Goal: Task Accomplishment & Management: Complete application form

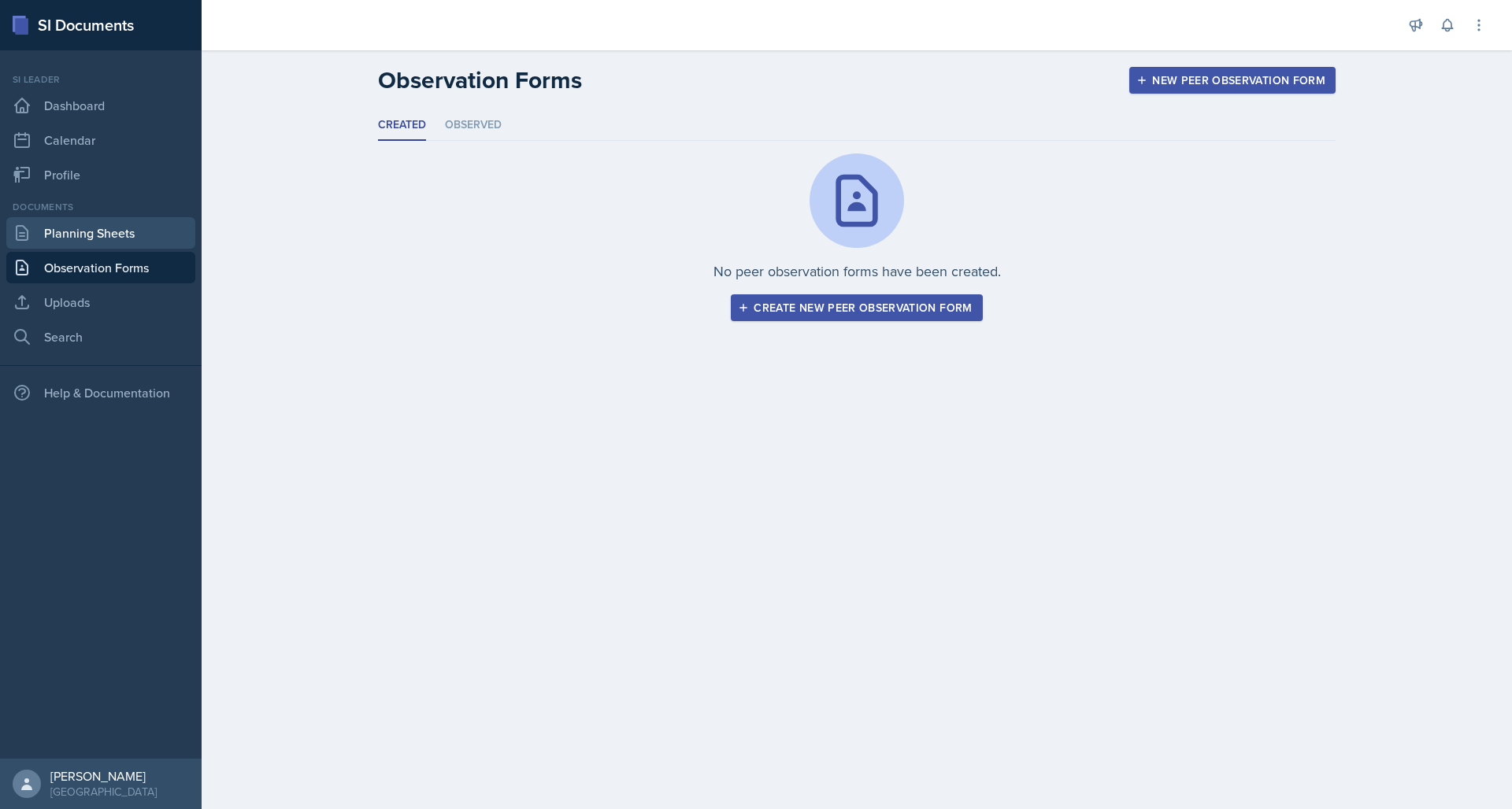
click at [83, 223] on link "Planning Sheets" at bounding box center [100, 232] width 189 height 31
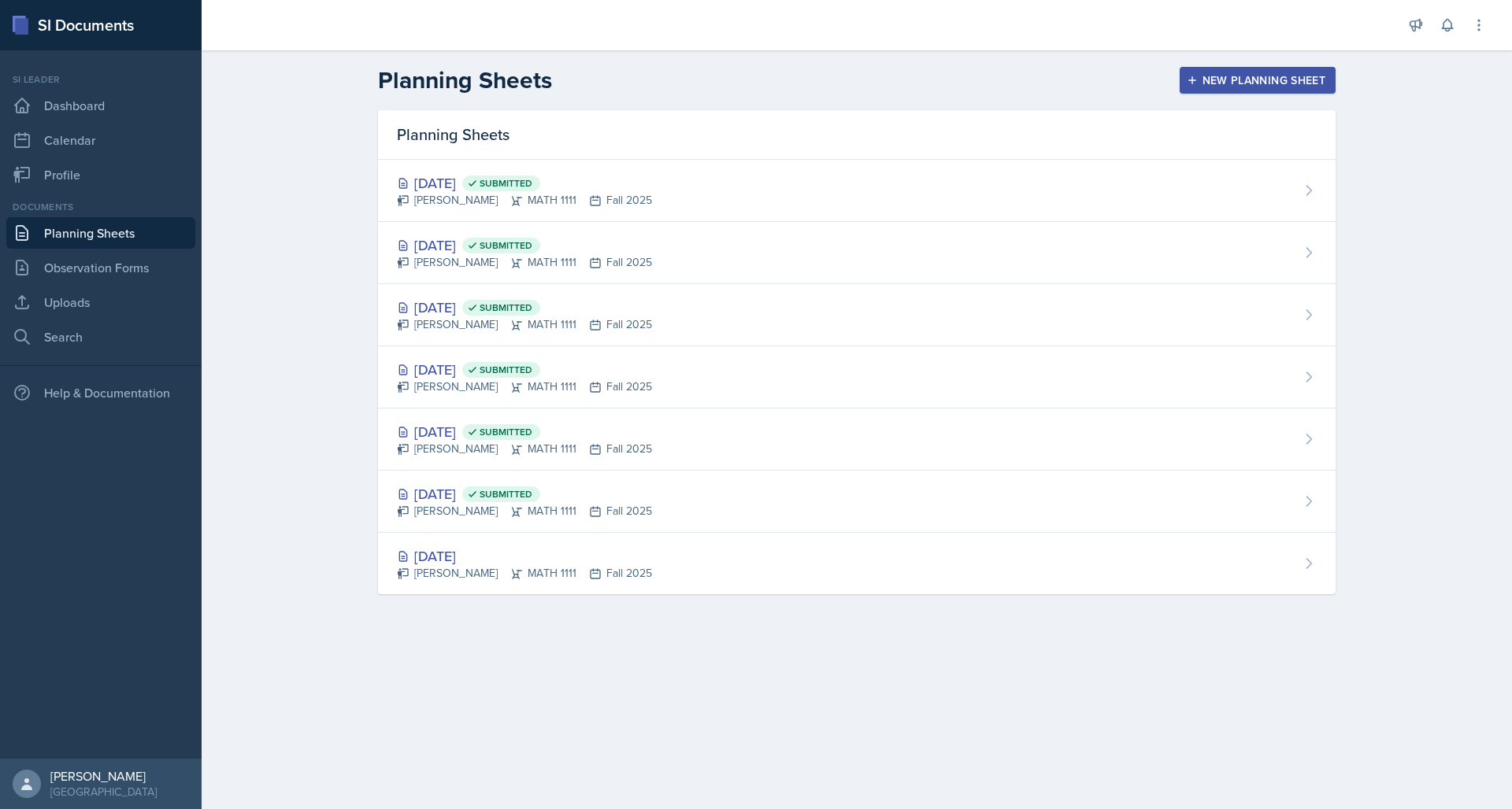
click at [1199, 72] on button "New Planning Sheet" at bounding box center [1257, 80] width 156 height 27
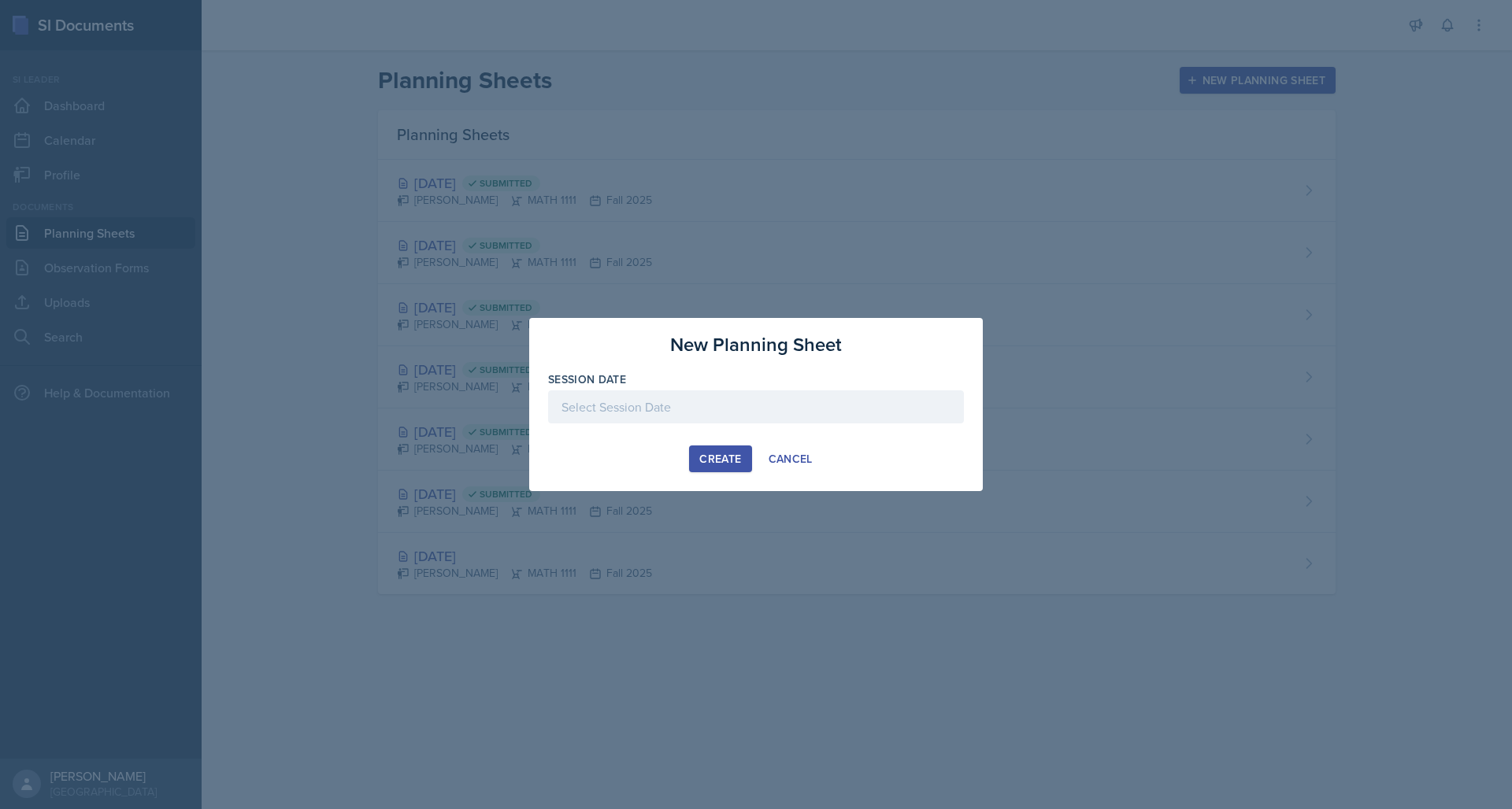
click at [597, 407] on div at bounding box center [756, 407] width 416 height 33
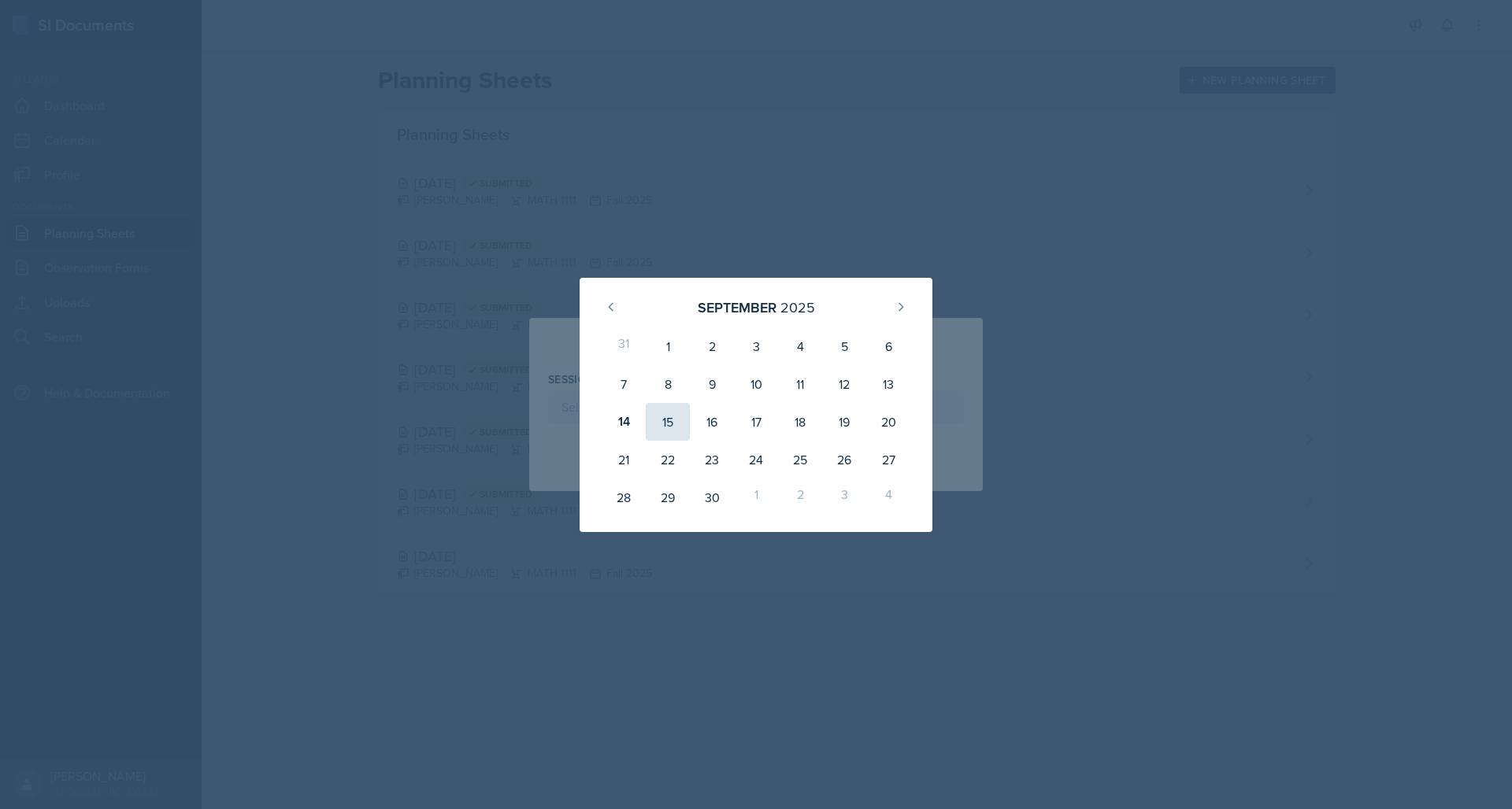
click at [654, 419] on div "15" at bounding box center [667, 422] width 44 height 38
type input "[DATE]"
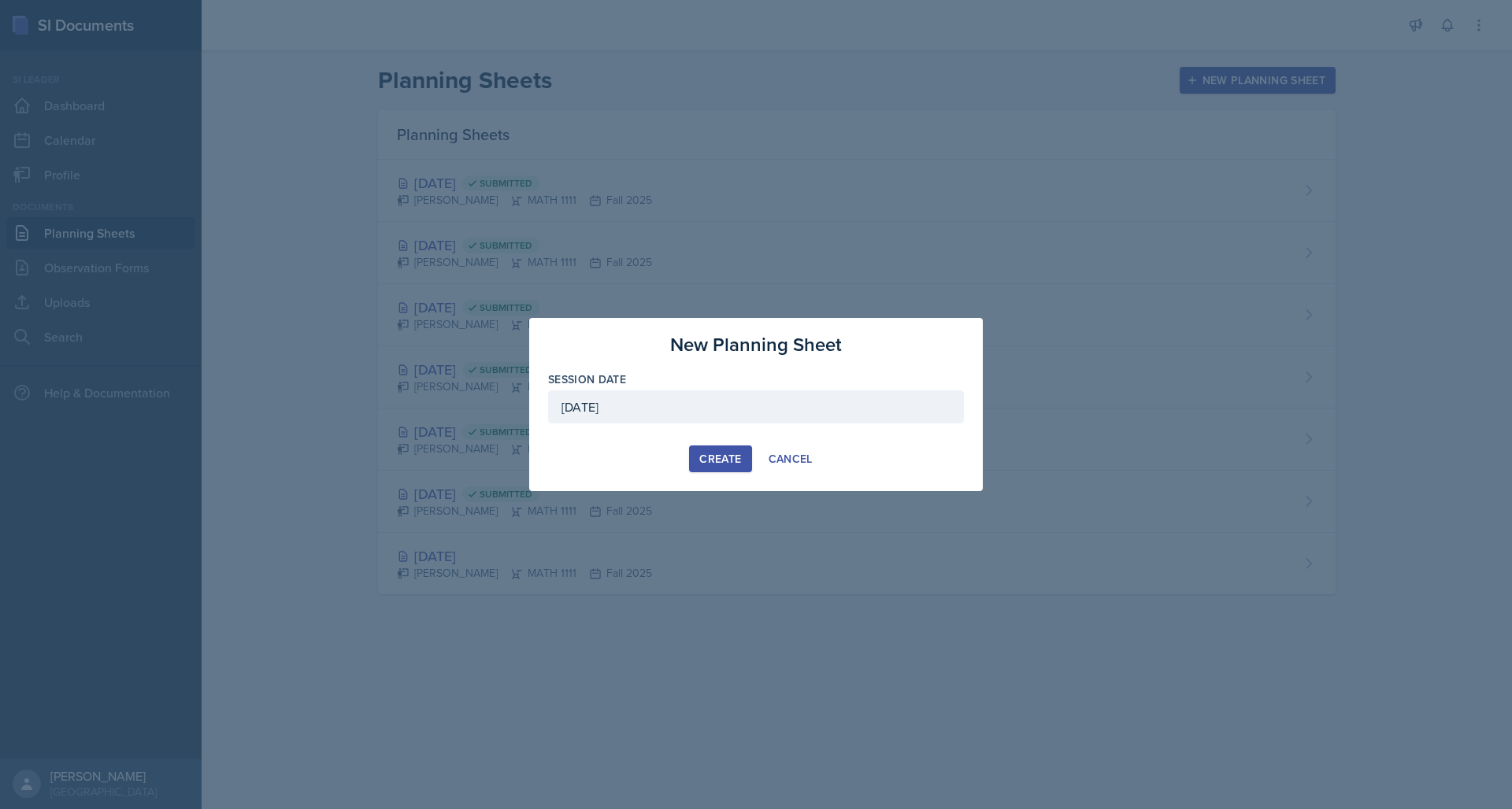
click at [718, 460] on div "Create" at bounding box center [720, 459] width 42 height 13
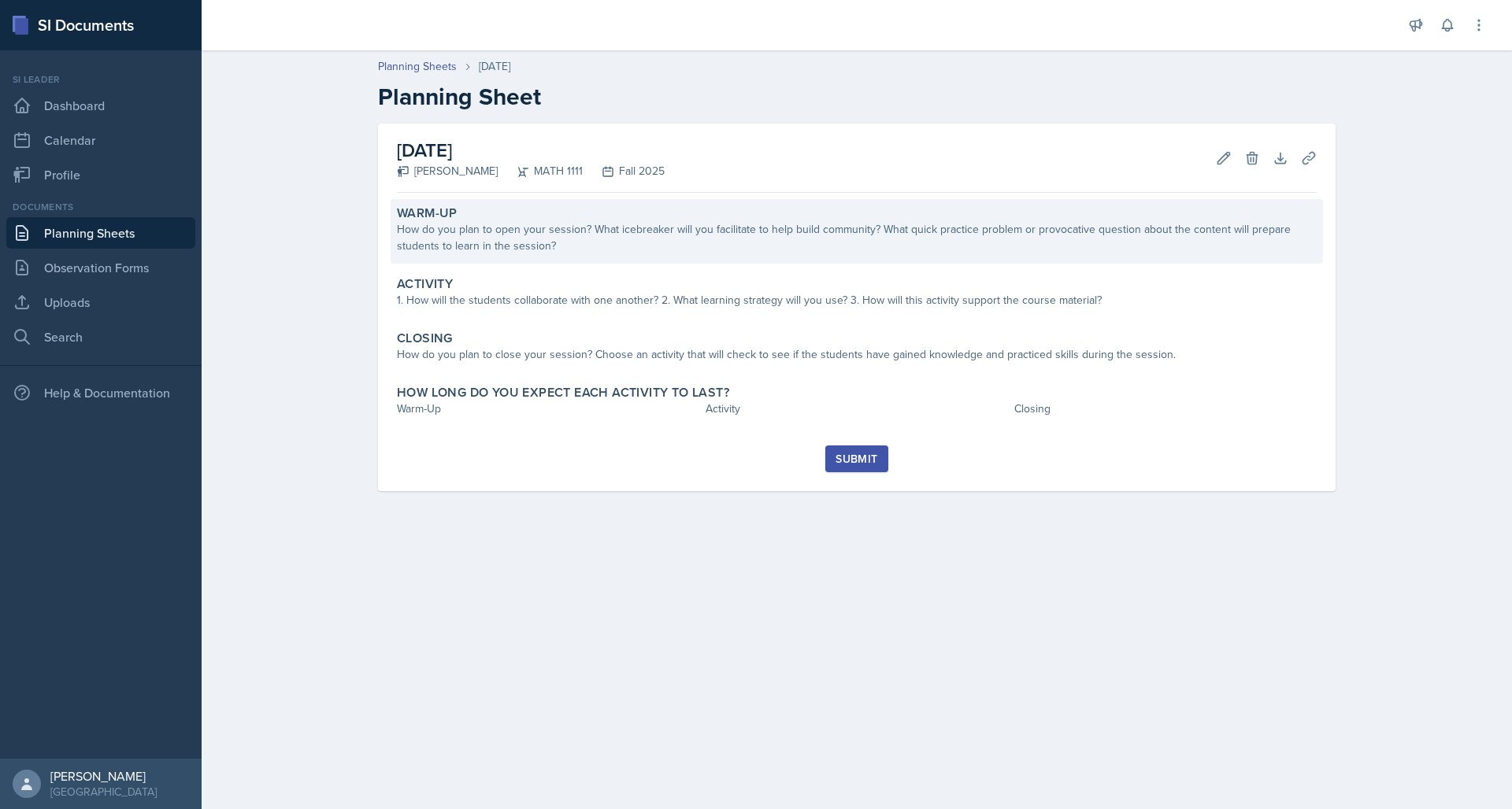
click at [575, 232] on div "How do you plan to open your session? What icebreaker will you facilitate to he…" at bounding box center [857, 237] width 920 height 33
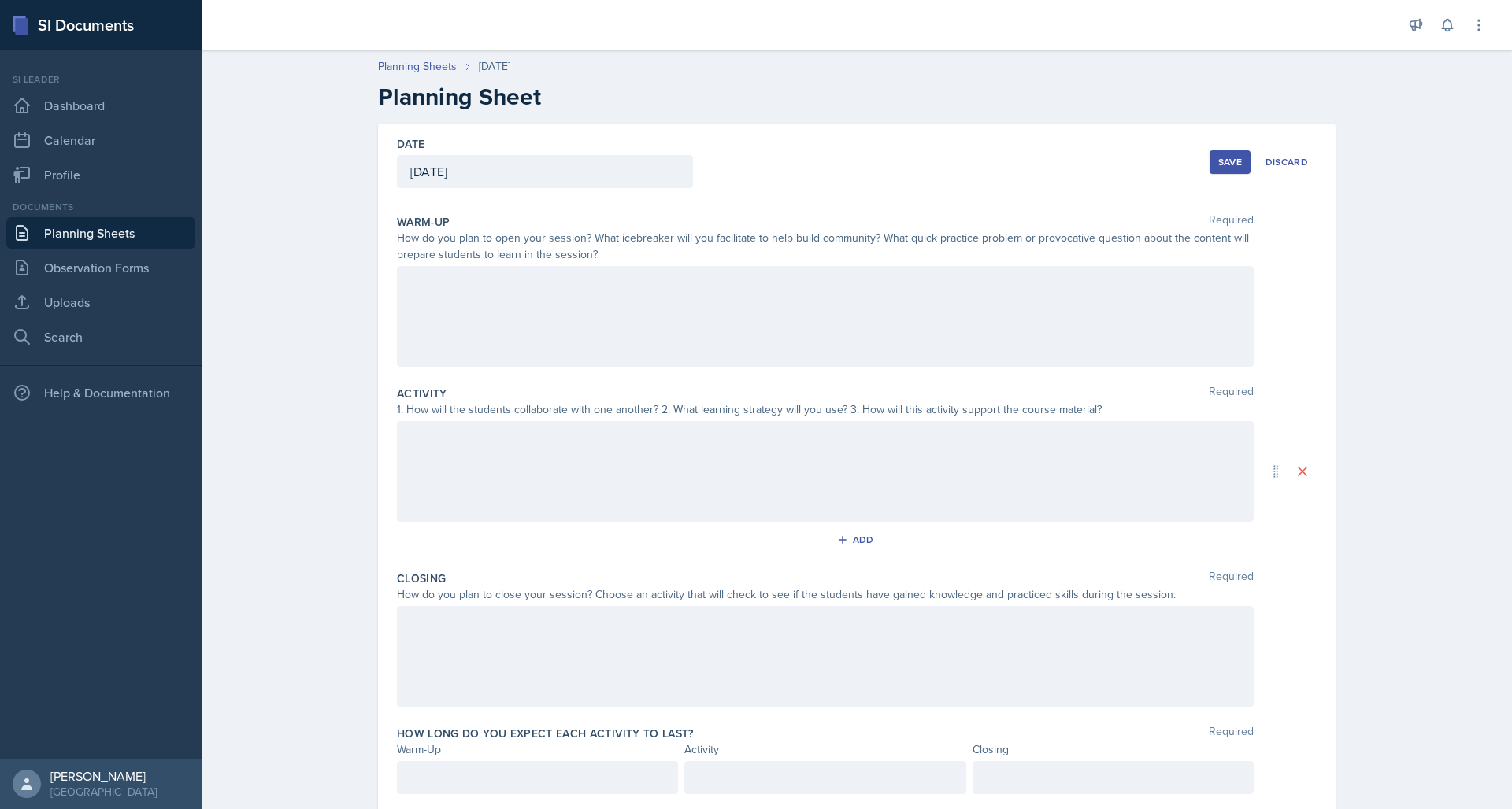
click at [482, 295] on div at bounding box center [826, 316] width 857 height 100
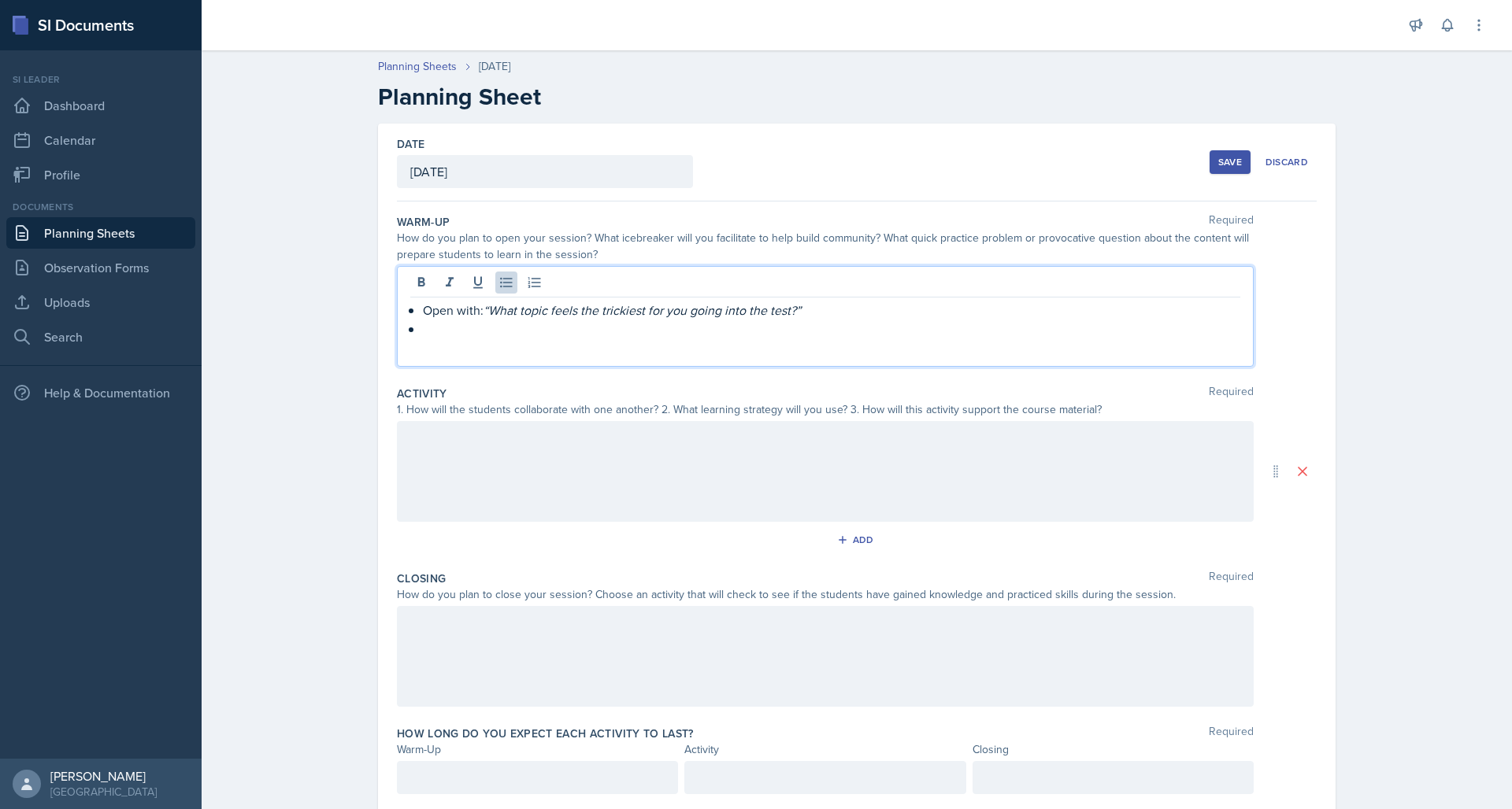
click at [447, 328] on p at bounding box center [831, 329] width 817 height 19
click at [475, 453] on div at bounding box center [826, 471] width 857 height 100
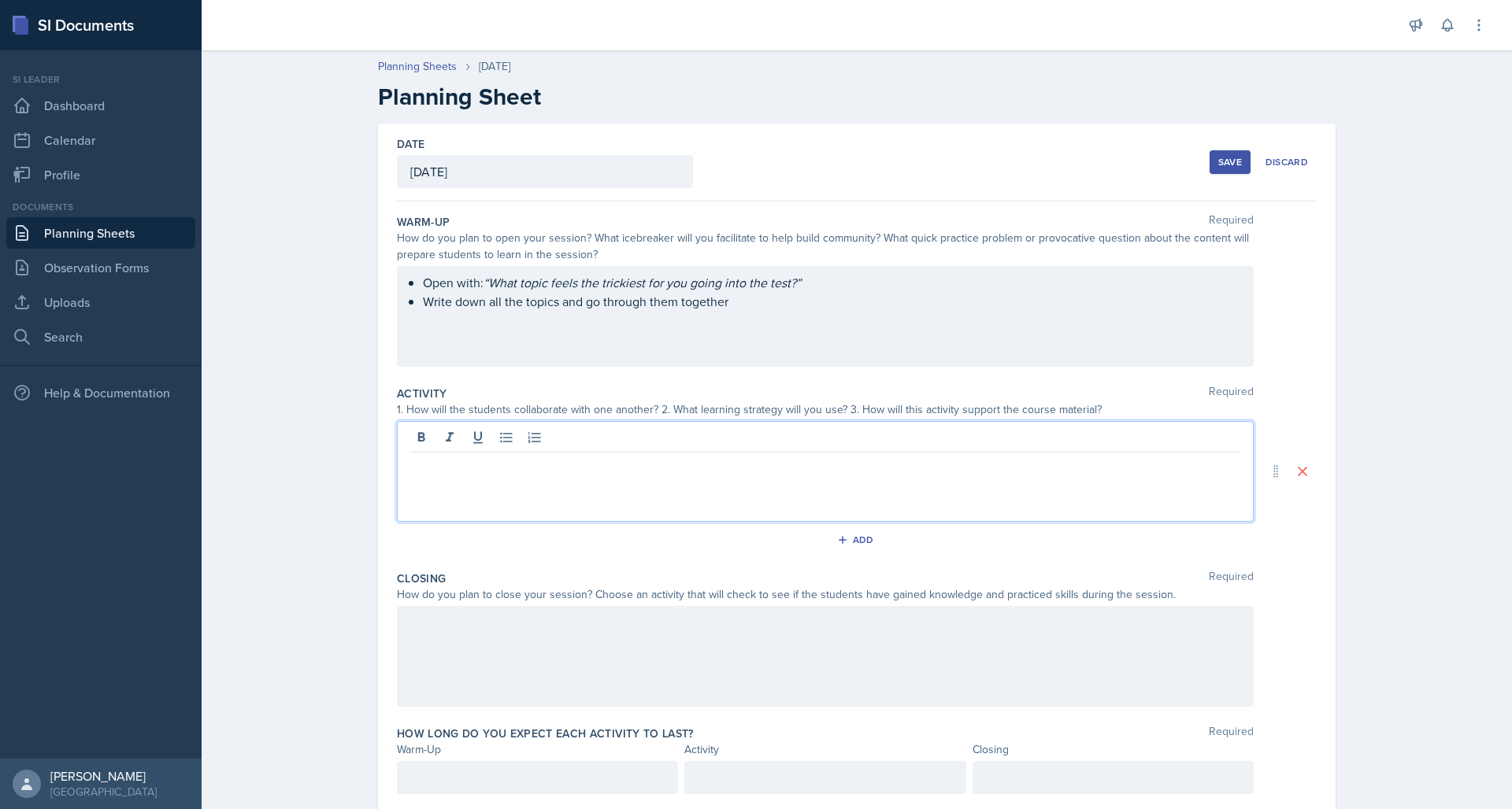
click at [481, 304] on ul "Open with: “What topic feels the trickiest for you going into the test?” Write …" at bounding box center [831, 292] width 817 height 38
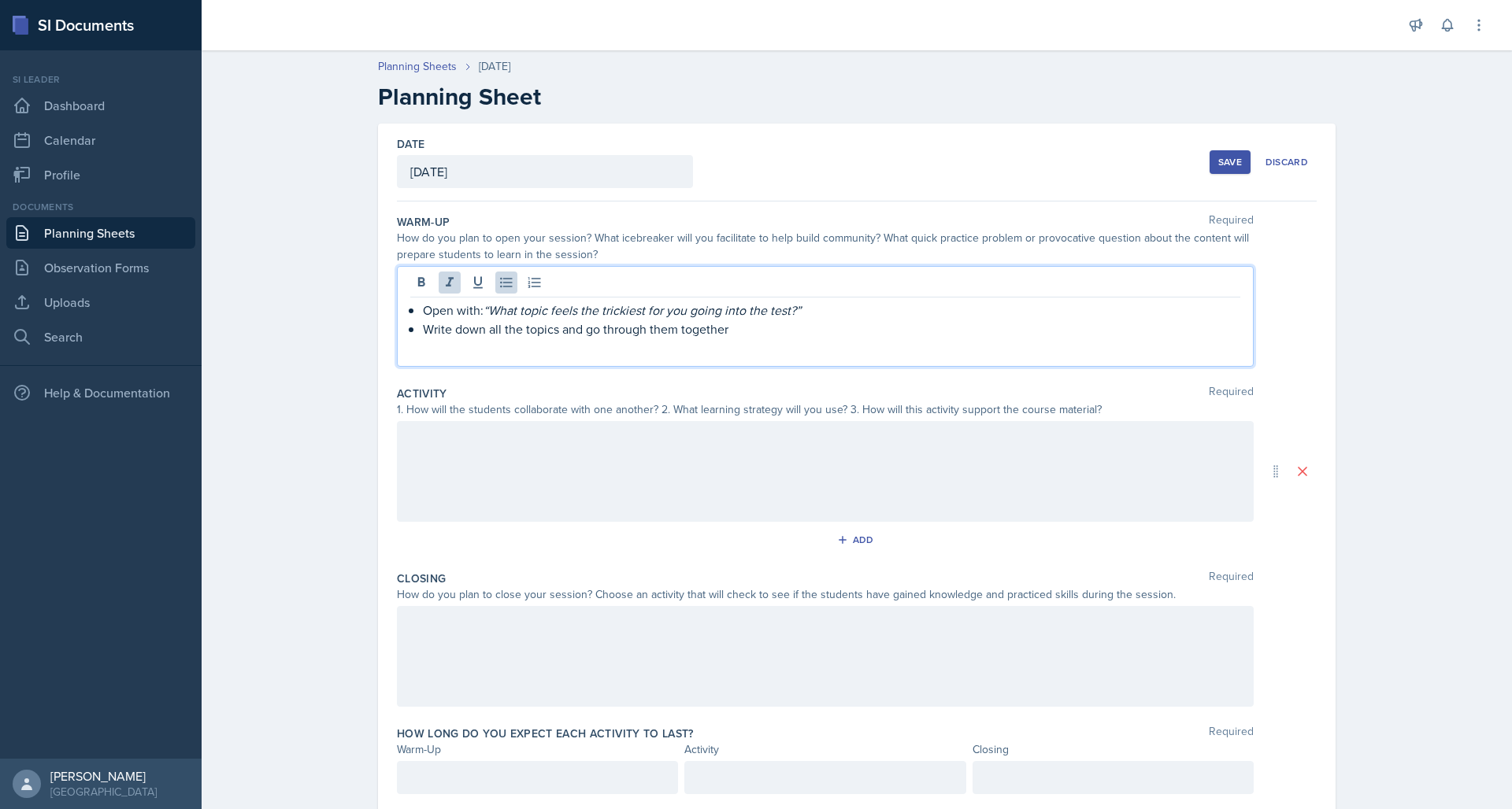
click at [483, 304] on em "“What topic feels the trickiest for you going into the test?”" at bounding box center [641, 310] width 318 height 18
click at [559, 458] on div at bounding box center [826, 471] width 857 height 100
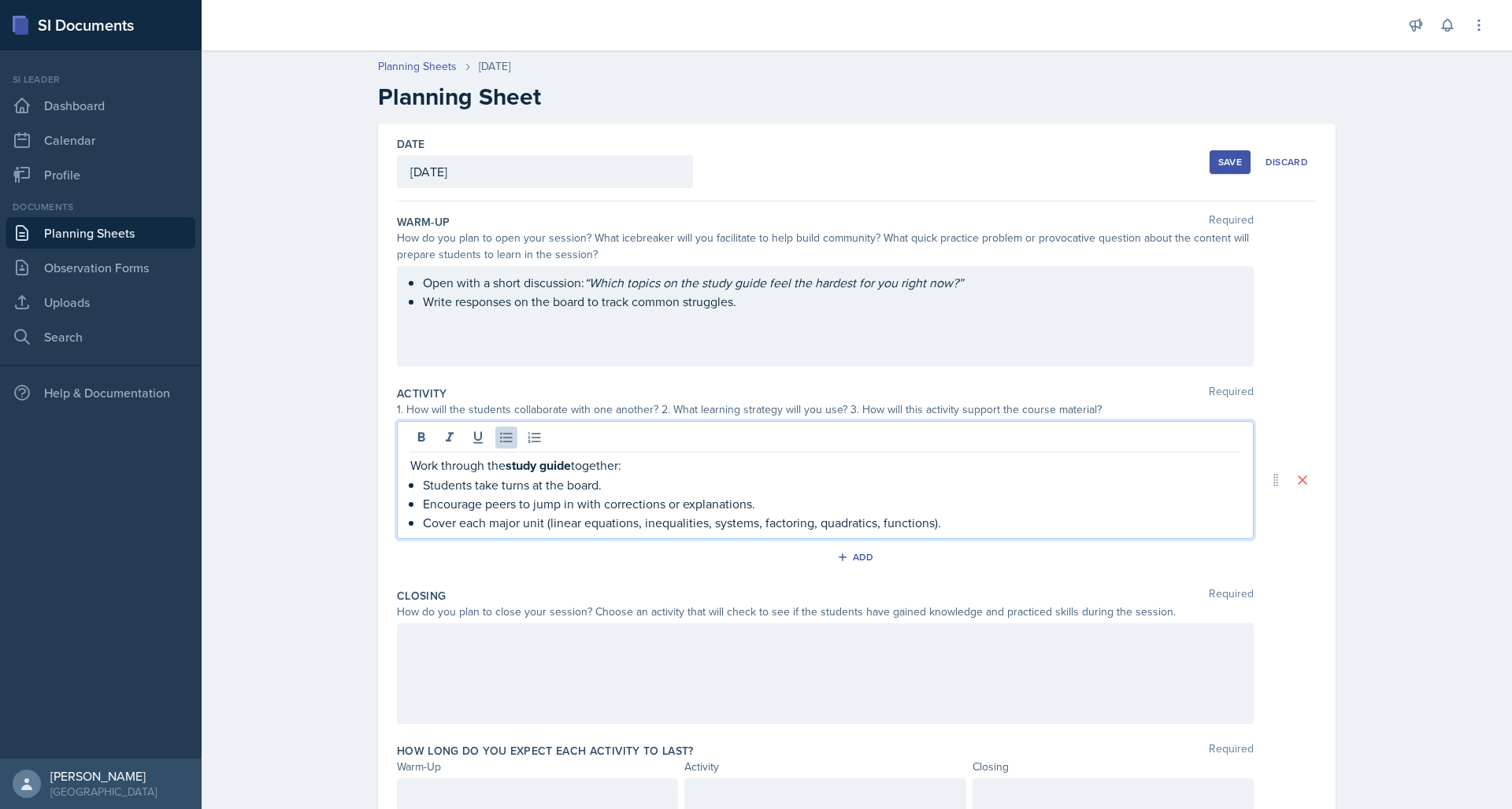
click at [449, 648] on div at bounding box center [826, 673] width 857 height 100
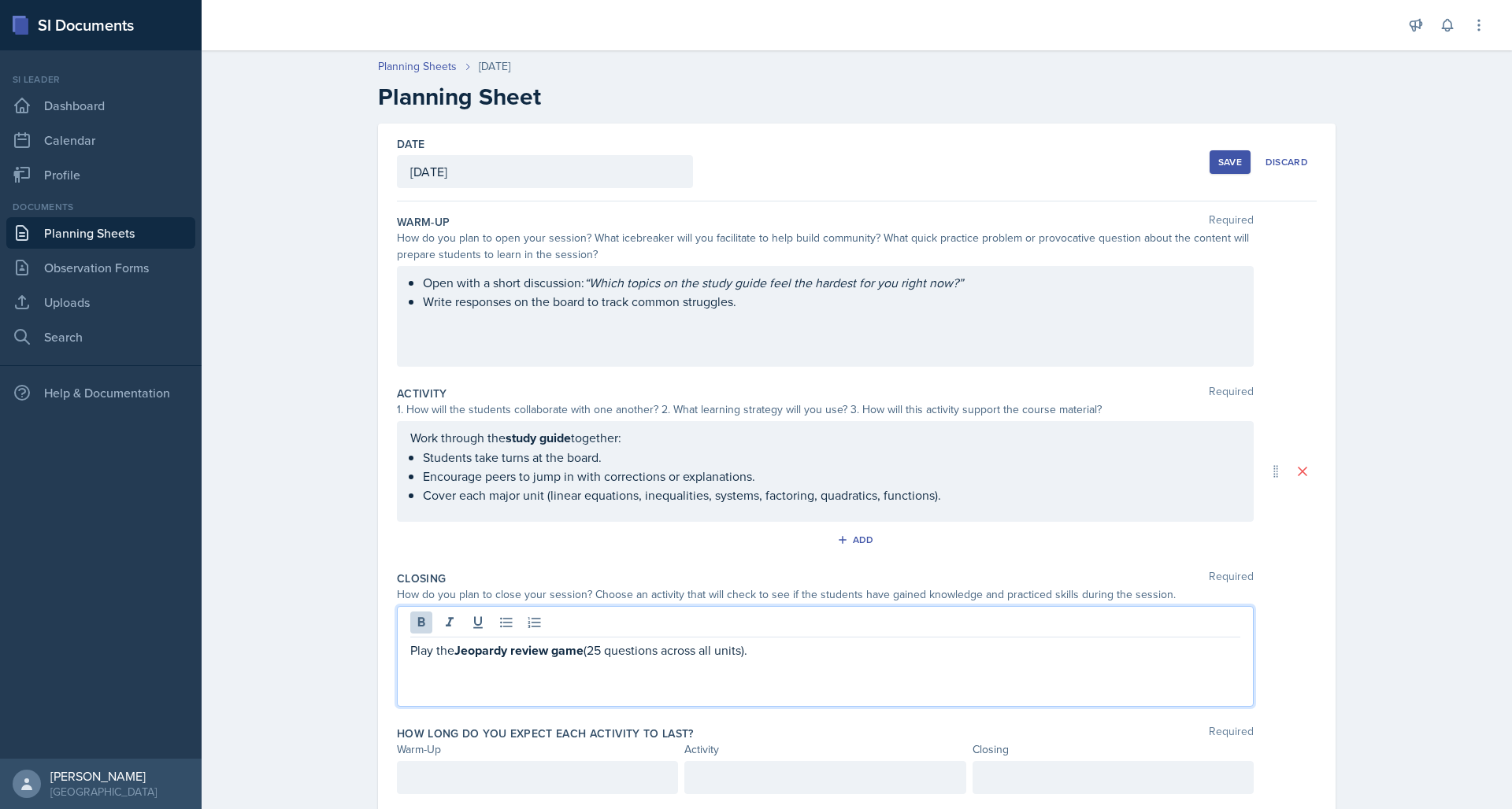
drag, startPoint x: 450, startPoint y: 650, endPoint x: 581, endPoint y: 651, distance: 131.0
click at [581, 651] on p "Play the Jeopardy review game (25 questions across all units)." at bounding box center [825, 650] width 830 height 19
click at [420, 626] on icon at bounding box center [421, 623] width 16 height 16
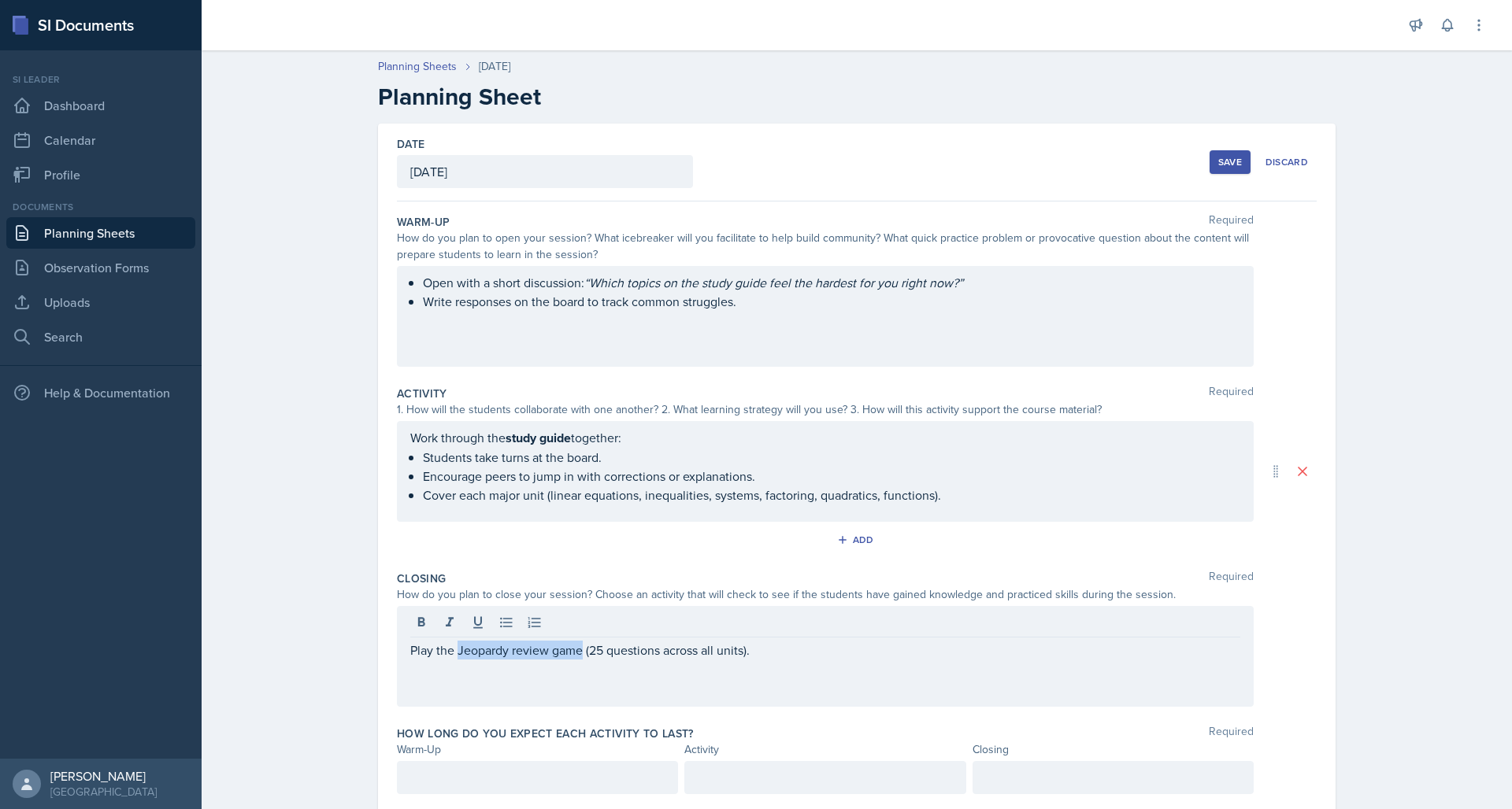
click at [509, 767] on div at bounding box center [538, 777] width 281 height 33
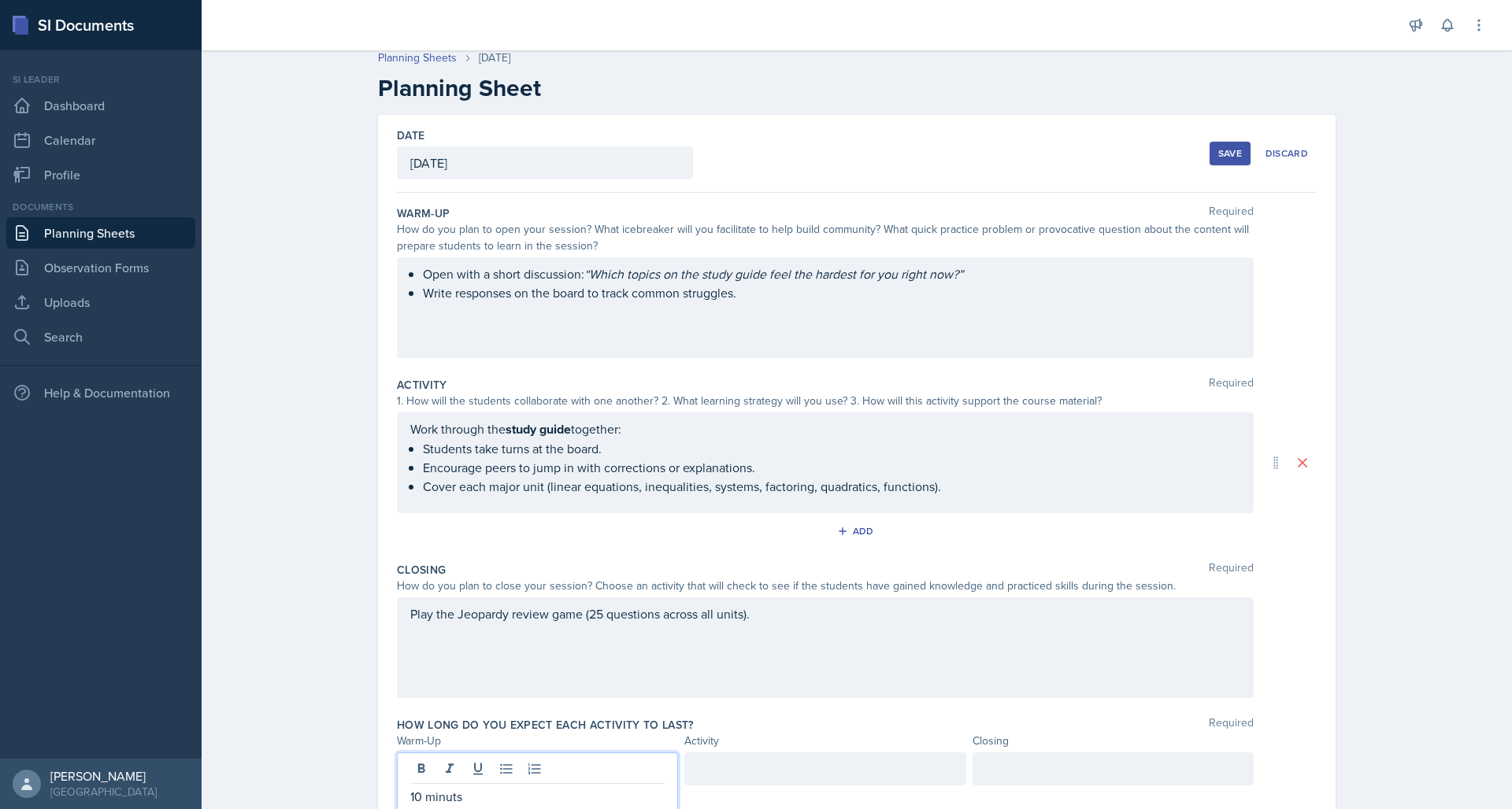
scroll to position [76, 0]
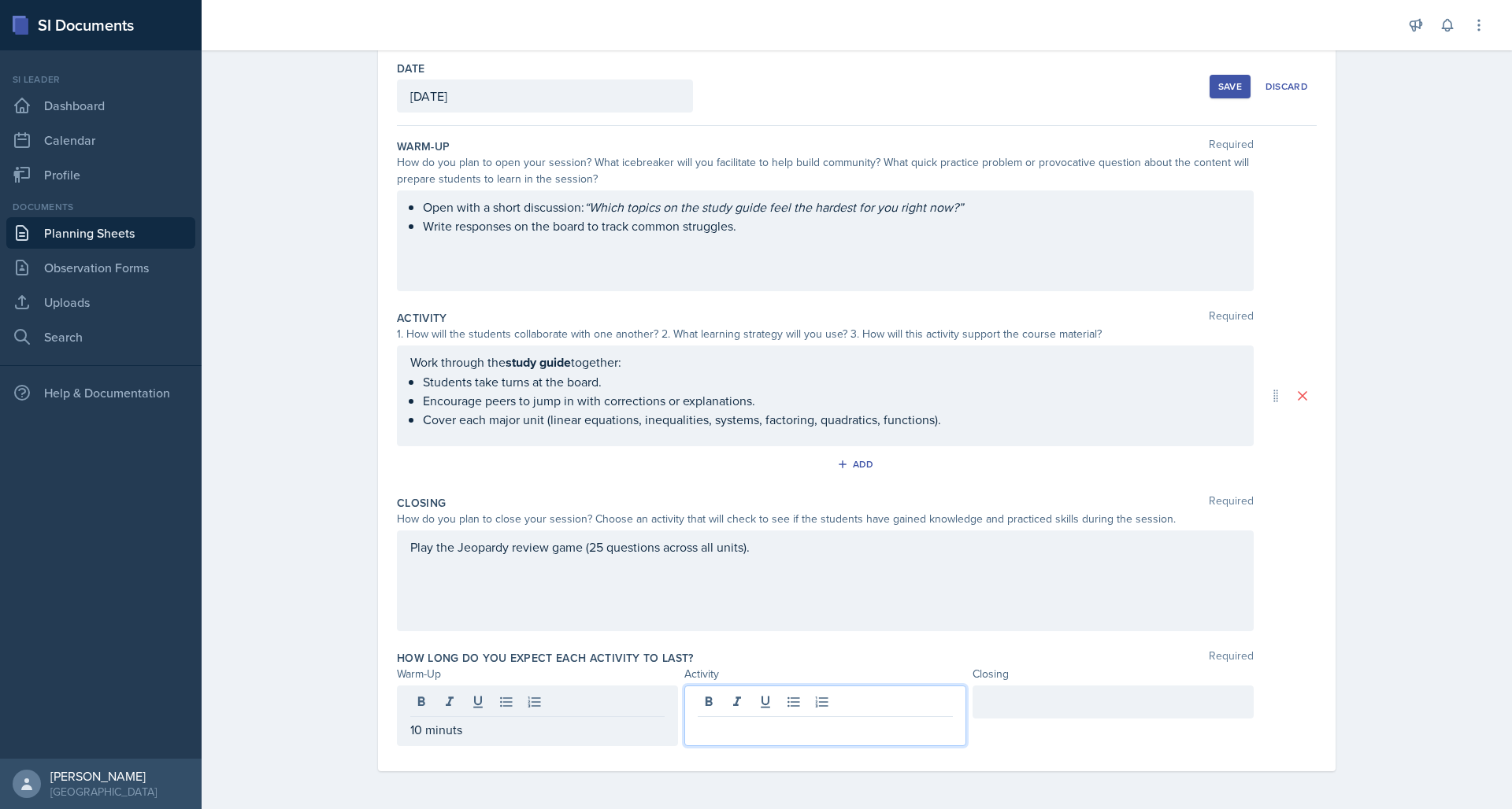
click at [745, 706] on div at bounding box center [825, 715] width 281 height 60
click at [1033, 692] on div at bounding box center [1113, 701] width 281 height 33
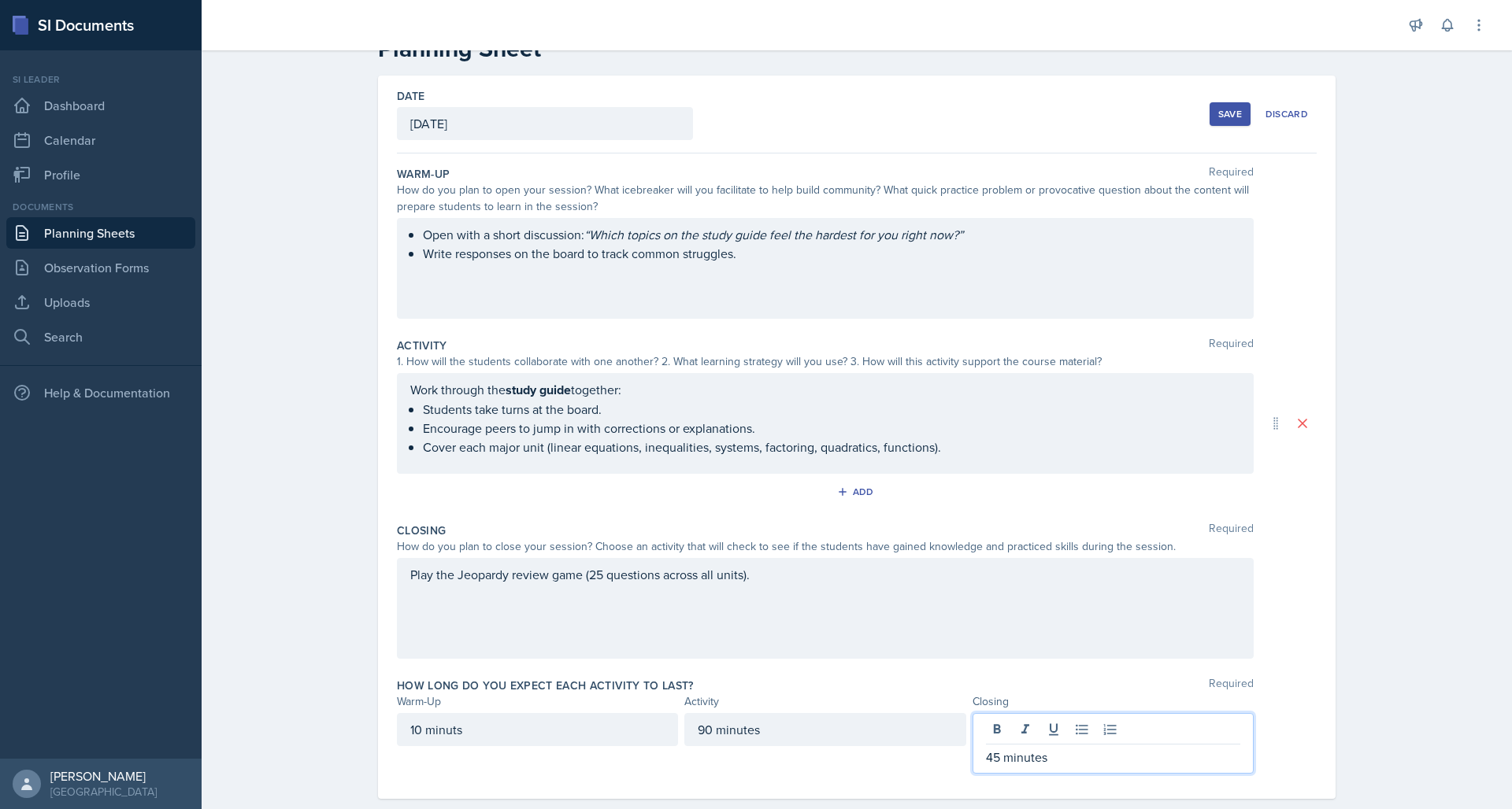
click at [497, 721] on div "10 minuts" at bounding box center [538, 729] width 281 height 33
click at [416, 230] on div "Open with a short discussion: “Which topics on the study guide feel the hardest…" at bounding box center [826, 268] width 857 height 100
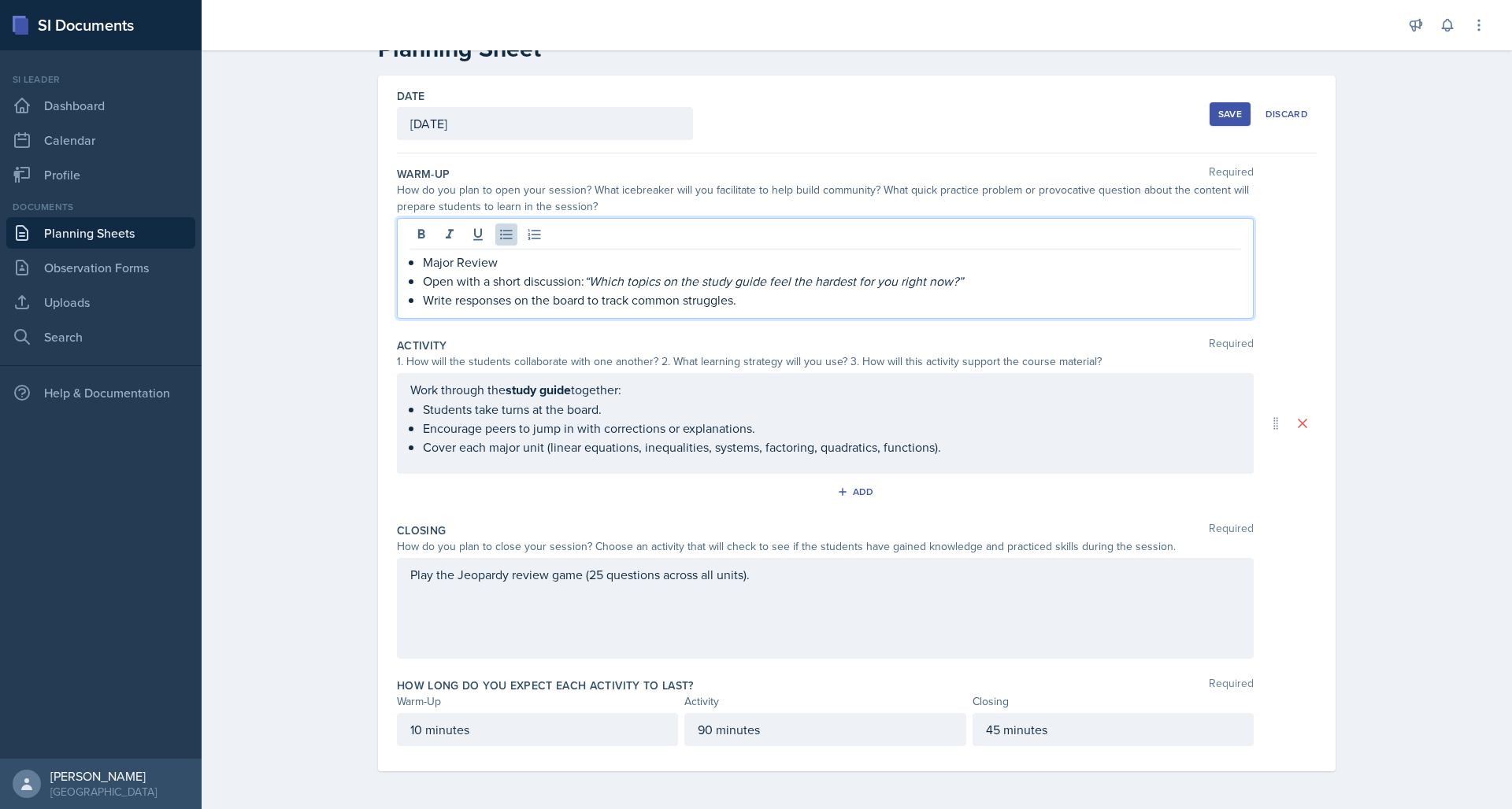
click at [531, 377] on div "Work through the study guide together: Students take turns at the board. Encour…" at bounding box center [826, 423] width 857 height 100
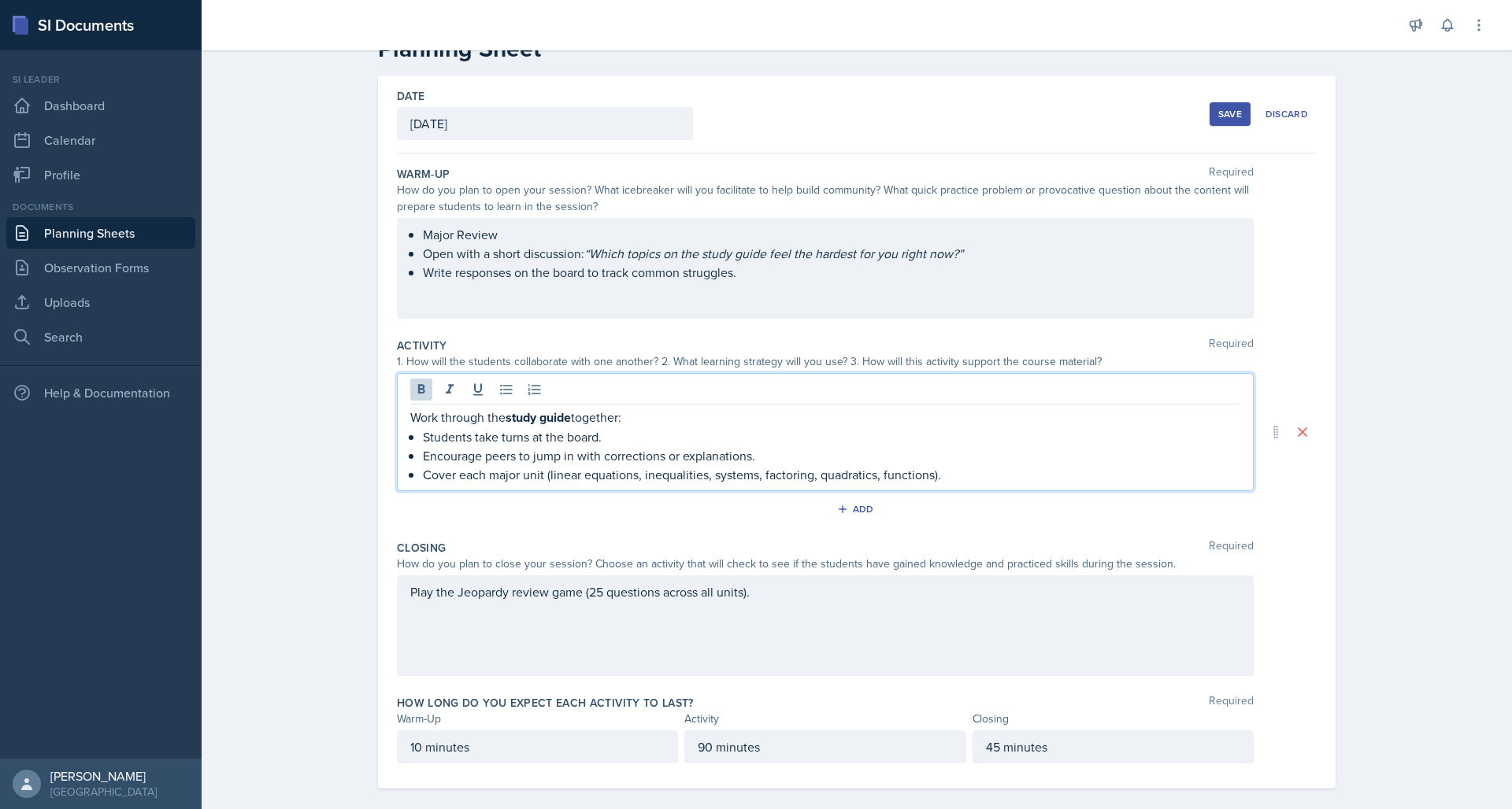
click at [522, 415] on strong "study guide" at bounding box center [538, 417] width 65 height 18
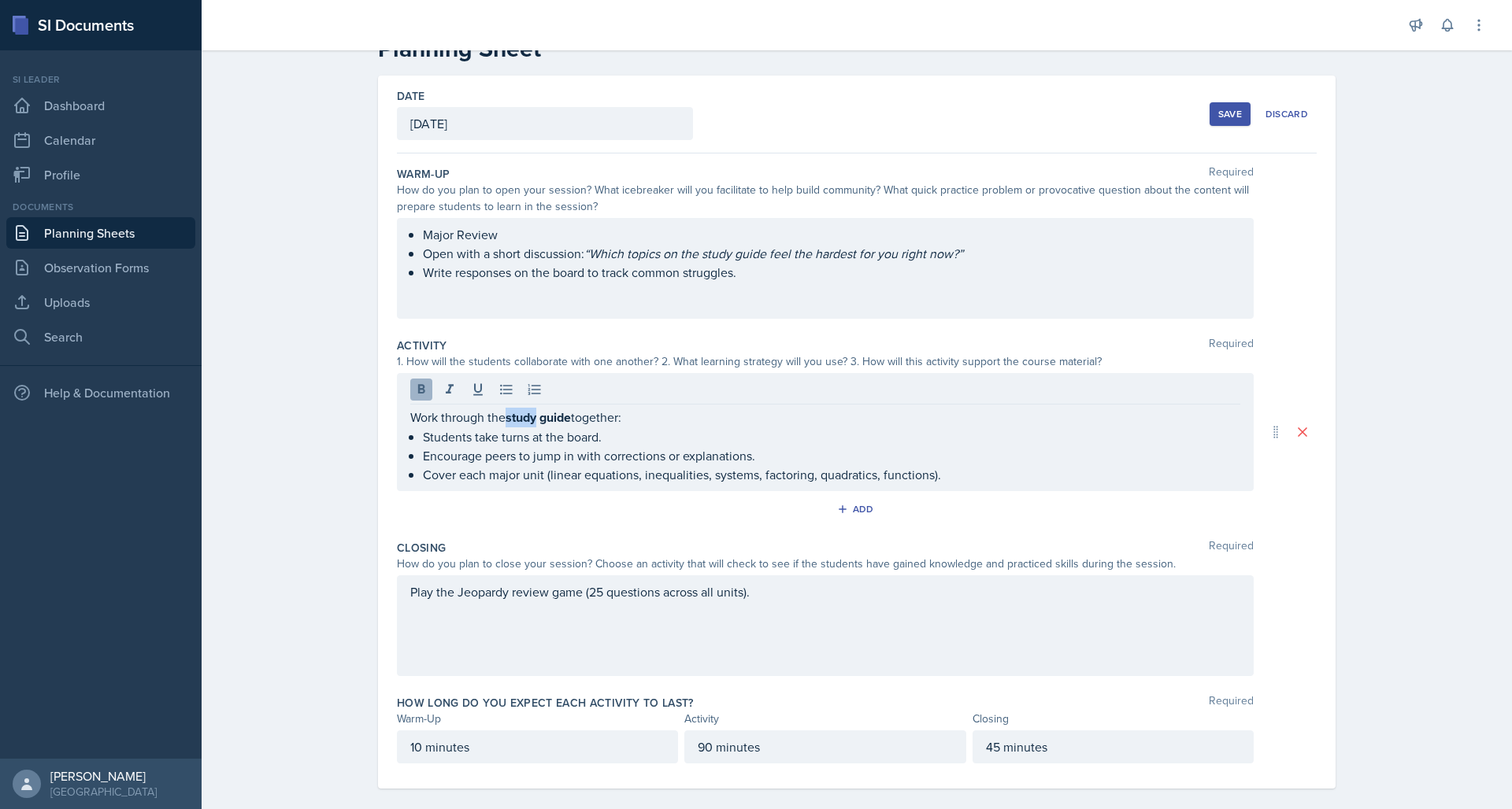
click at [418, 387] on icon at bounding box center [421, 389] width 7 height 10
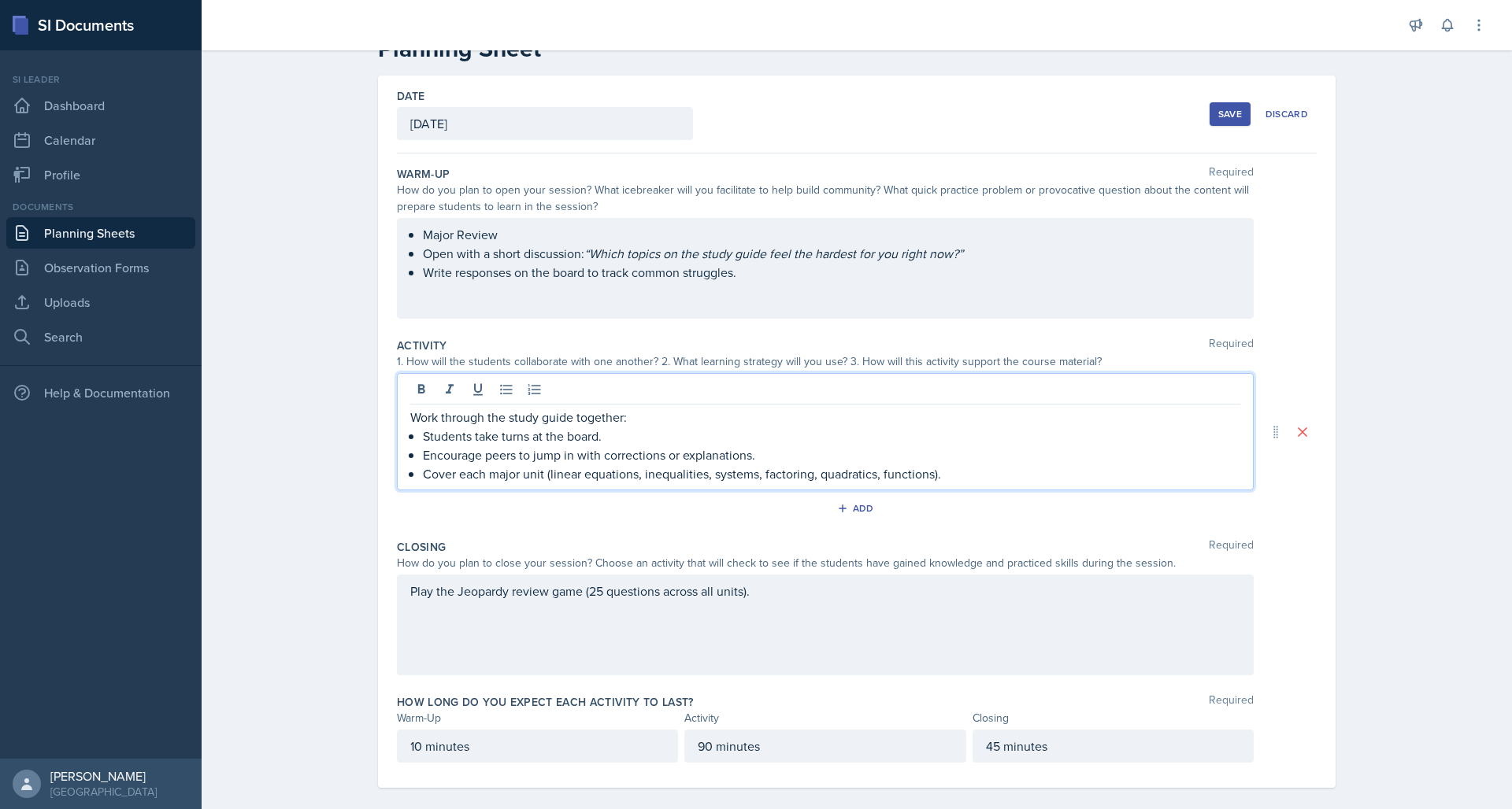
scroll to position [64, 0]
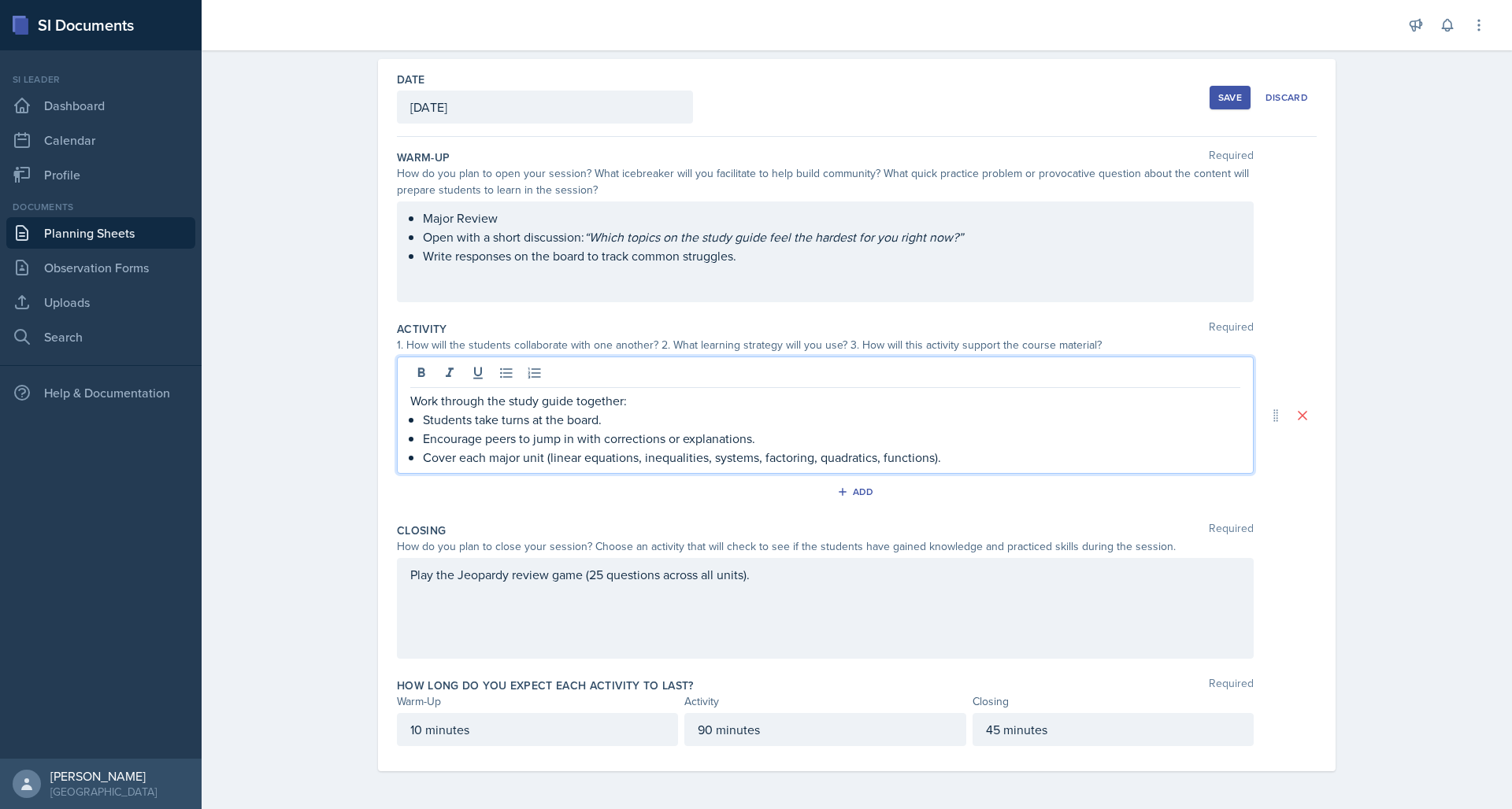
click at [1231, 94] on div "Save" at bounding box center [1229, 98] width 23 height 13
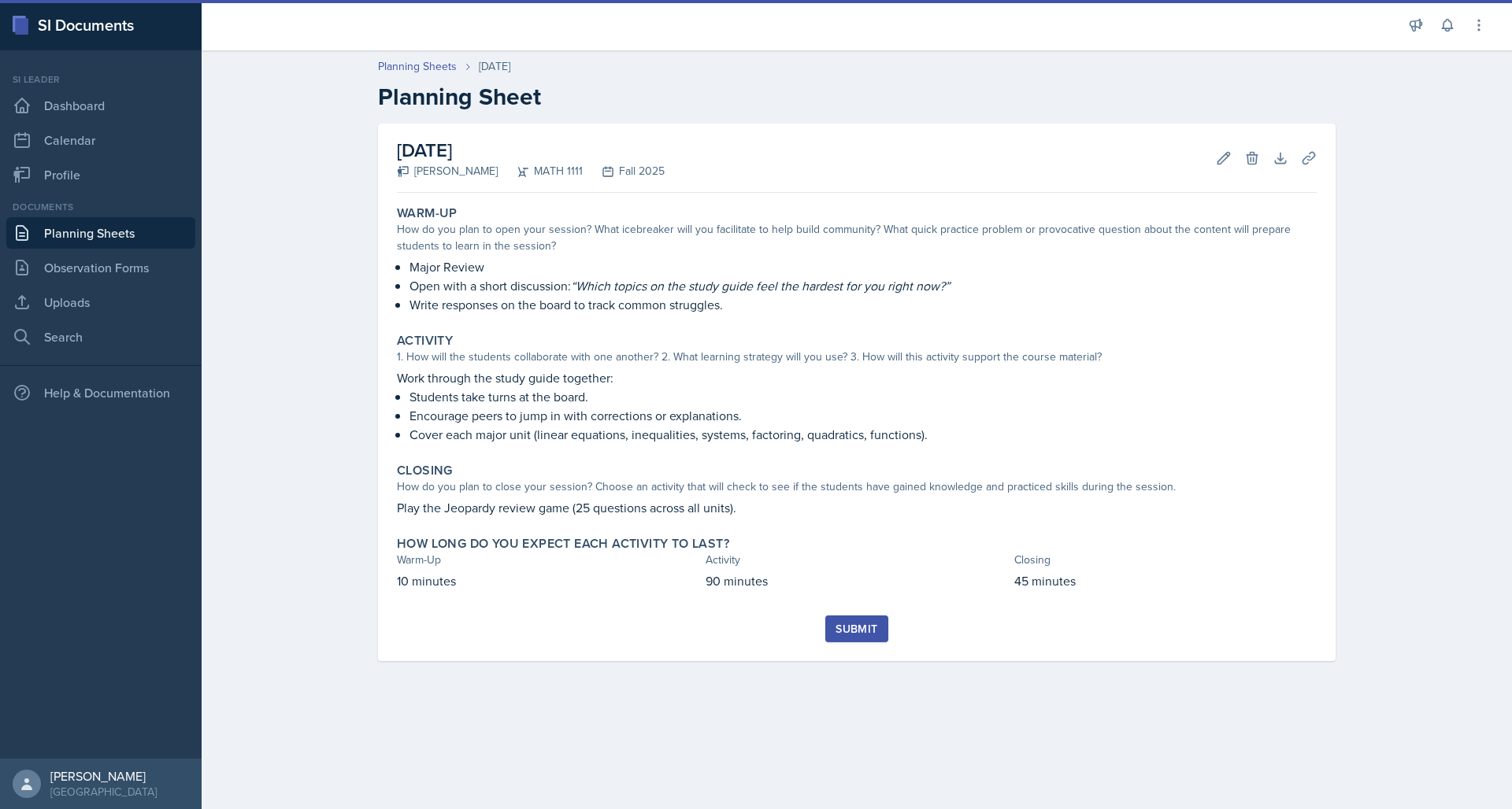
scroll to position [0, 0]
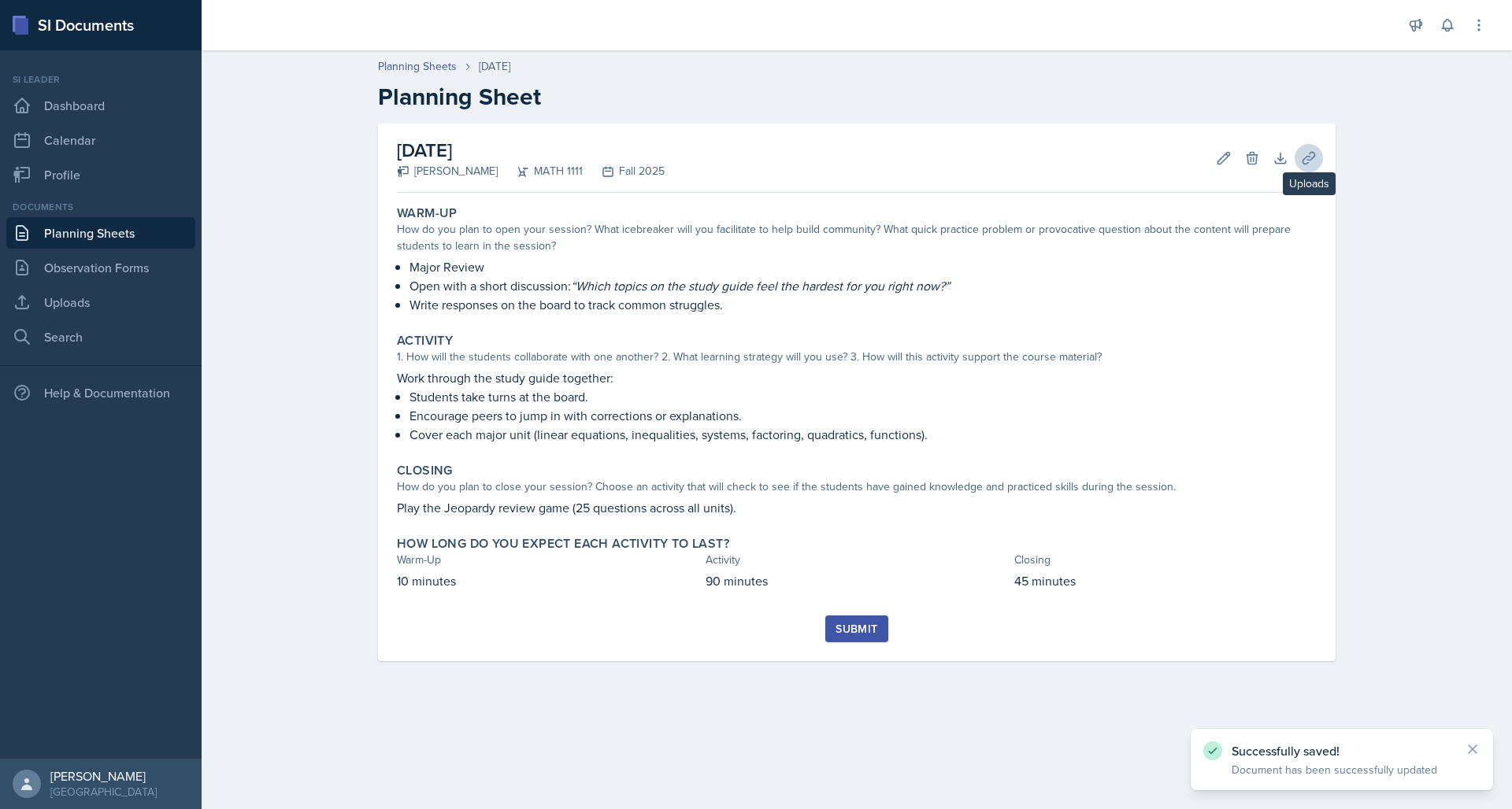
click at [1306, 157] on icon at bounding box center [1308, 157] width 12 height 12
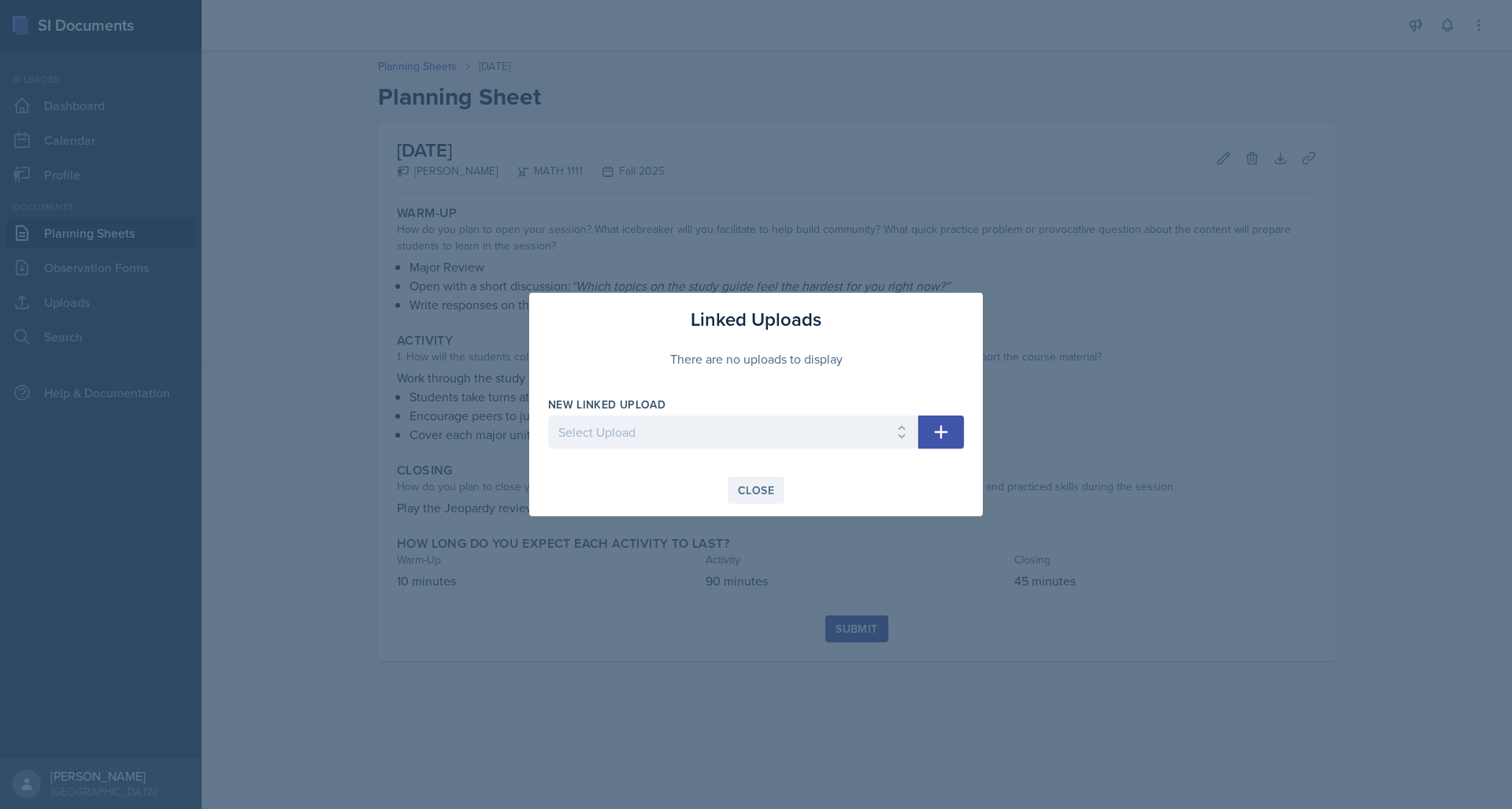
click at [763, 485] on div "Close" at bounding box center [756, 490] width 36 height 13
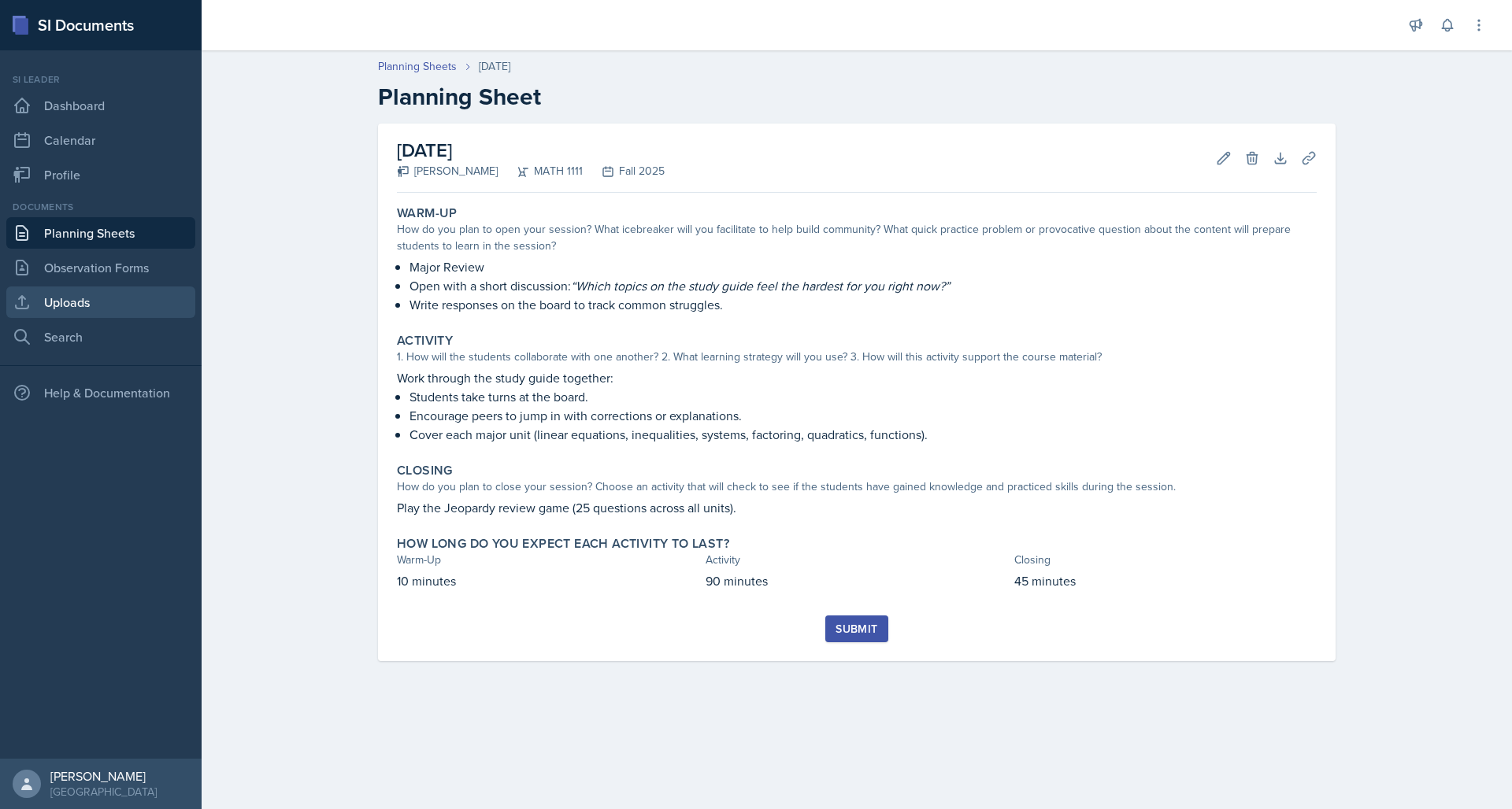
click at [64, 309] on link "Uploads" at bounding box center [100, 302] width 189 height 31
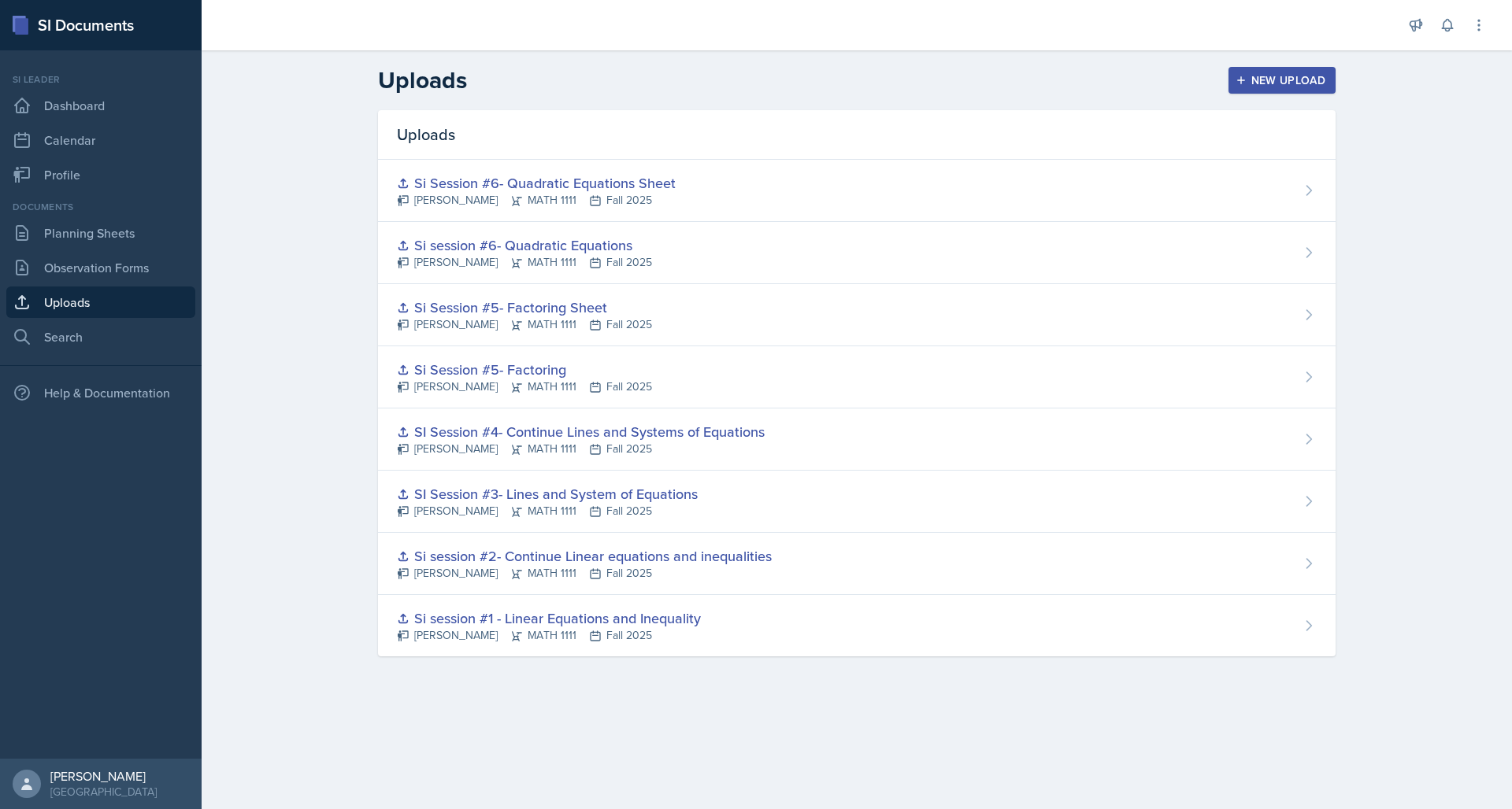
click at [1272, 76] on div "New Upload" at bounding box center [1282, 80] width 88 height 13
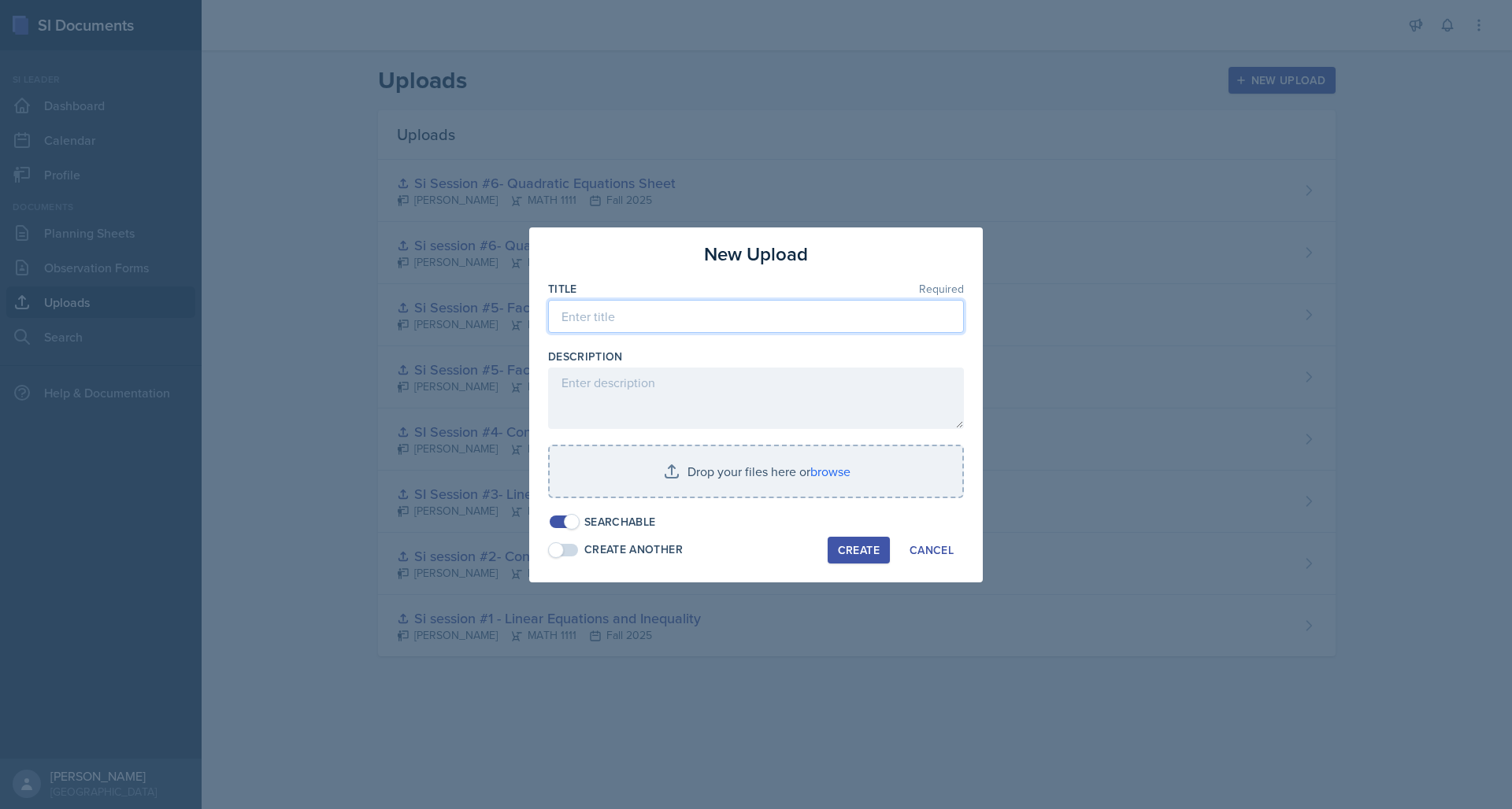
click at [664, 324] on input at bounding box center [756, 316] width 416 height 33
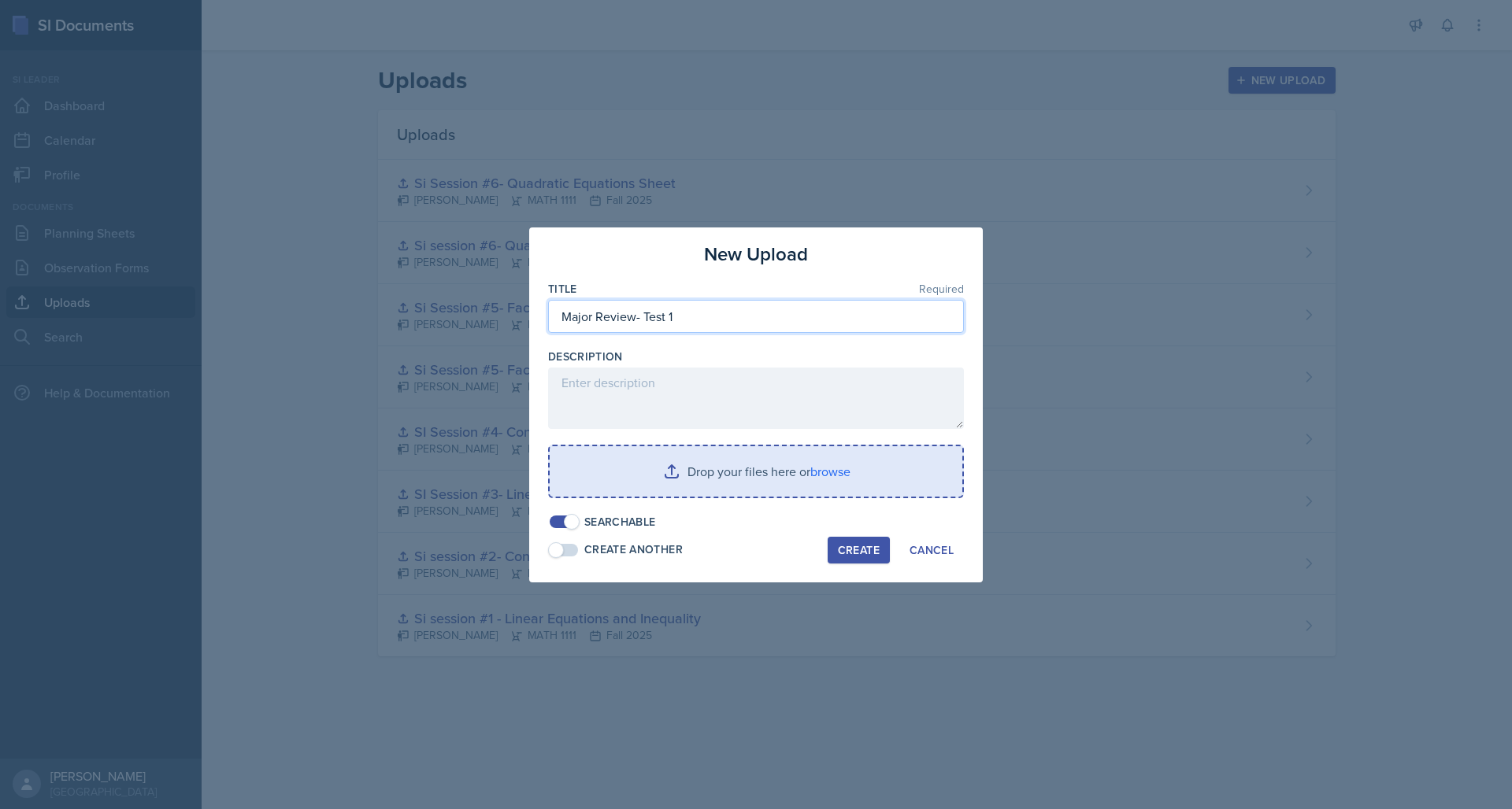
type input "Major Review- Test 1"
click at [666, 468] on input "file" at bounding box center [756, 471] width 412 height 51
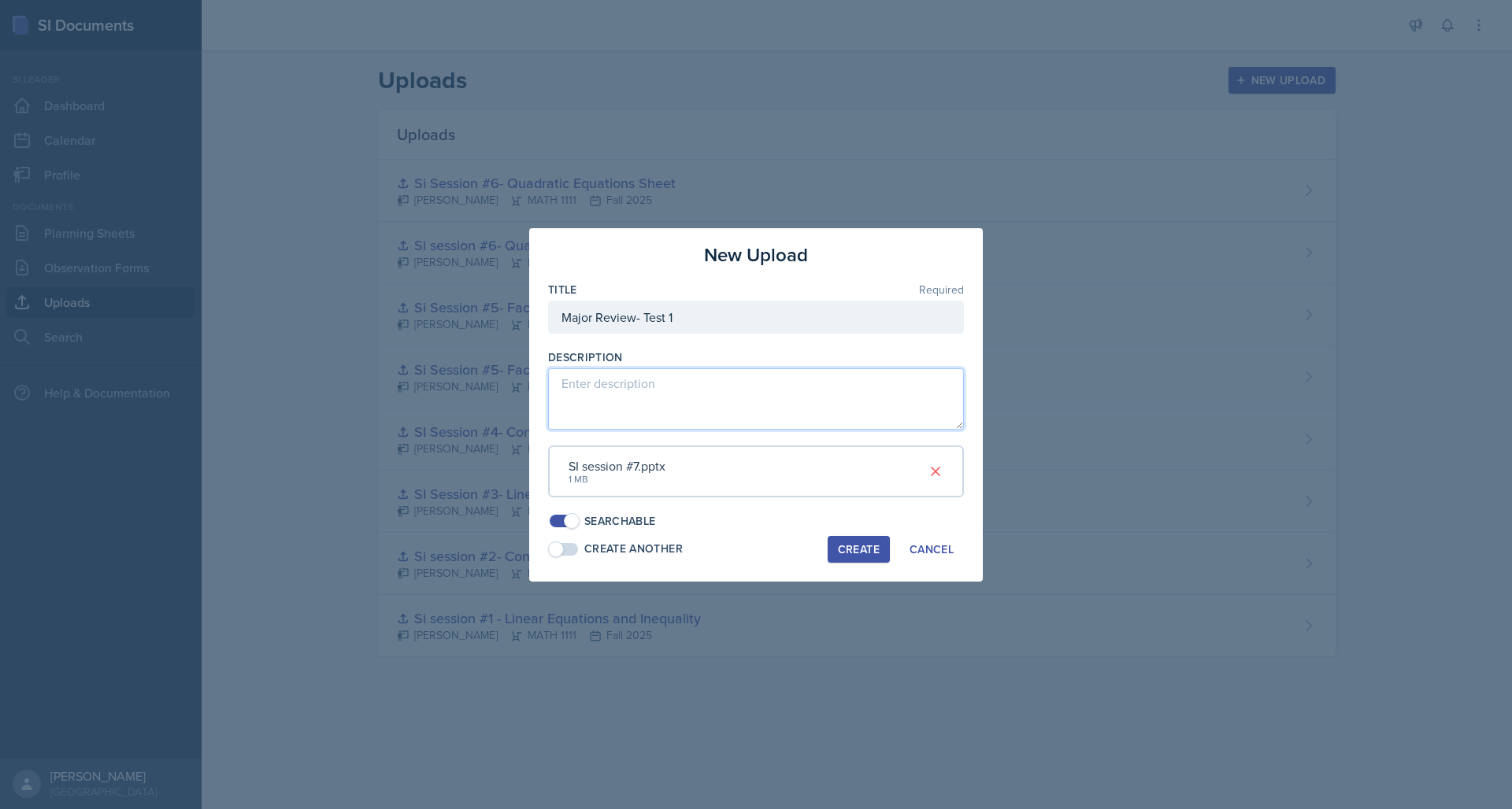
click at [617, 390] on textarea at bounding box center [756, 398] width 416 height 61
click at [893, 388] on textarea "All questions are on ALEKS which is what ill be using during he session" at bounding box center [756, 398] width 416 height 61
type textarea "All questions are on ALEKS which is what ill be using during the session"
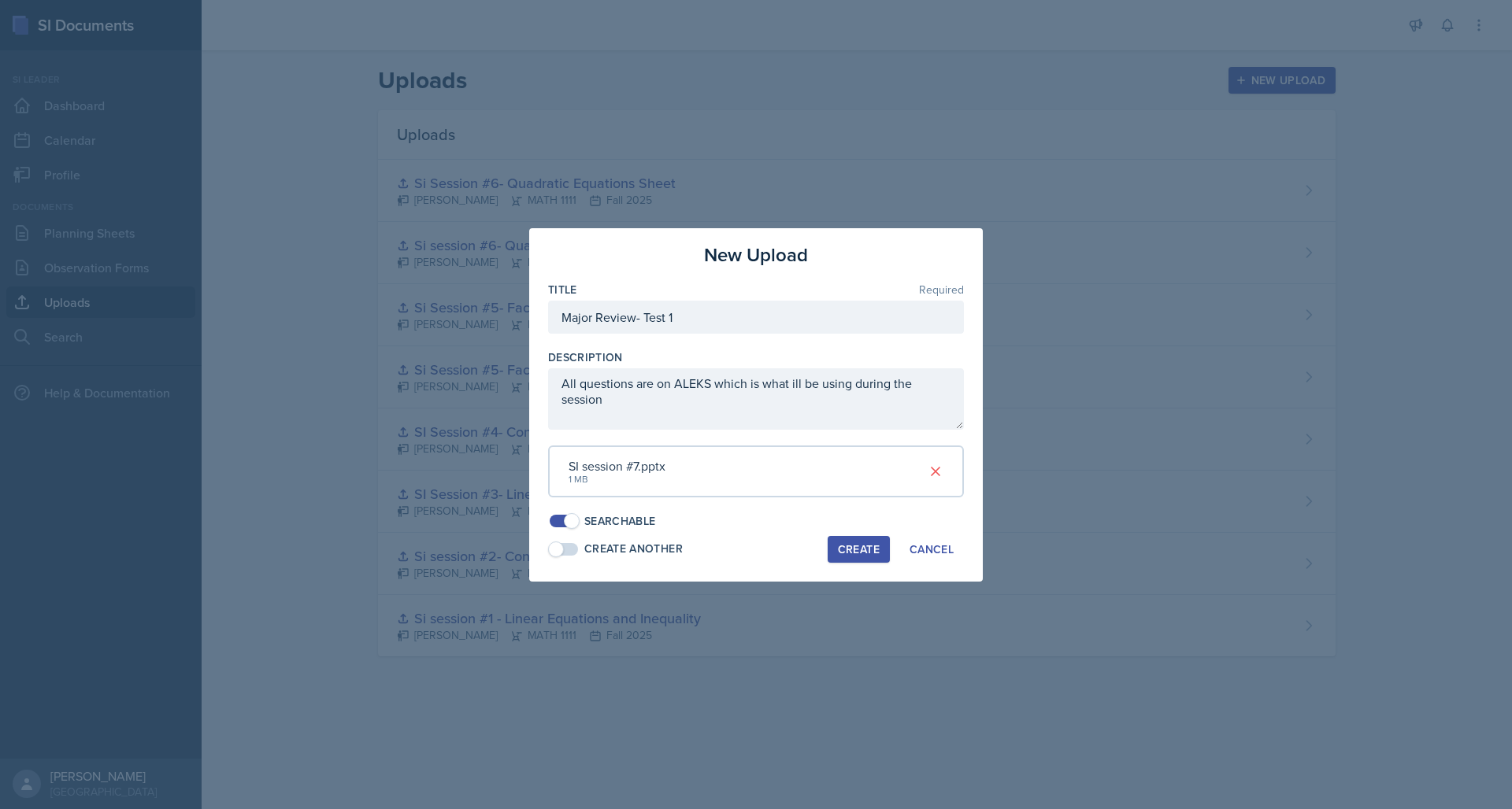
click at [860, 543] on div "Create" at bounding box center [858, 550] width 42 height 13
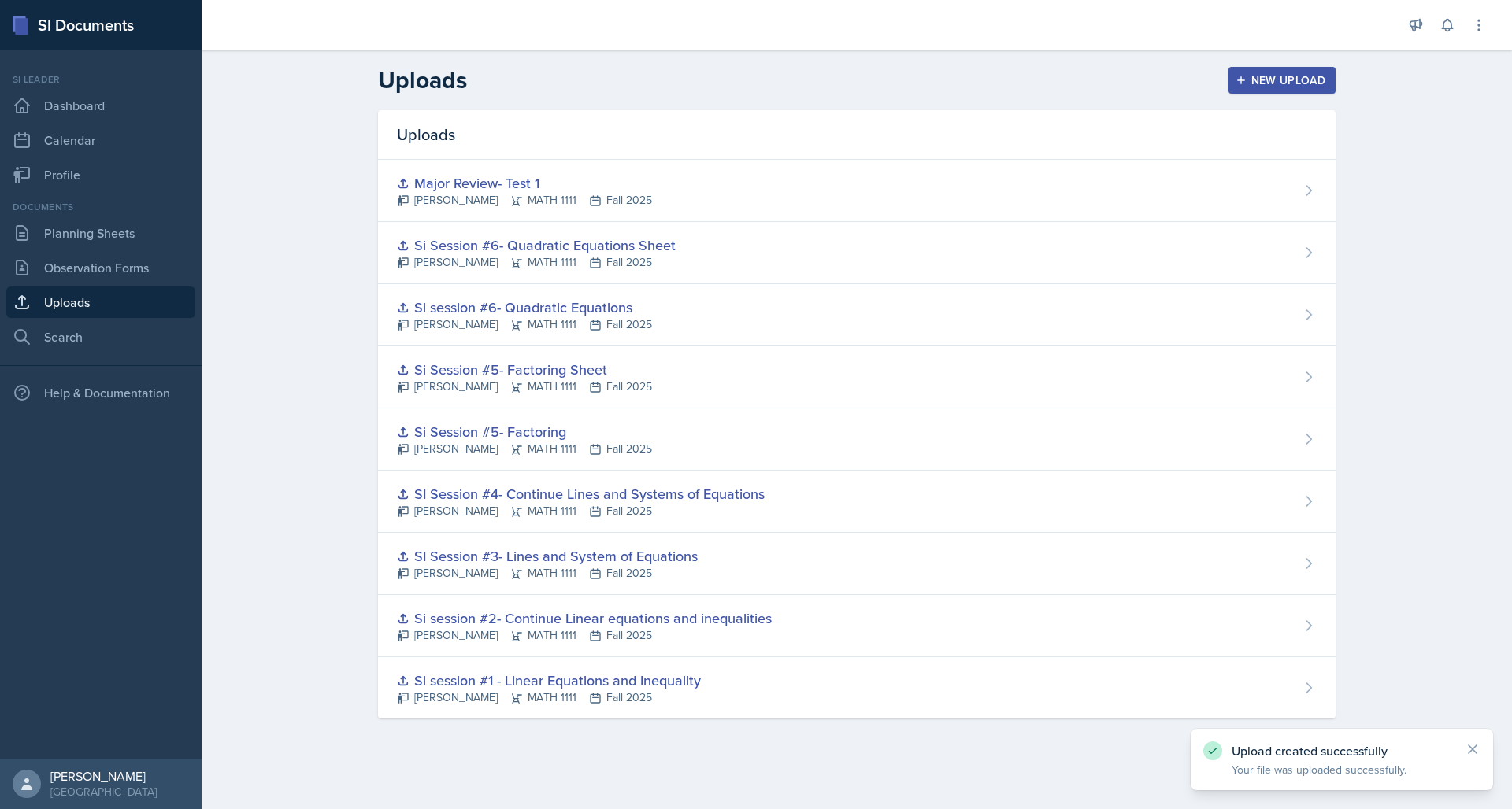
click at [109, 250] on div "Documents Planning Sheets Observation Forms Uploads Search" at bounding box center [100, 276] width 189 height 153
click at [110, 239] on link "Planning Sheets" at bounding box center [100, 232] width 189 height 31
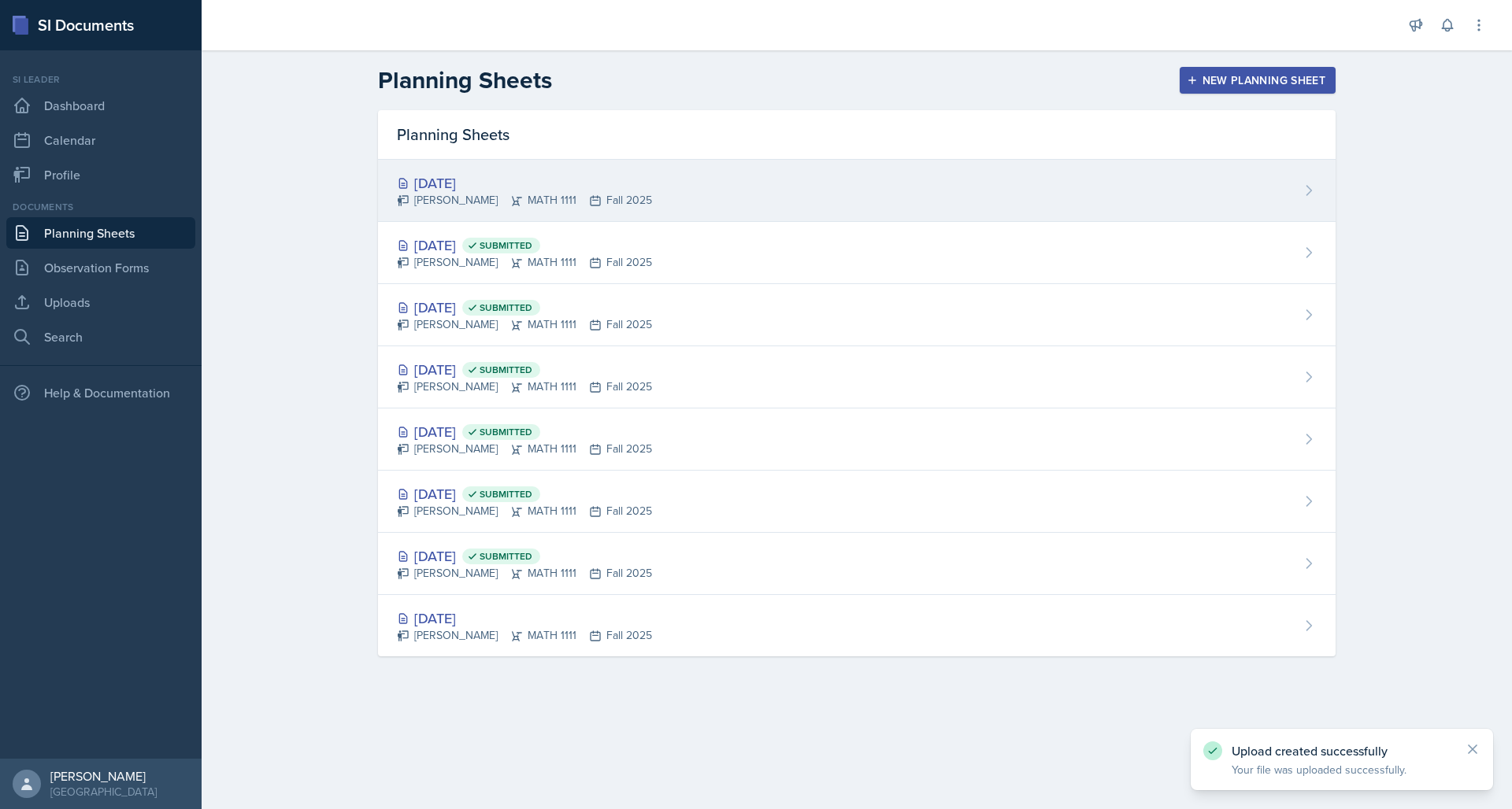
click at [804, 176] on div "[DATE] [PERSON_NAME] MATH 1111 Fall 2025" at bounding box center [856, 190] width 957 height 62
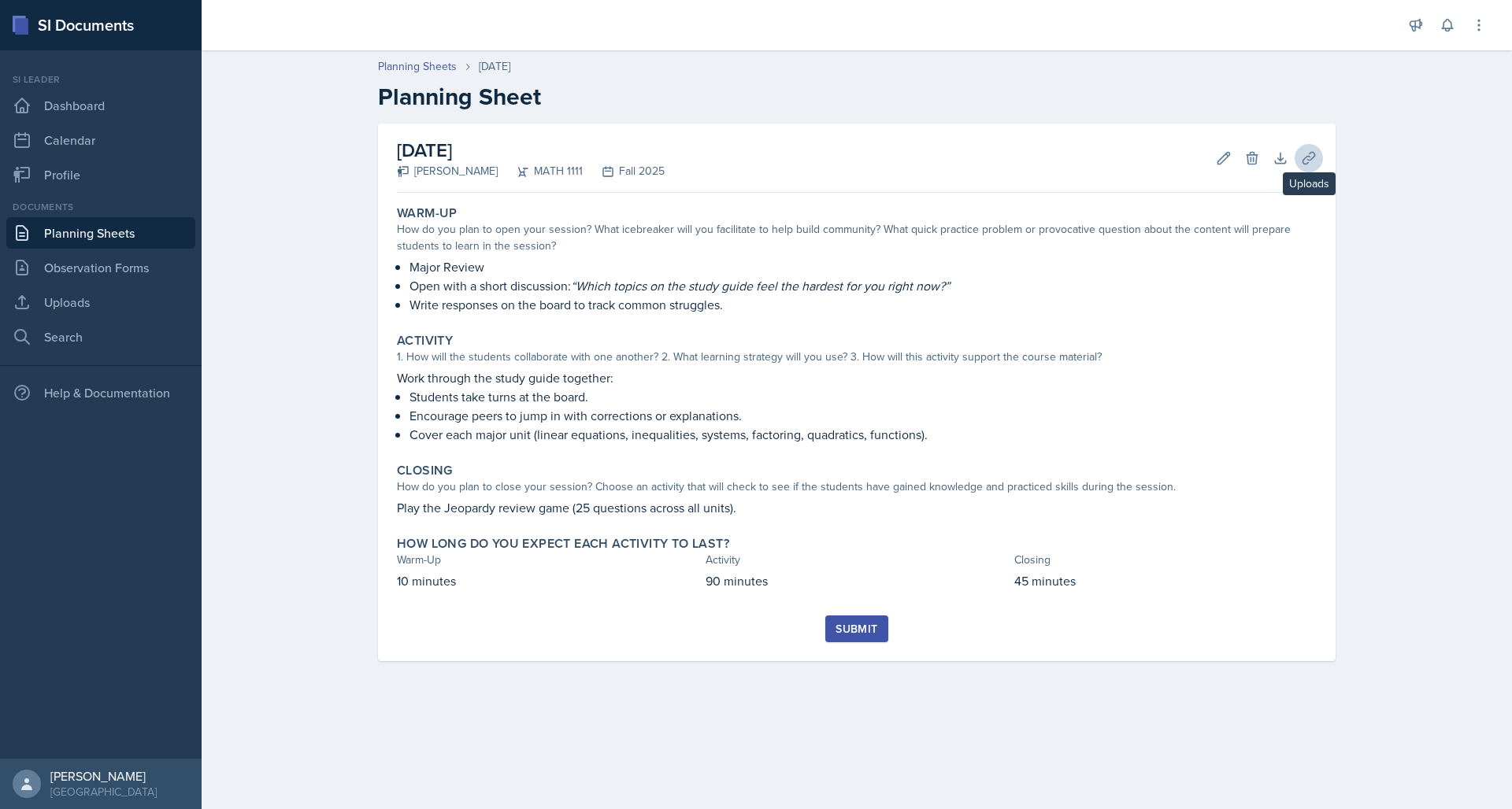
click at [1310, 156] on icon at bounding box center [1309, 158] width 16 height 16
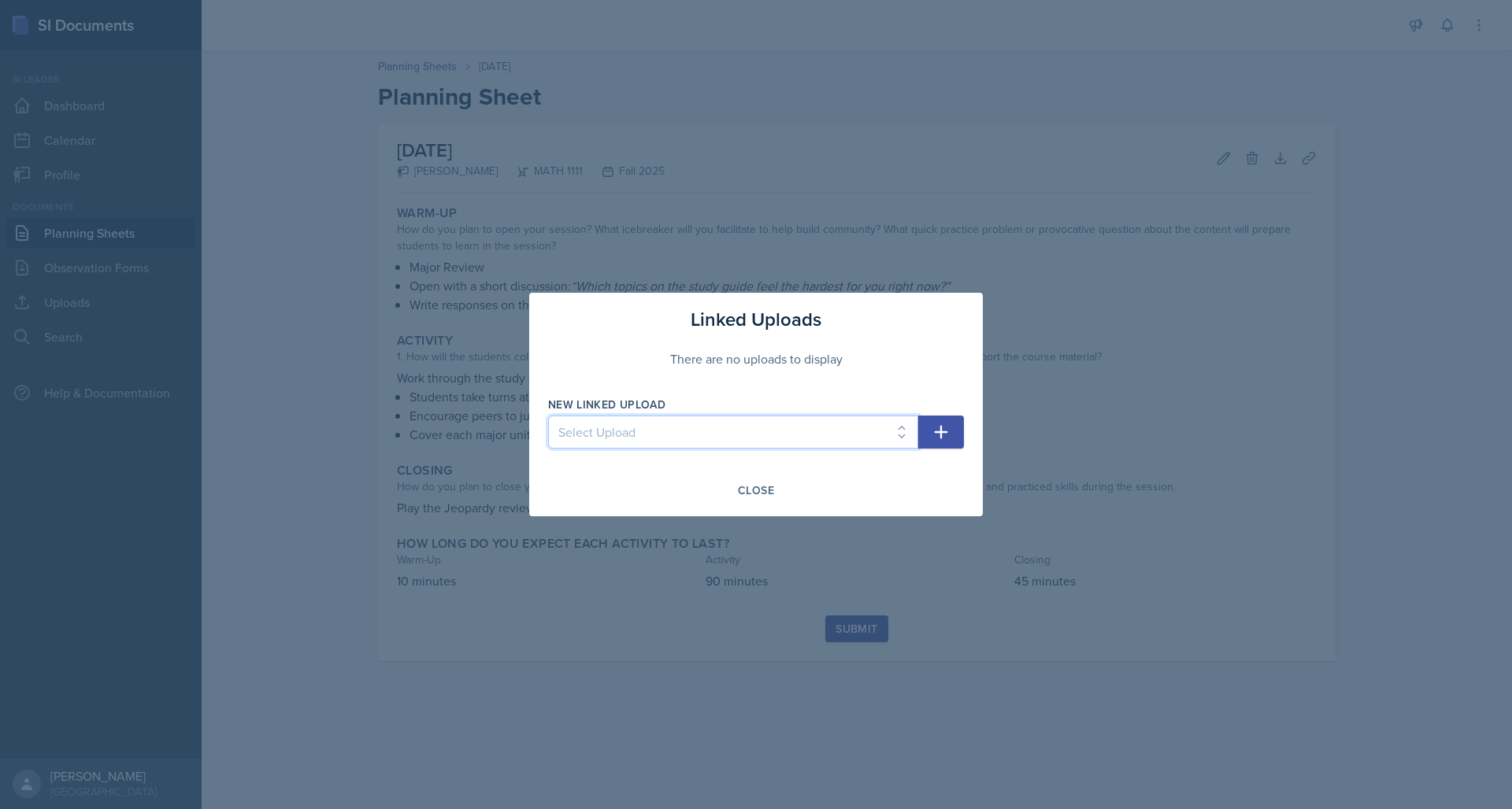
select select "ab1b45db-5d22-48eb-b12e-b680ae6f6978"
click at [935, 436] on icon "button" at bounding box center [941, 432] width 19 height 19
select select
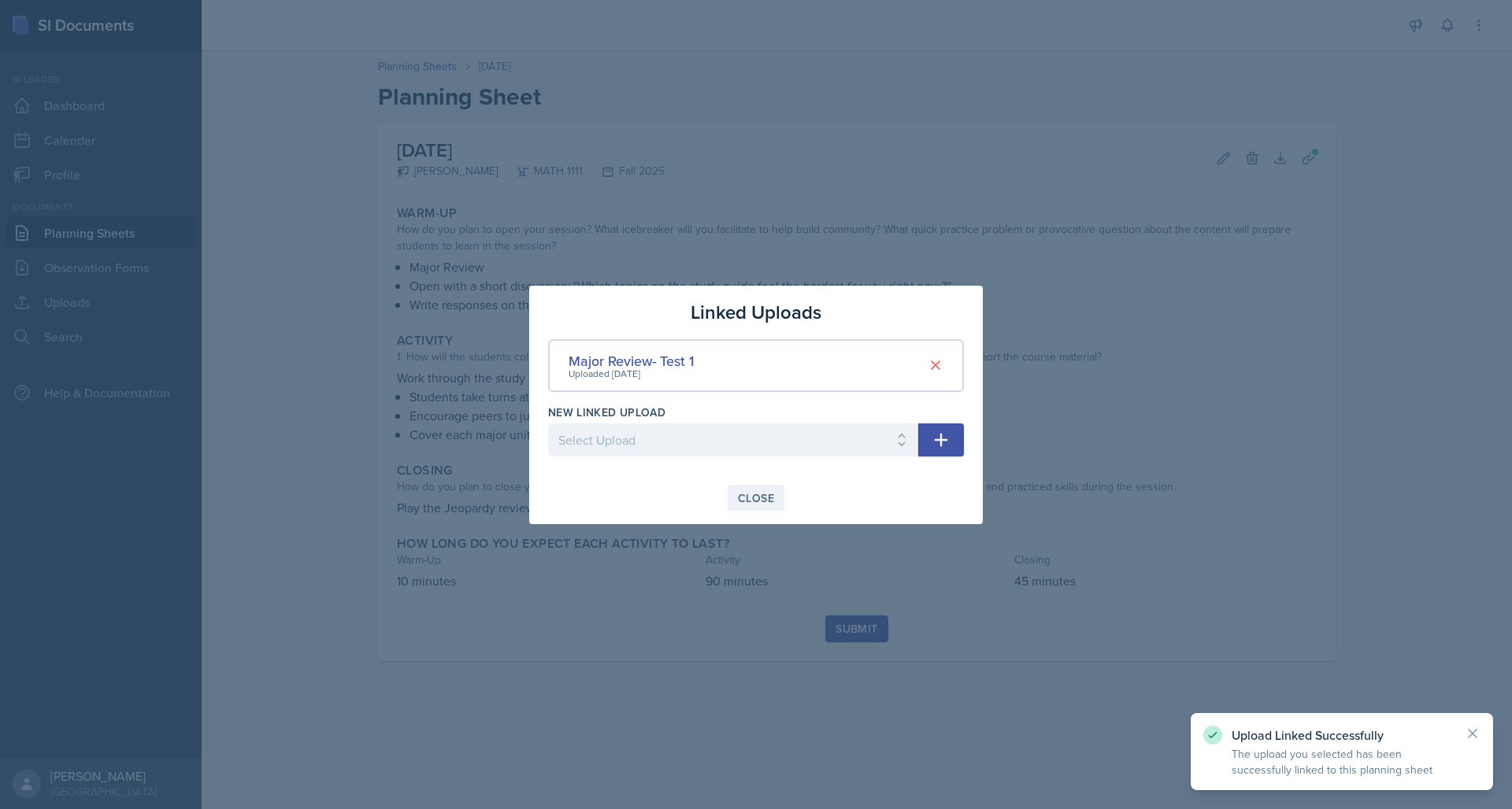
click at [744, 495] on div "Close" at bounding box center [756, 498] width 36 height 13
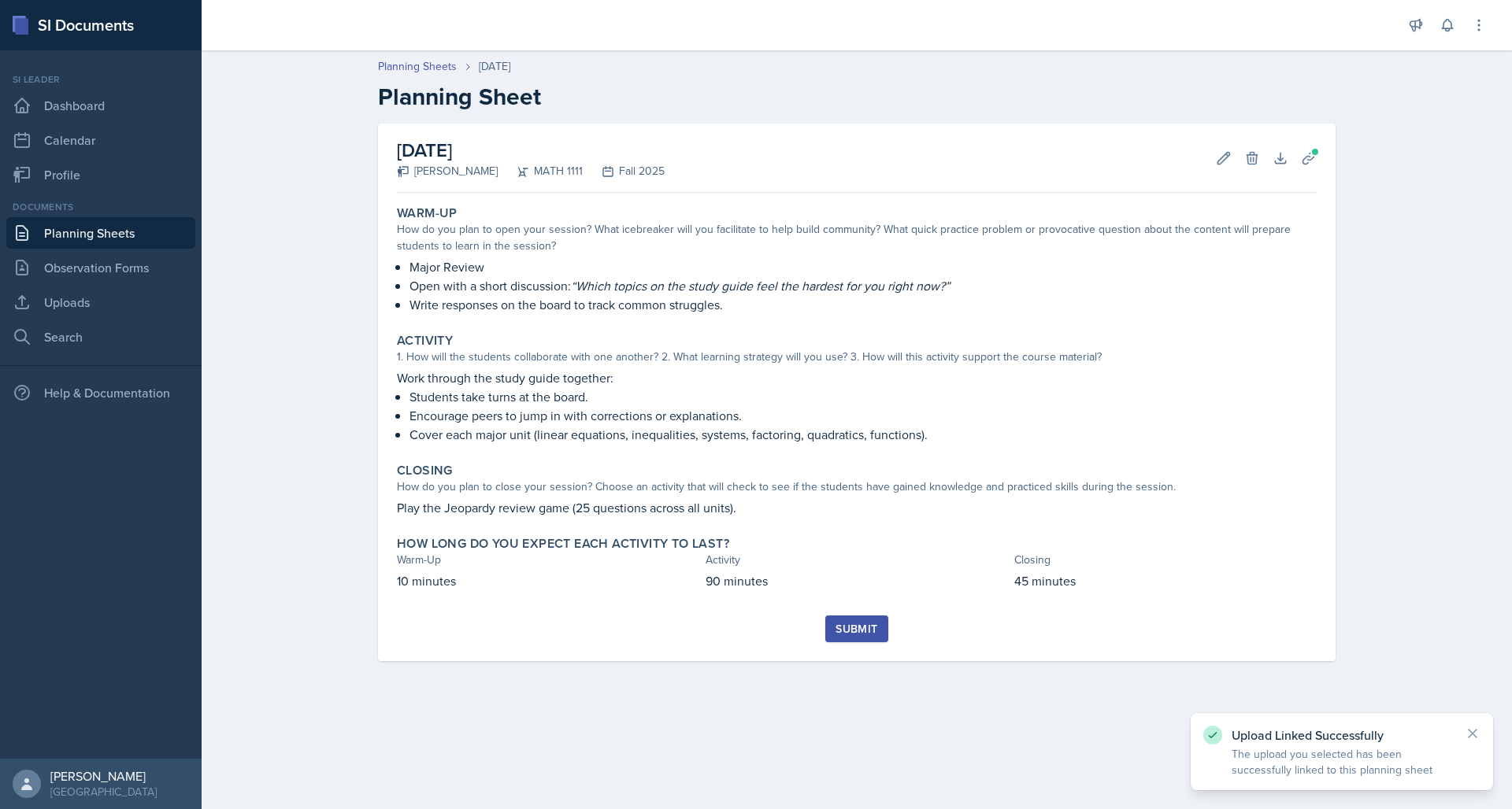
click at [850, 627] on div "Submit" at bounding box center [856, 629] width 42 height 13
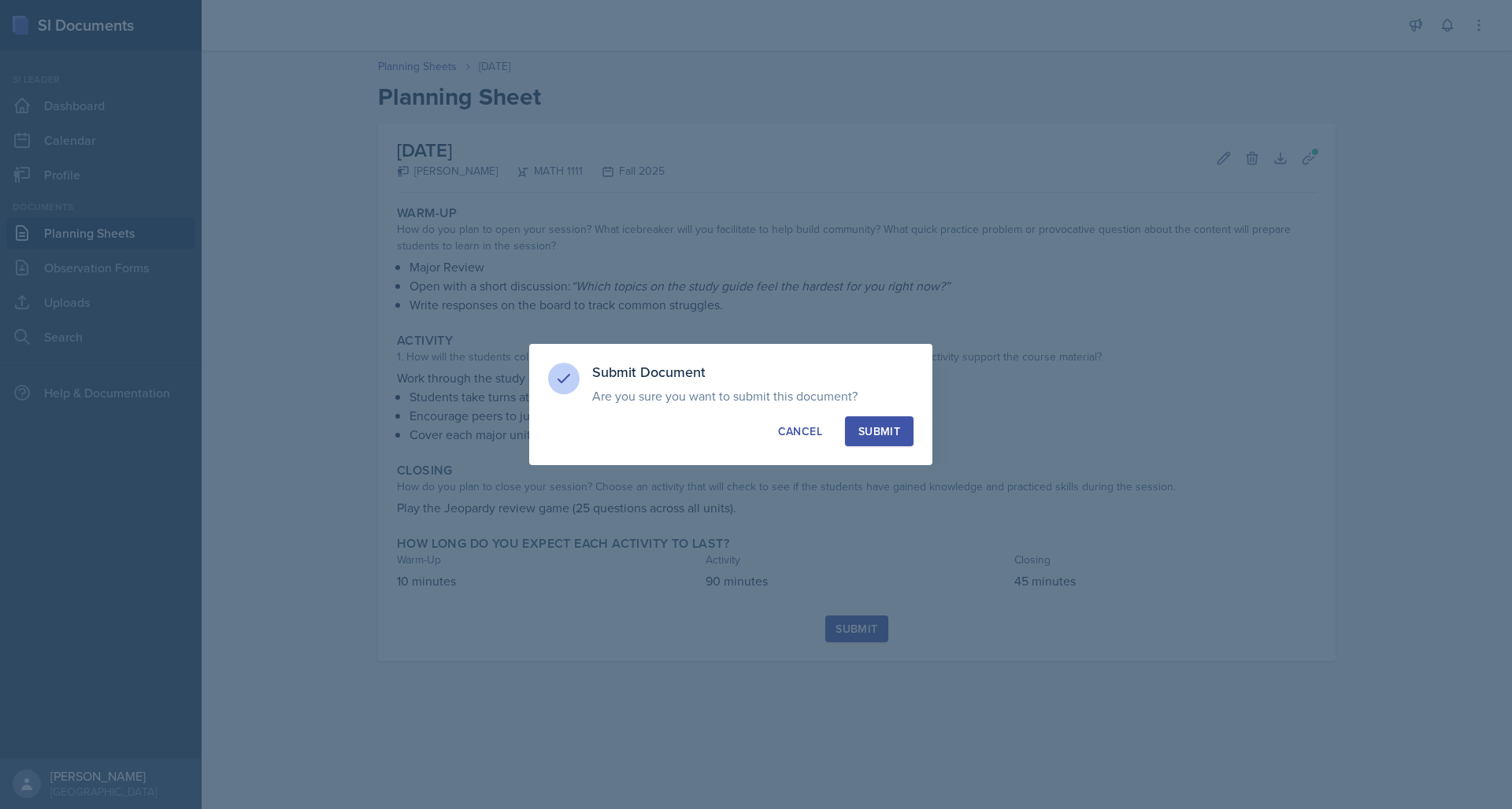
click at [883, 430] on div "Submit" at bounding box center [879, 431] width 42 height 16
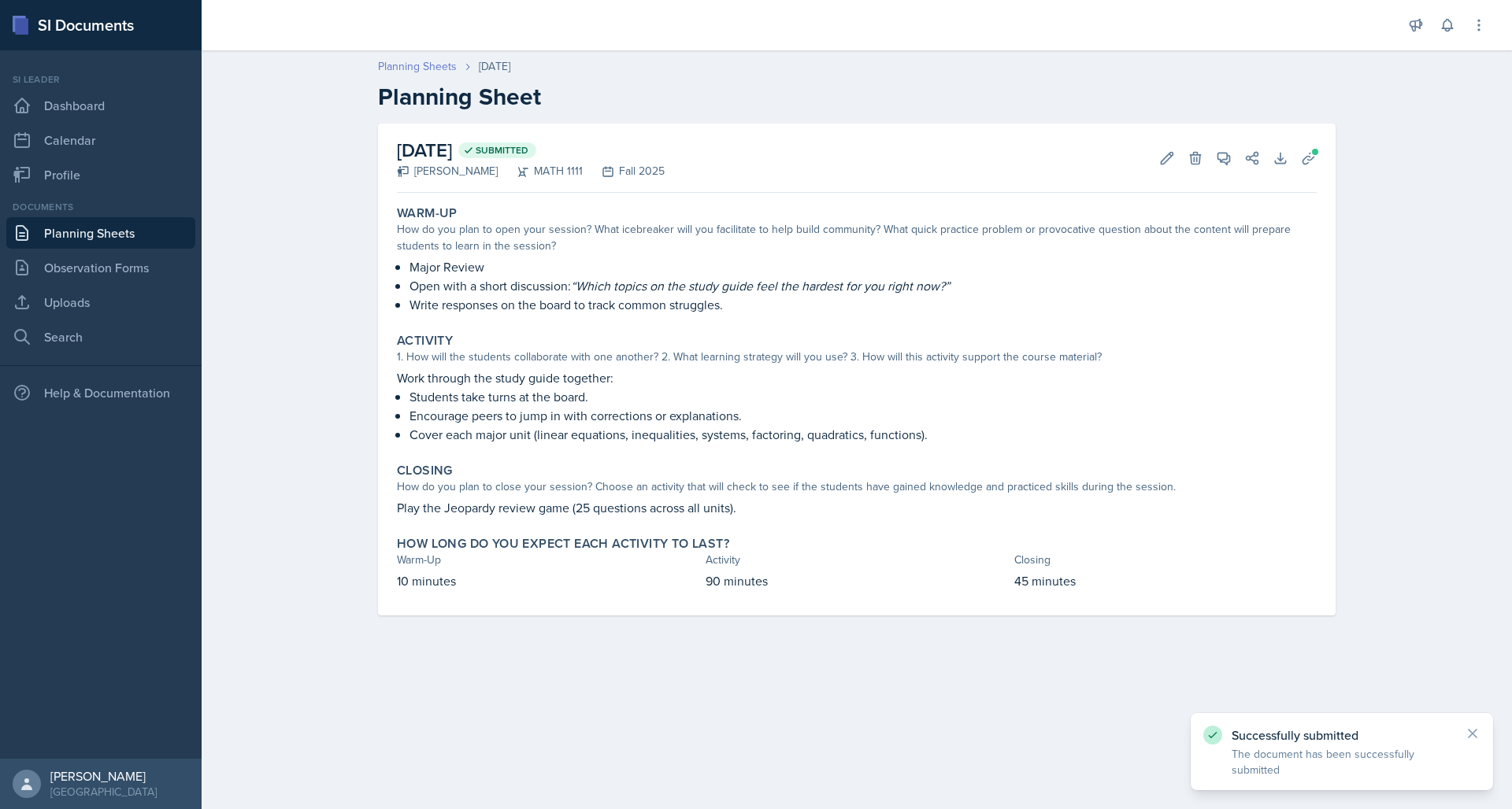
click at [408, 62] on link "Planning Sheets" at bounding box center [417, 66] width 79 height 17
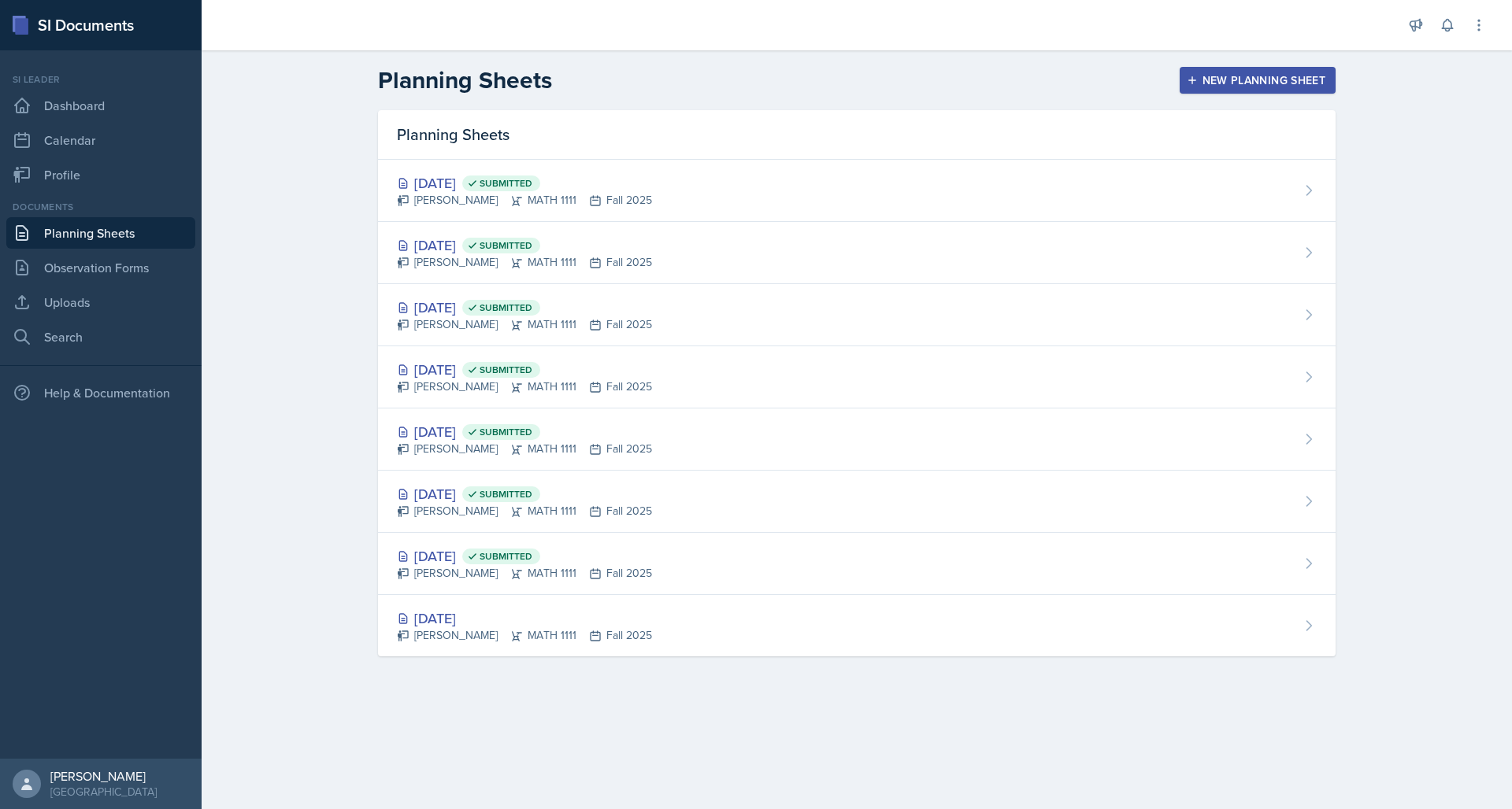
click at [1217, 82] on div "New Planning Sheet" at bounding box center [1257, 80] width 135 height 13
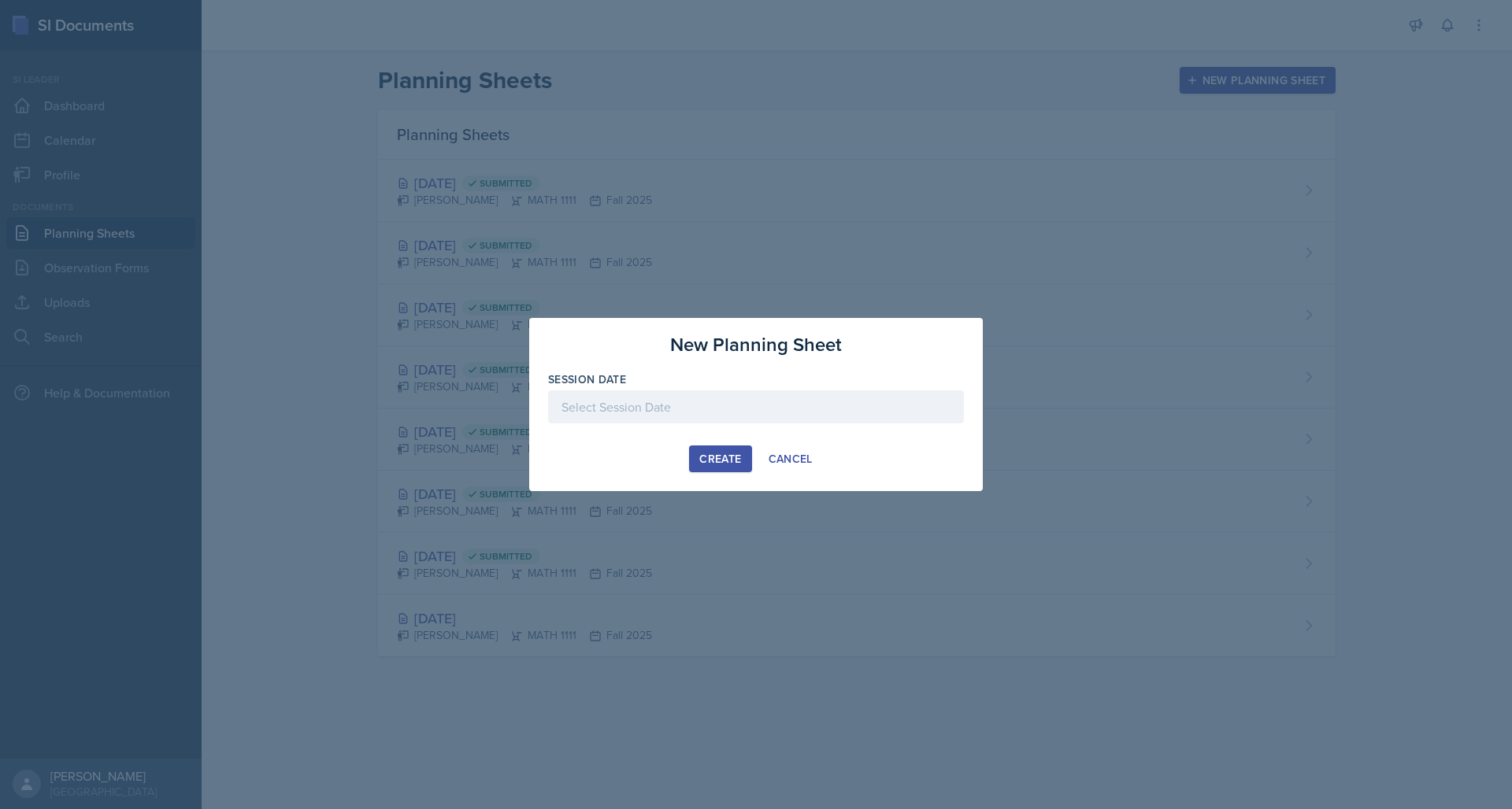
click at [778, 398] on div at bounding box center [756, 407] width 416 height 33
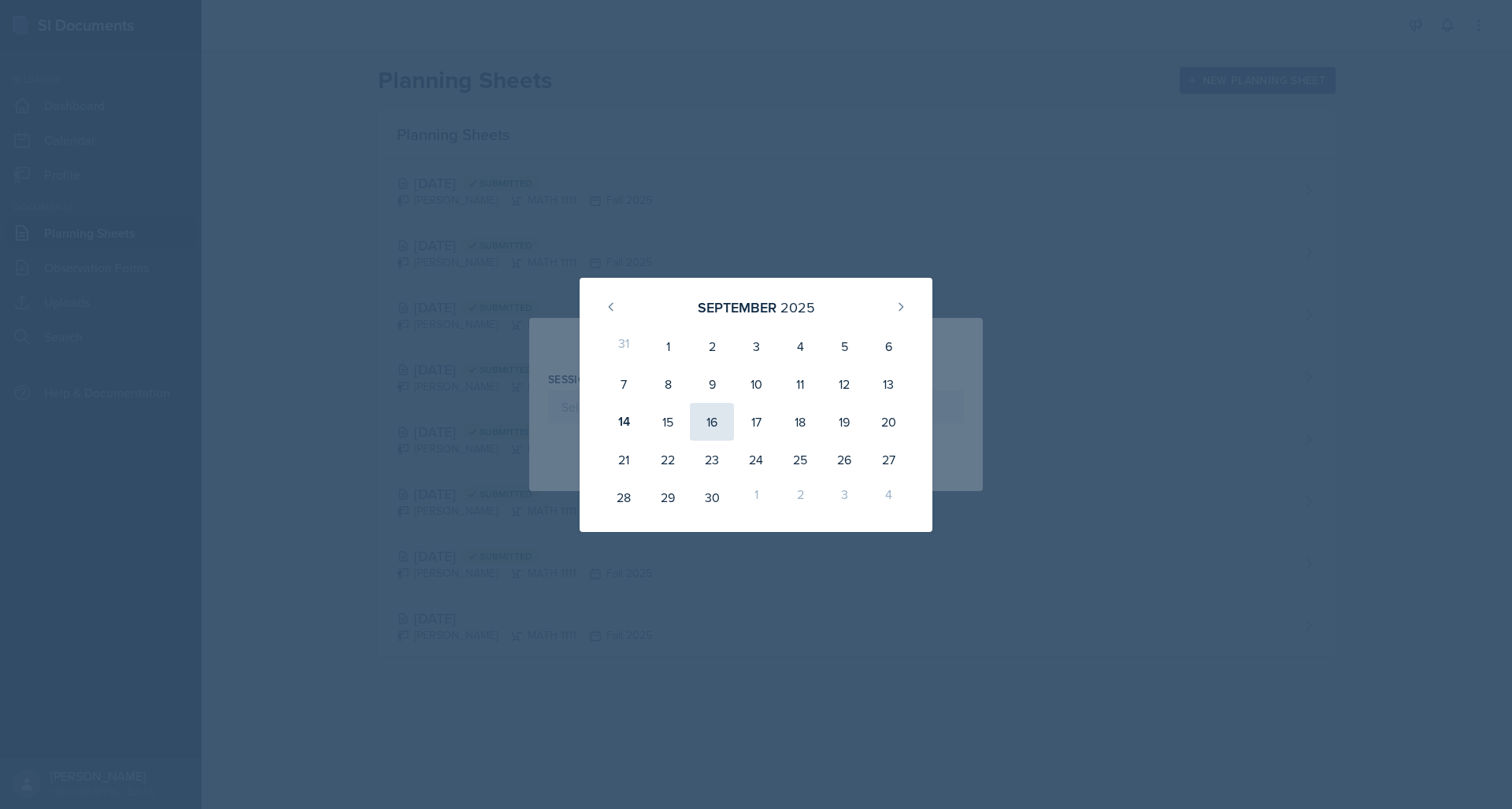
click at [714, 423] on div "16" at bounding box center [711, 422] width 44 height 38
type input "[DATE]"
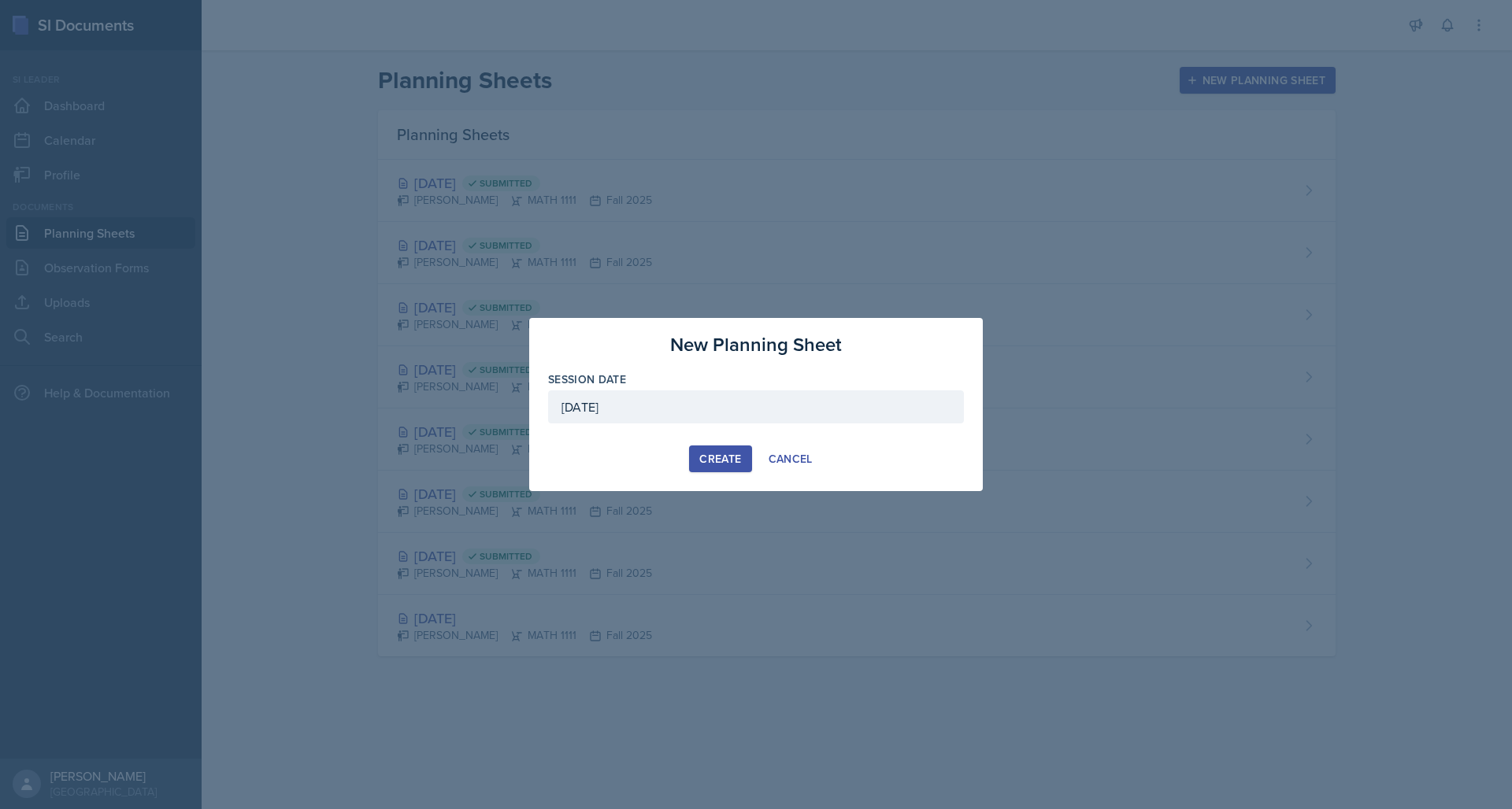
click at [714, 460] on div "Create" at bounding box center [720, 459] width 42 height 13
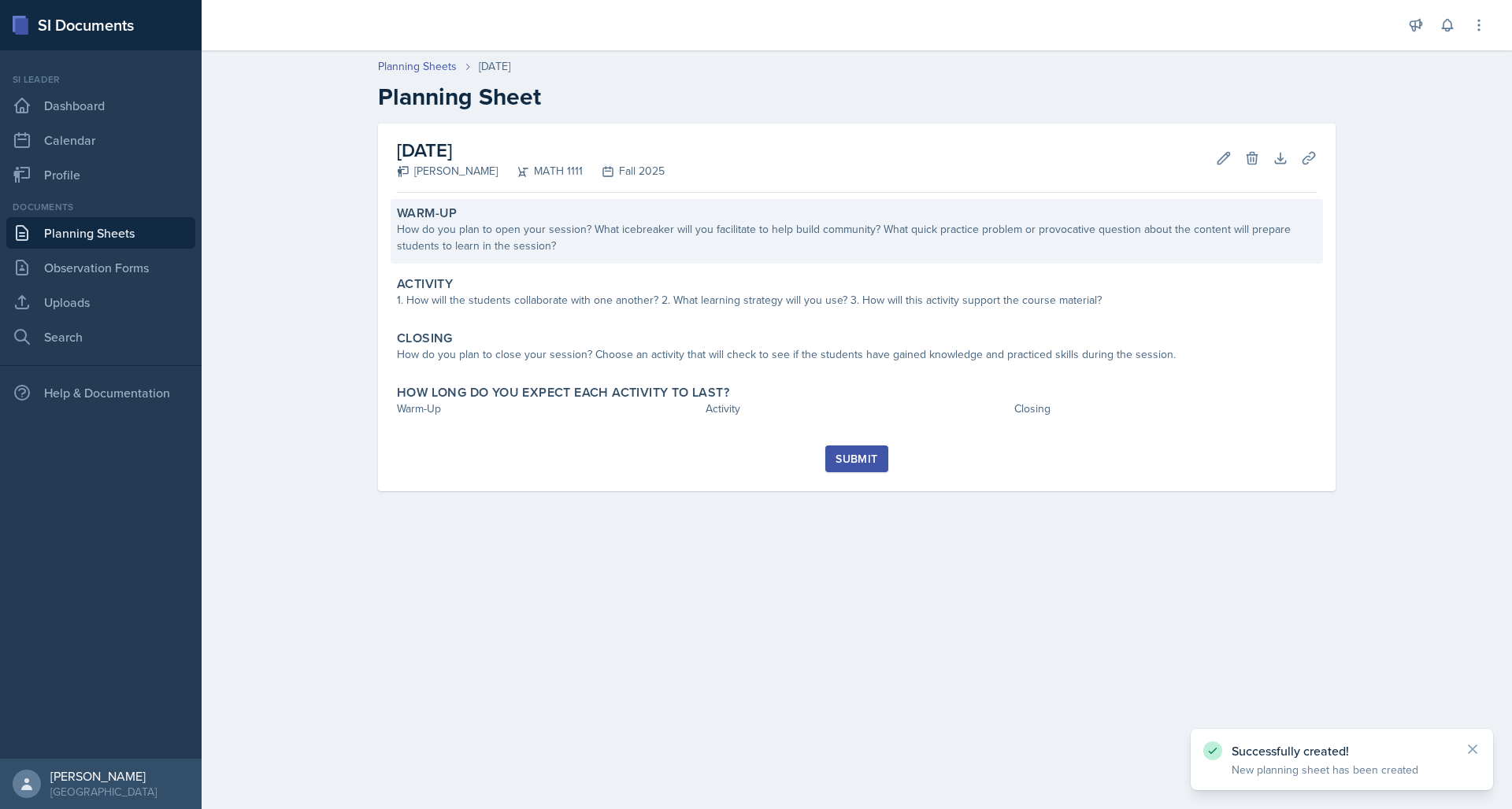
click at [607, 224] on div "How do you plan to open your session? What icebreaker will you facilitate to he…" at bounding box center [857, 237] width 920 height 33
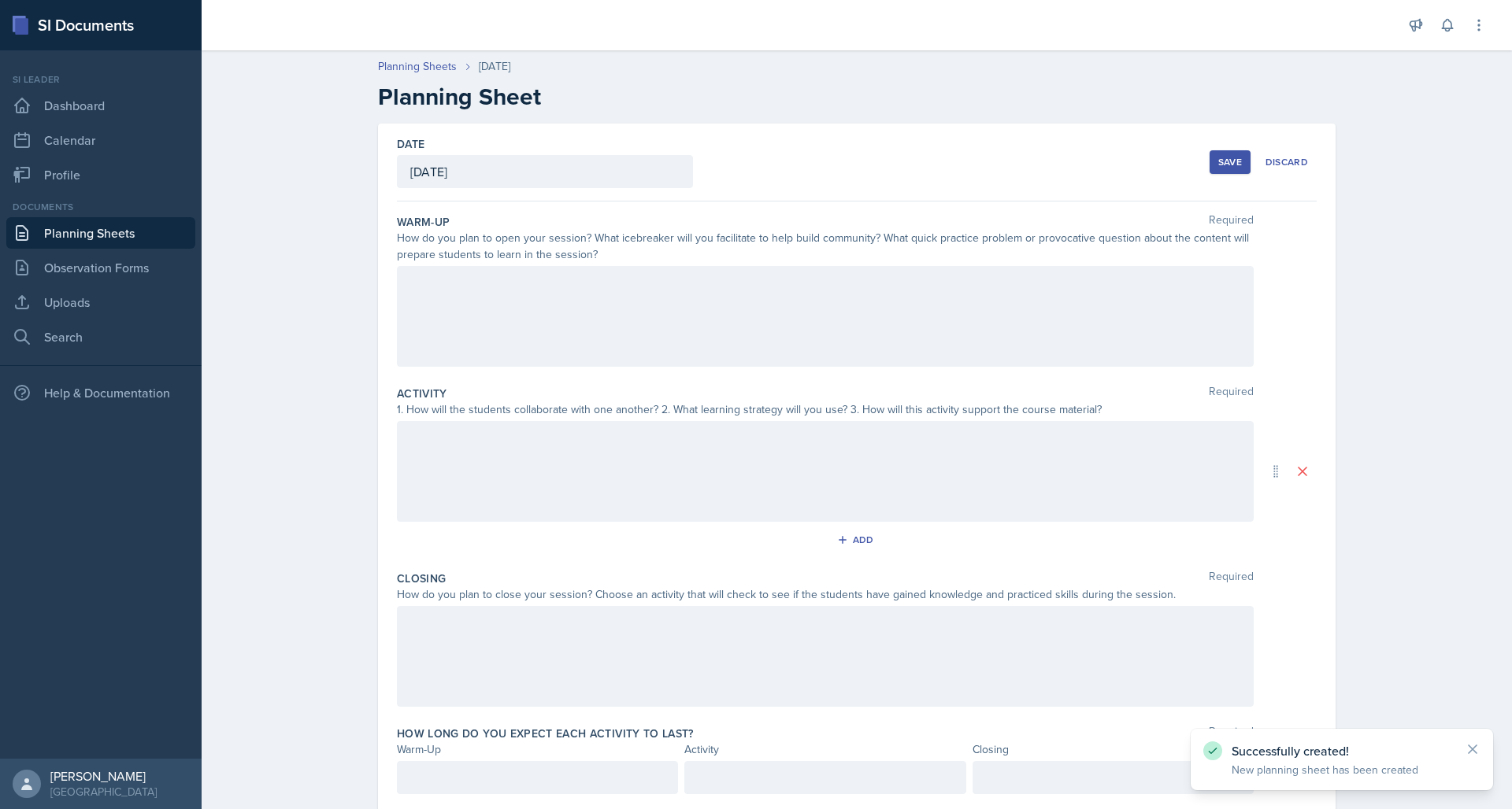
click at [552, 300] on div at bounding box center [826, 316] width 857 height 100
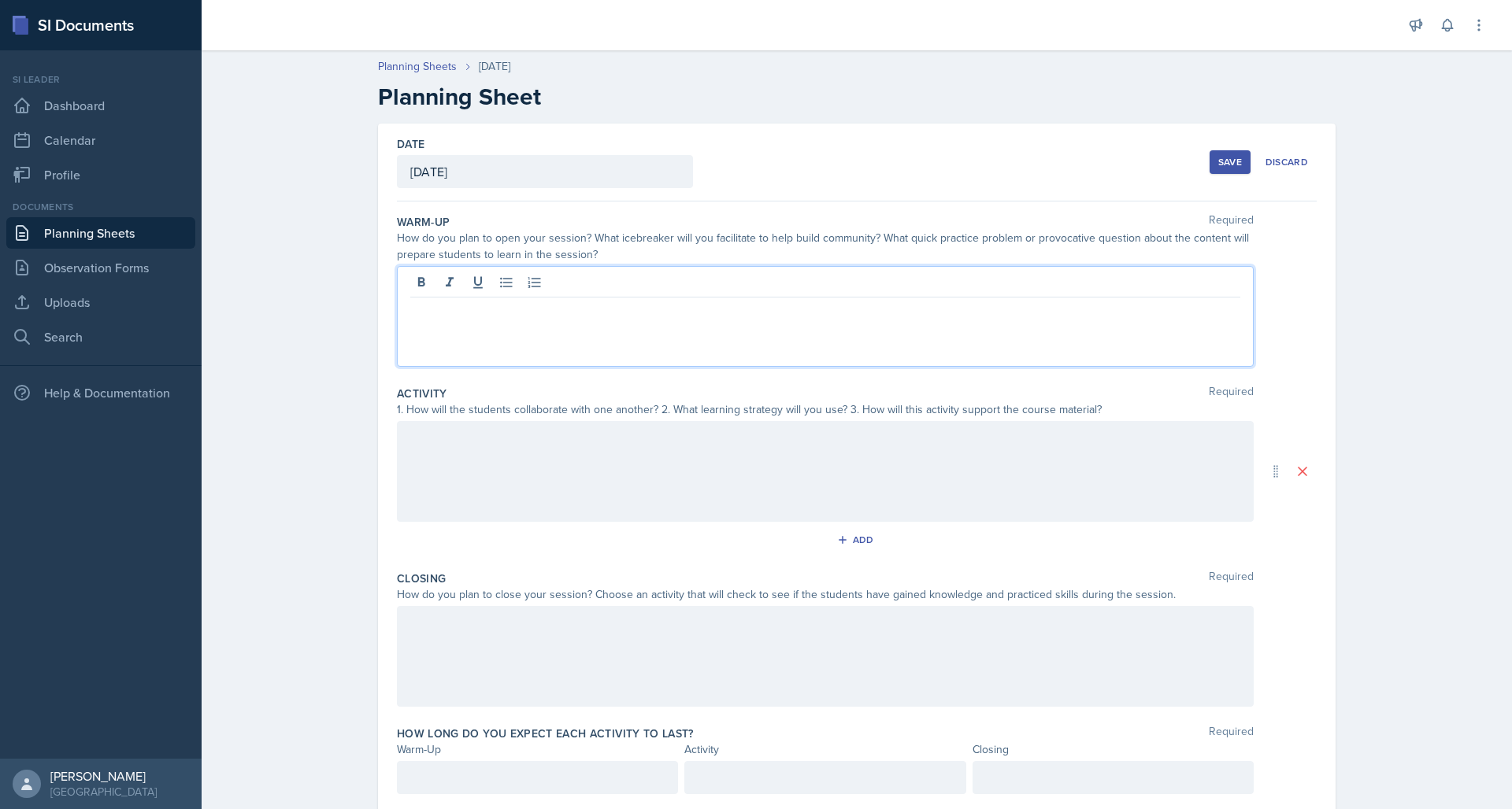
click at [506, 468] on div at bounding box center [826, 471] width 857 height 100
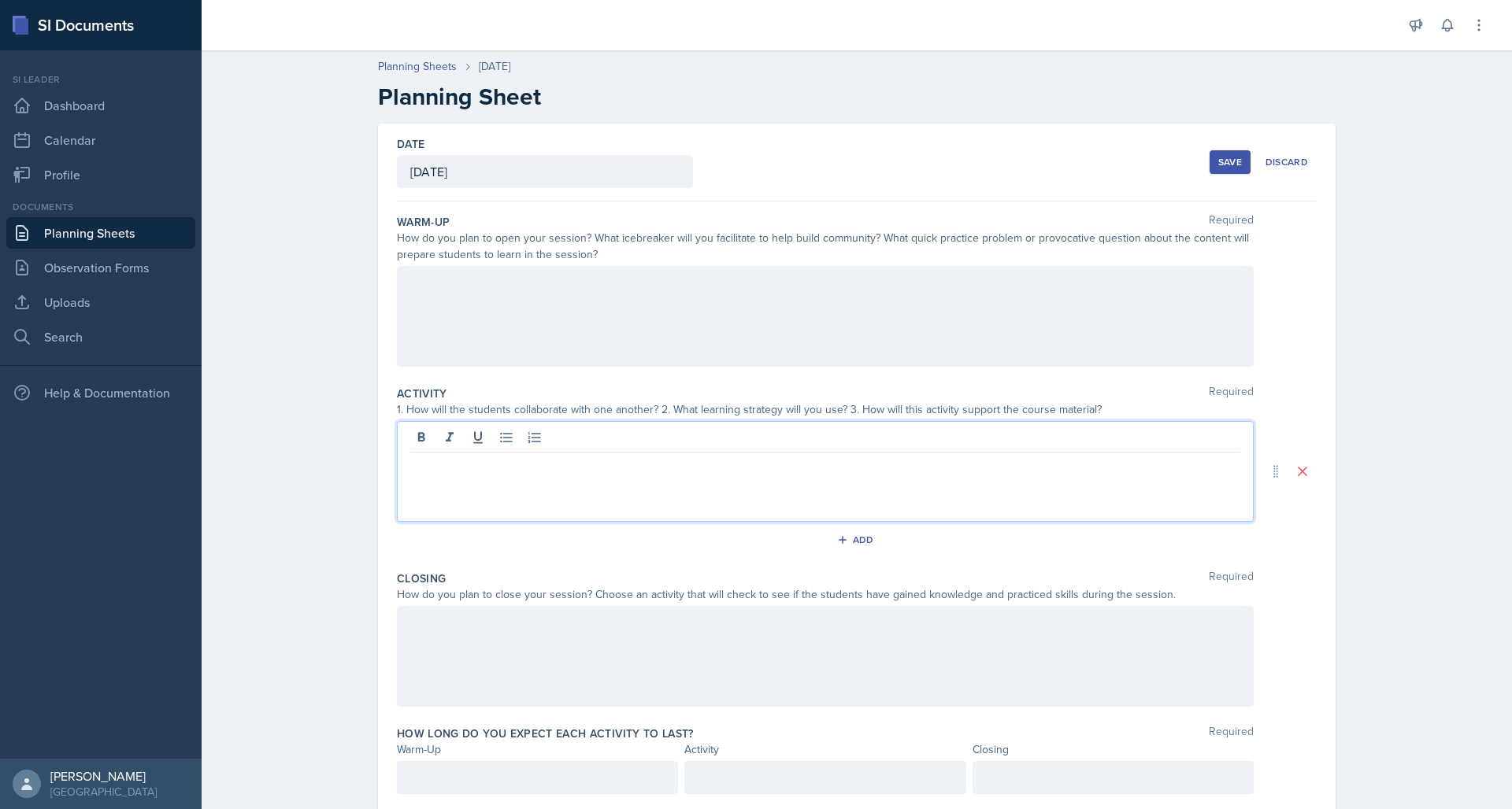
click at [535, 296] on div at bounding box center [826, 316] width 857 height 100
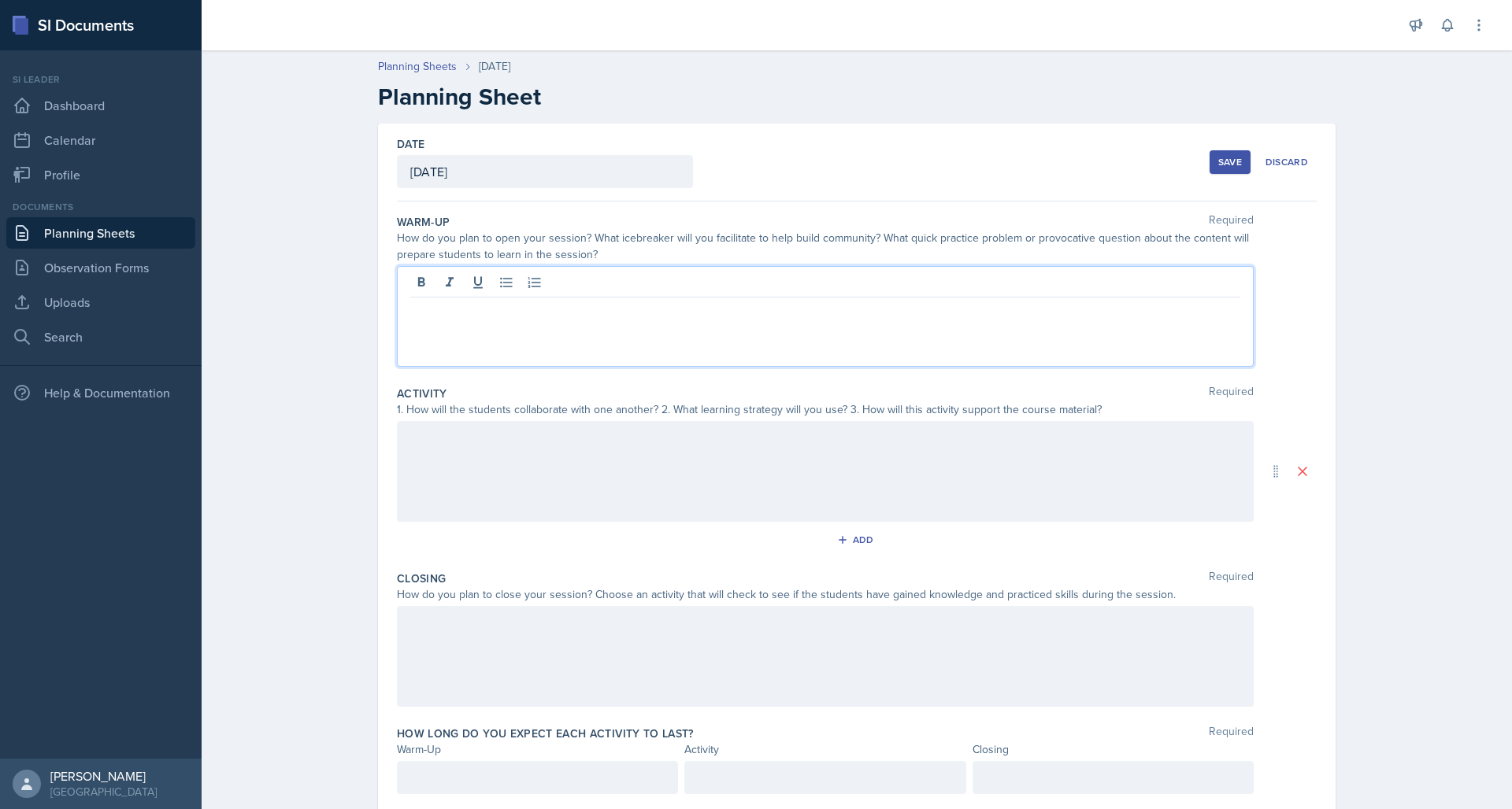
click at [527, 466] on div at bounding box center [826, 471] width 857 height 100
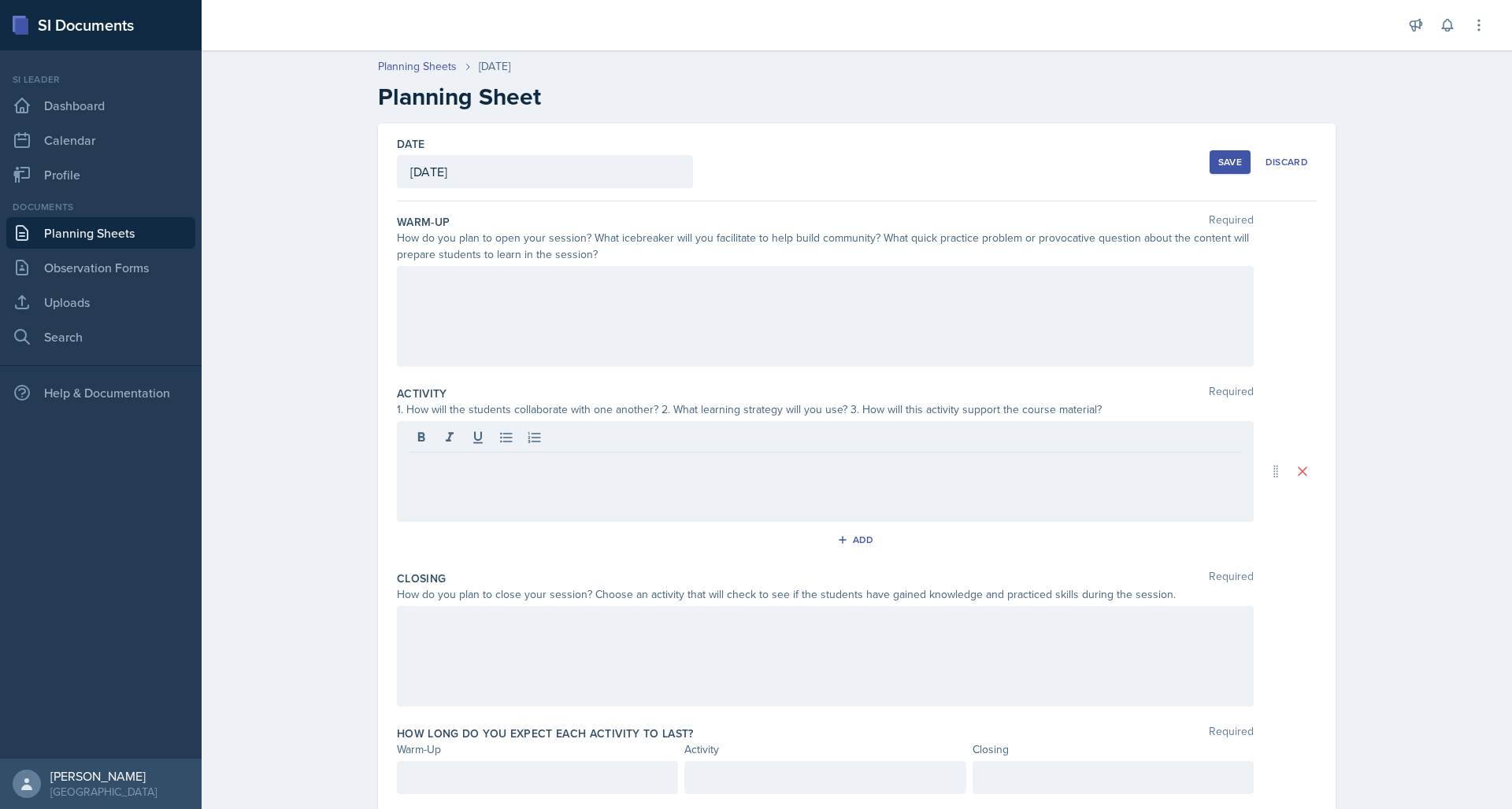
click at [576, 312] on div at bounding box center [826, 316] width 857 height 100
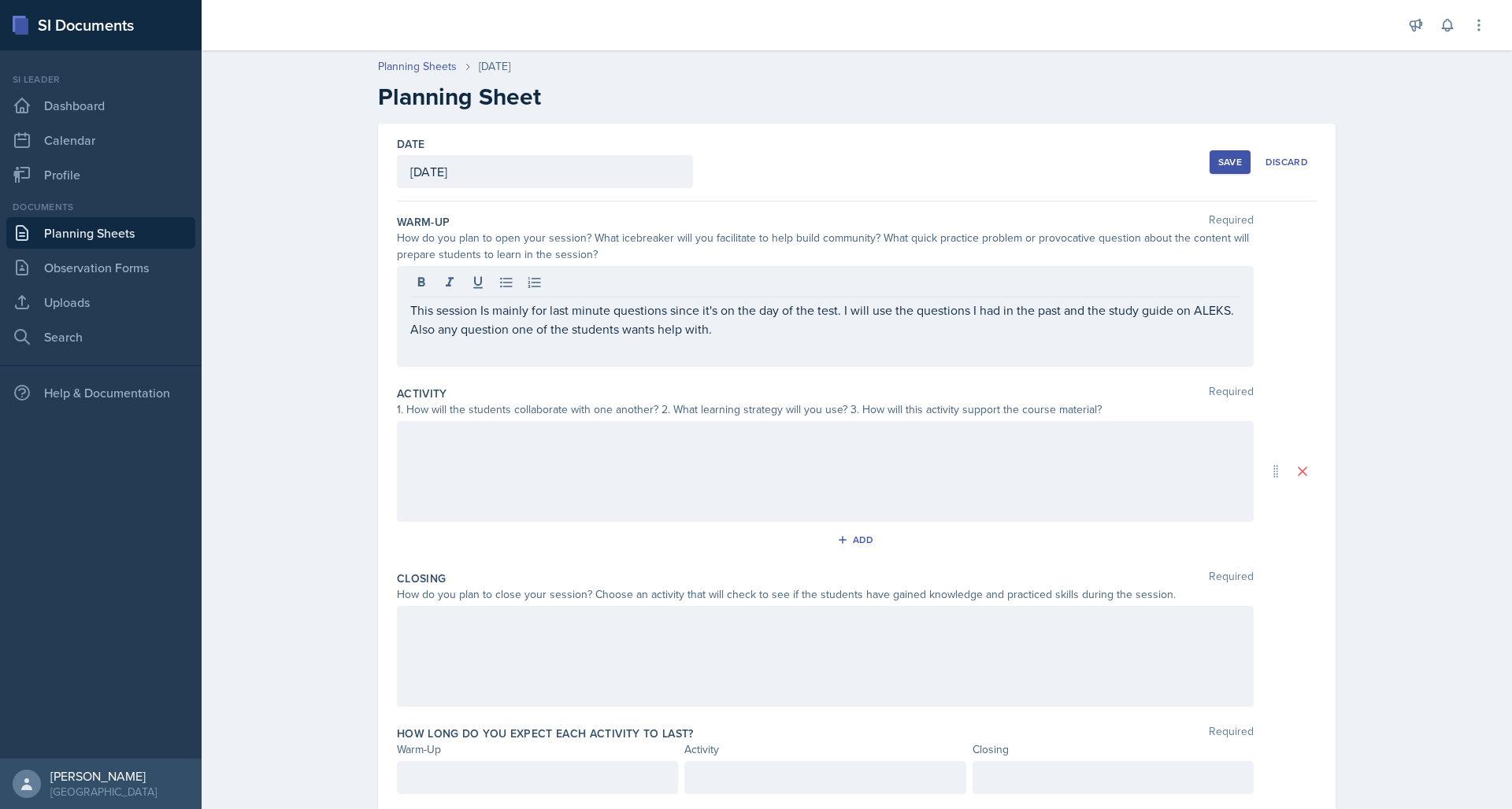
click at [1236, 157] on div "Save" at bounding box center [1229, 162] width 23 height 13
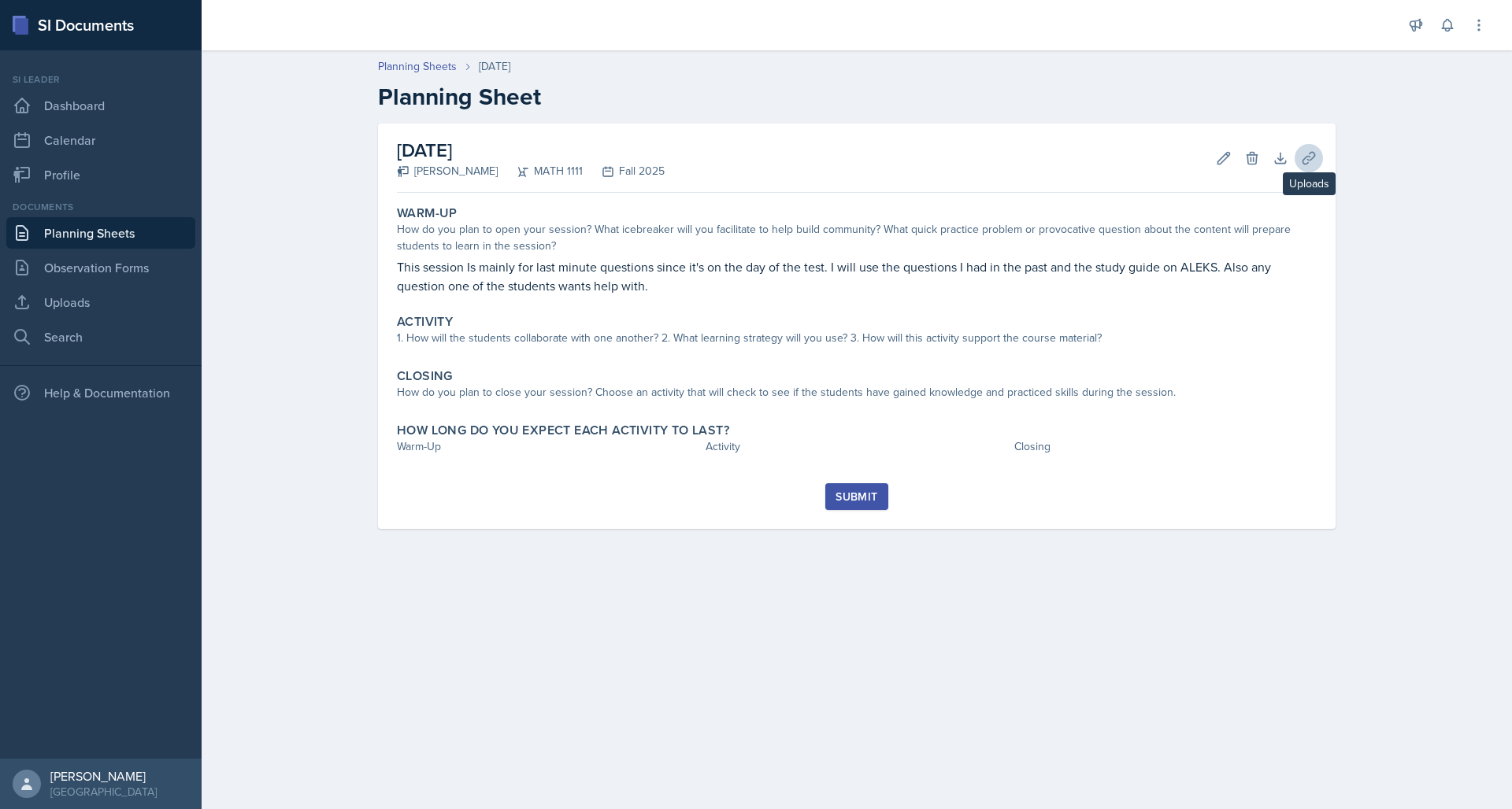
click at [1305, 150] on icon at bounding box center [1309, 158] width 16 height 16
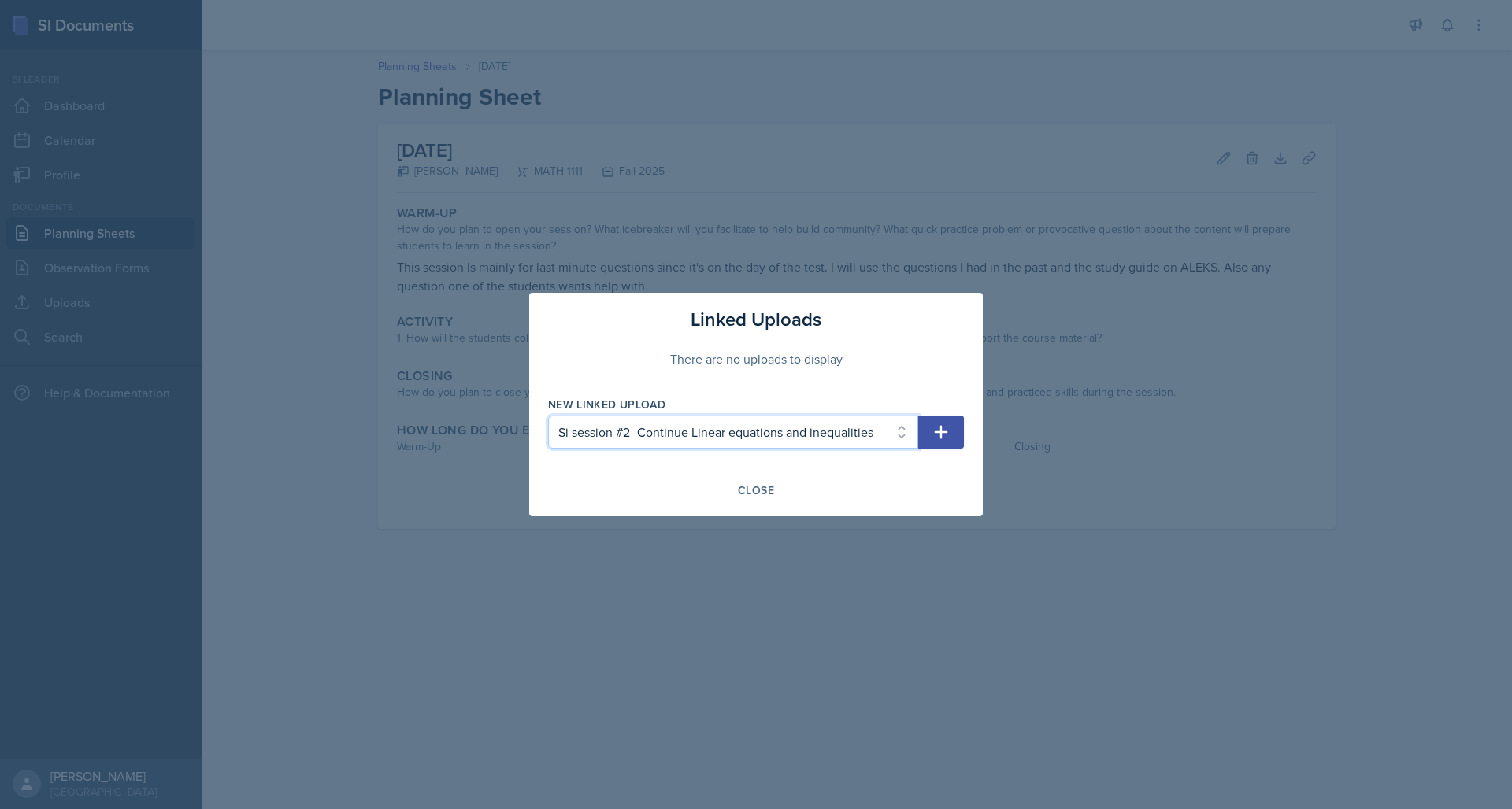
select select "96abe1fa-99e0-45d9-b4df-e2bcad3d1ff0"
click at [944, 430] on icon "button" at bounding box center [941, 432] width 19 height 19
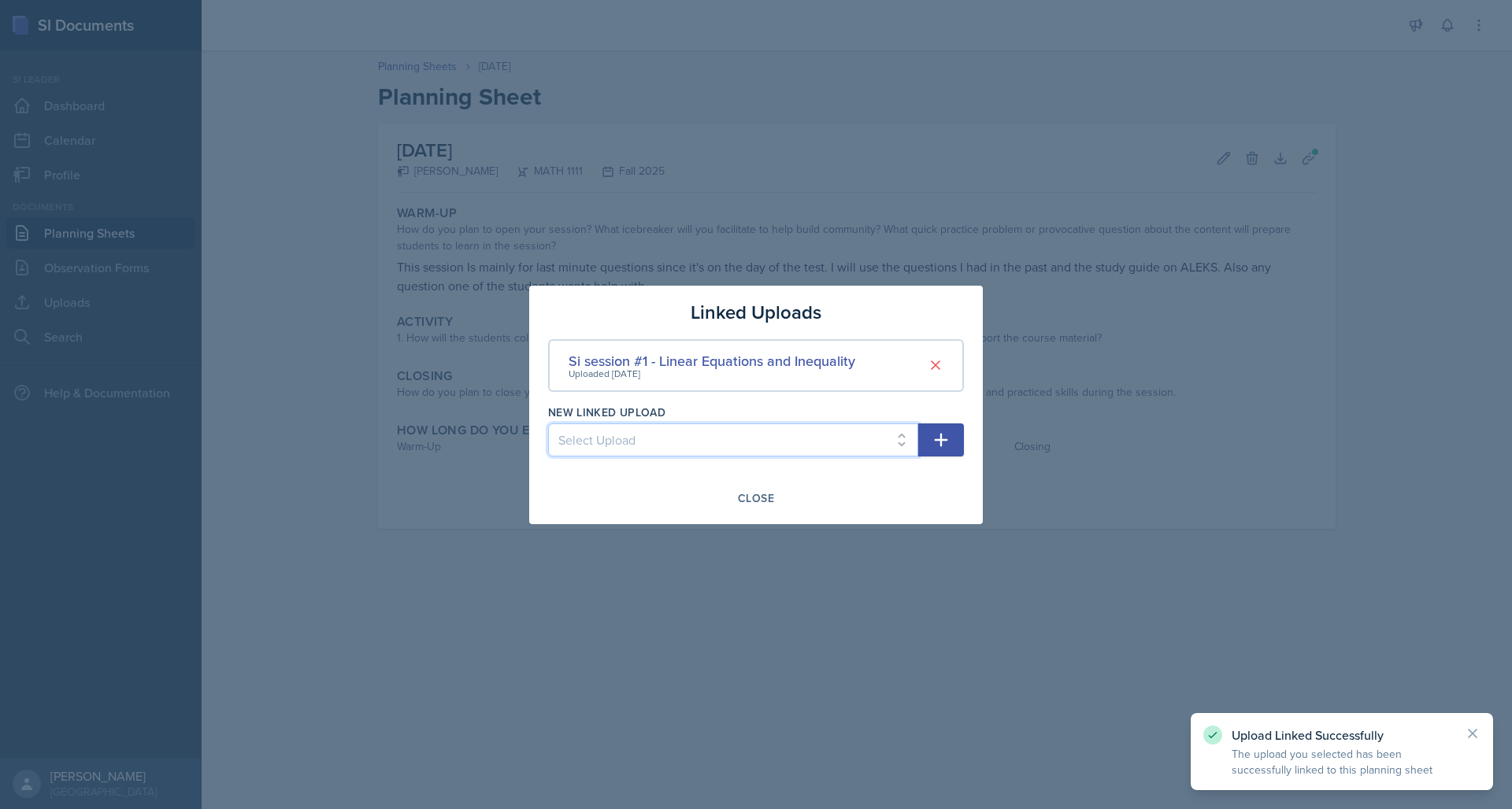
select select "29ff02e2-6786-4280-8cef-ba90c3704f38"
click at [949, 440] on icon "button" at bounding box center [941, 440] width 19 height 19
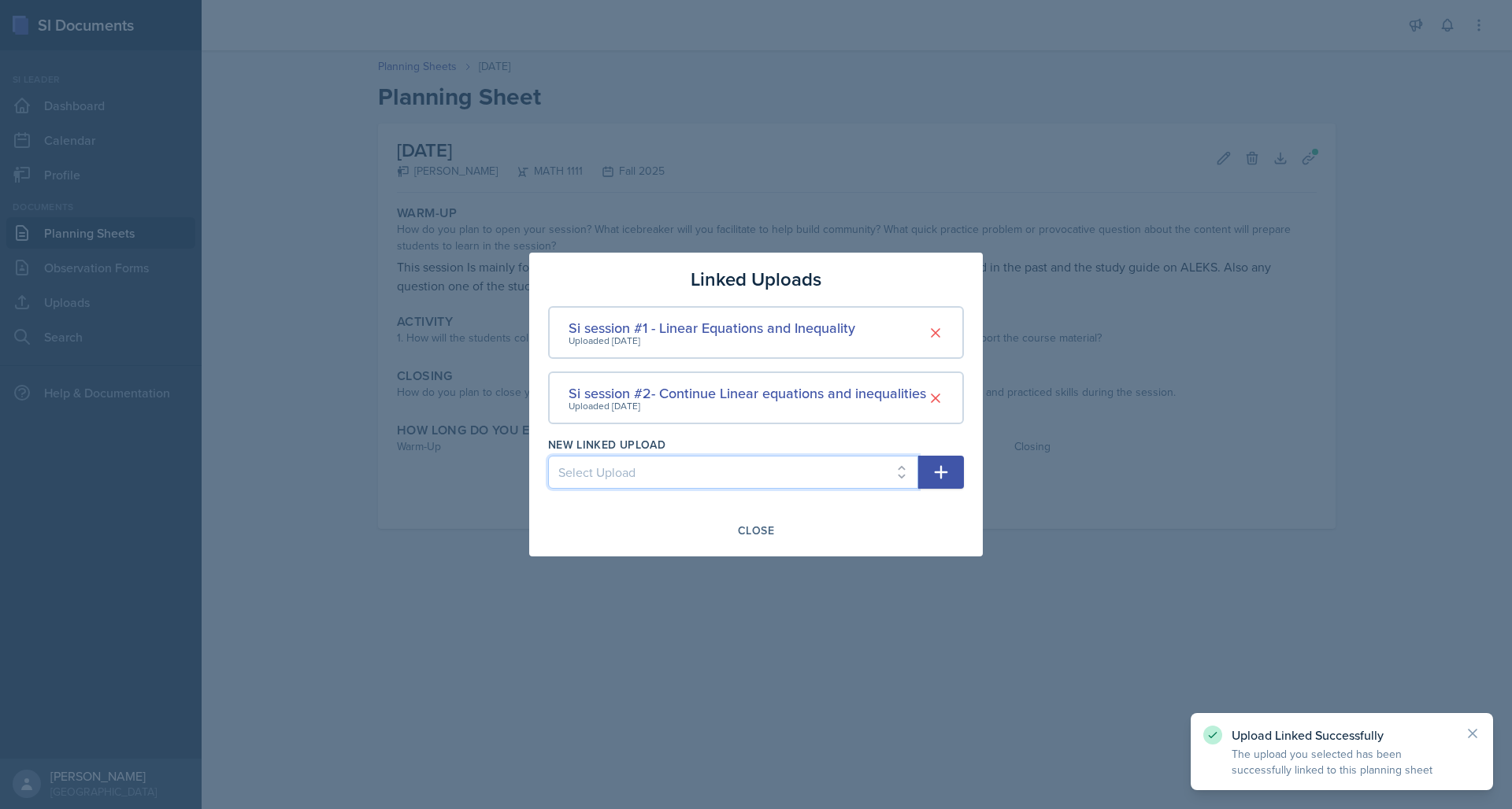
select select "7b3613e6-663b-433d-9f1b-a229de41c7fe"
click at [955, 480] on button "button" at bounding box center [940, 472] width 46 height 33
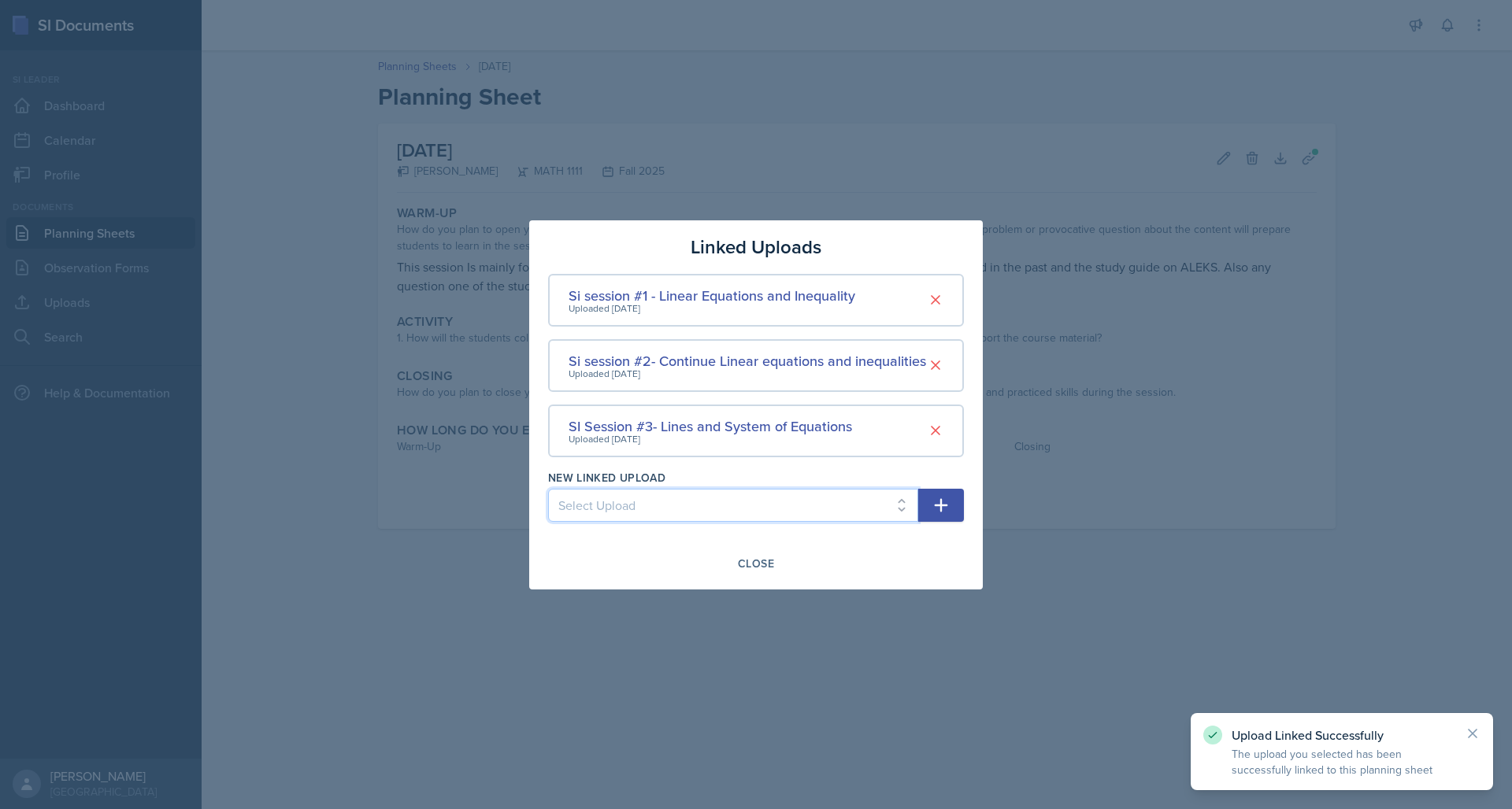
select select "33b3d9cd-bab7-404e-890b-1966b88973ad"
click at [930, 501] on button "button" at bounding box center [940, 505] width 46 height 33
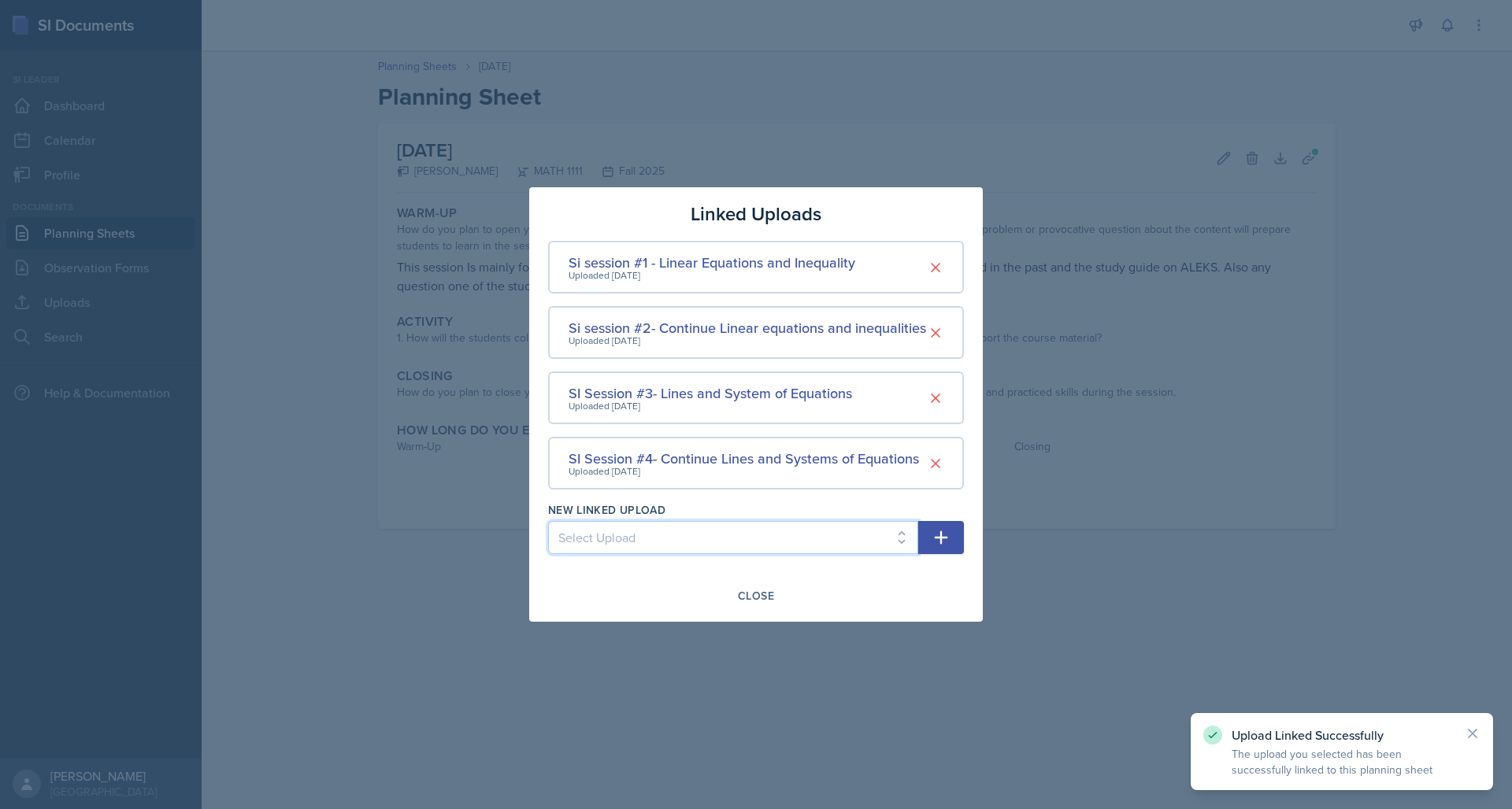
select select "4996199c-af66-46ba-95c1-fb0cf69e2ade"
click at [932, 538] on icon "button" at bounding box center [941, 537] width 19 height 19
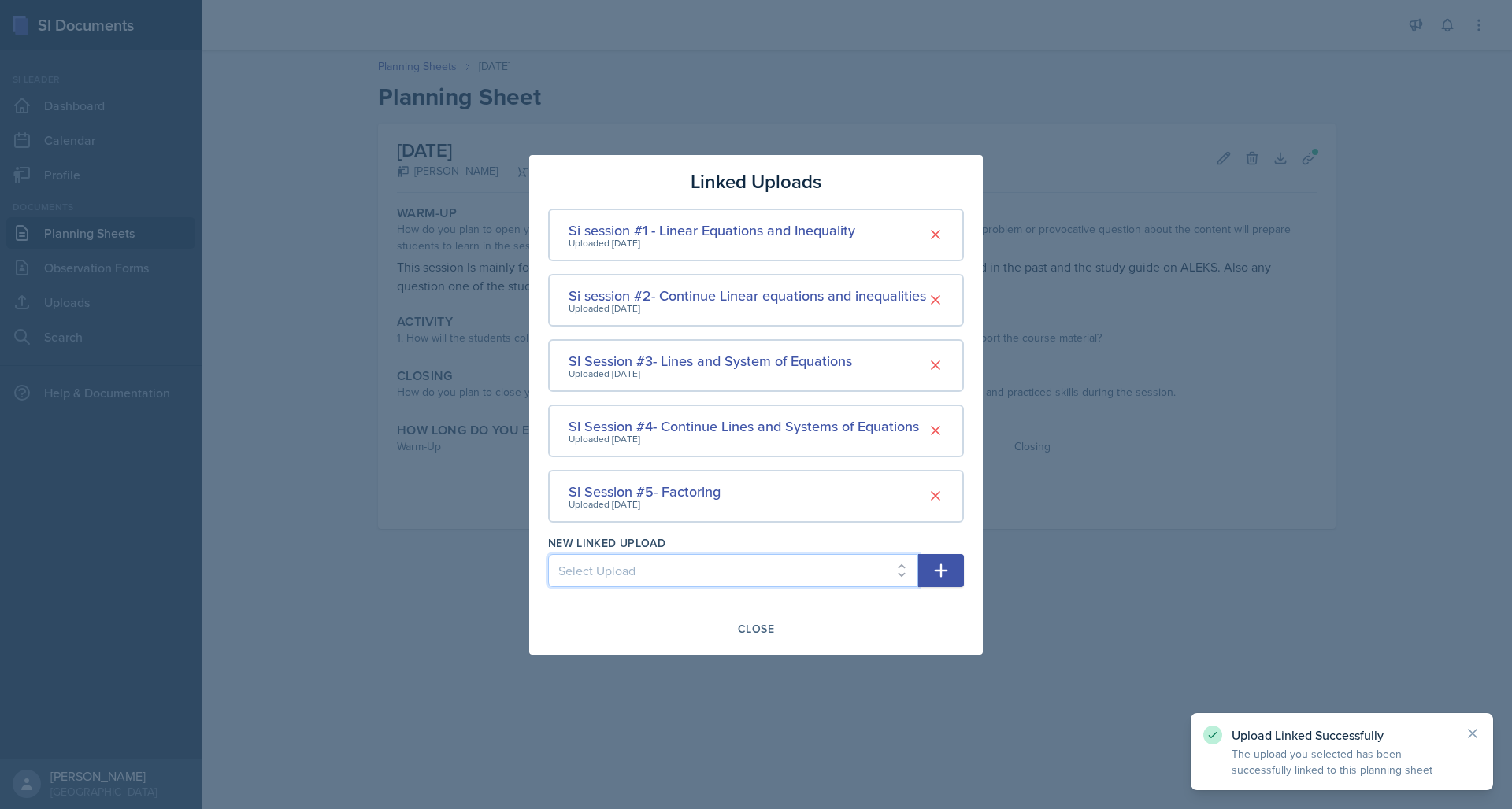
select select "feee4cc2-c6ca-4e4c-a238-f5a97a86d592"
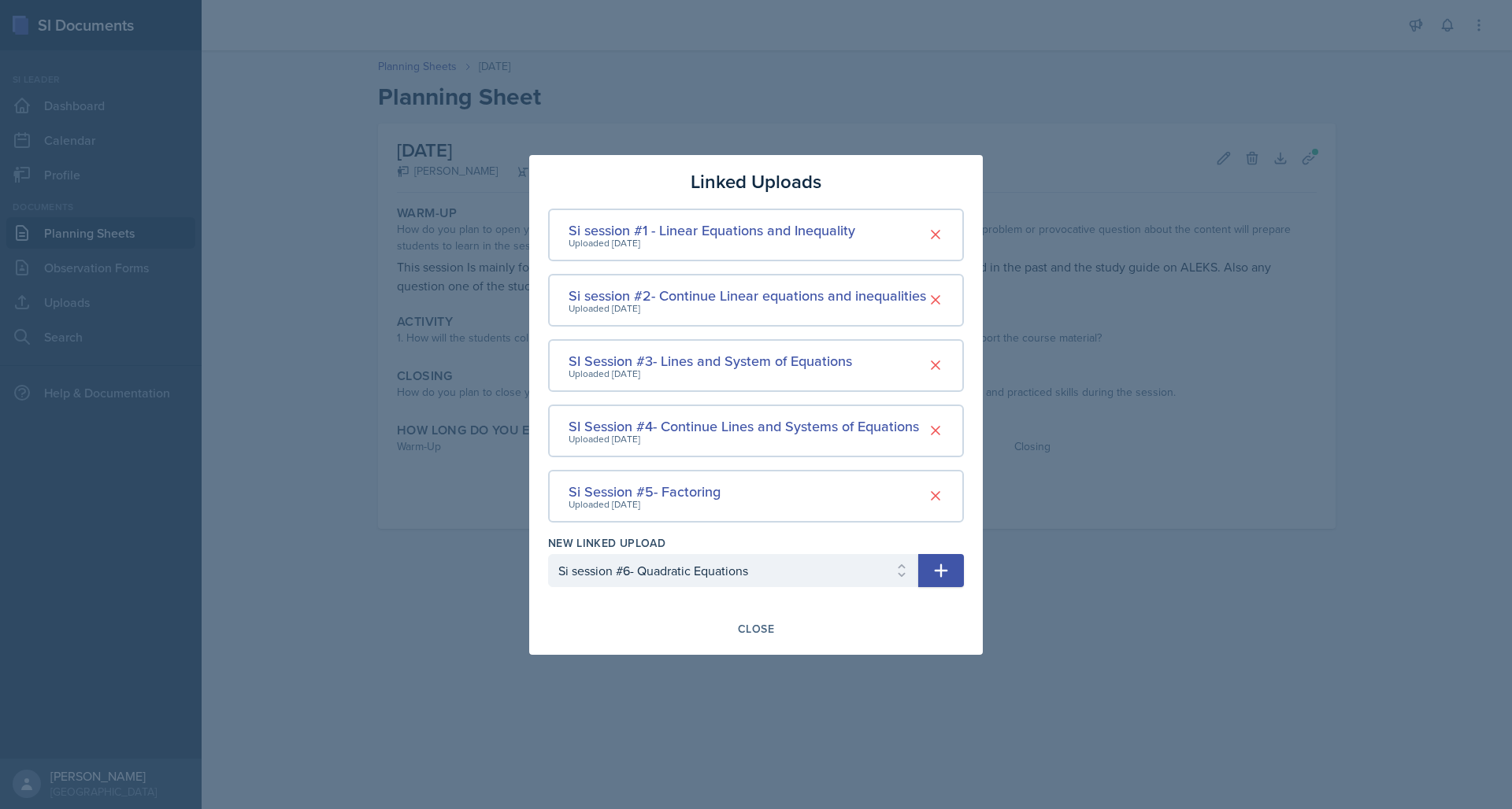
click at [947, 572] on icon "button" at bounding box center [941, 570] width 19 height 19
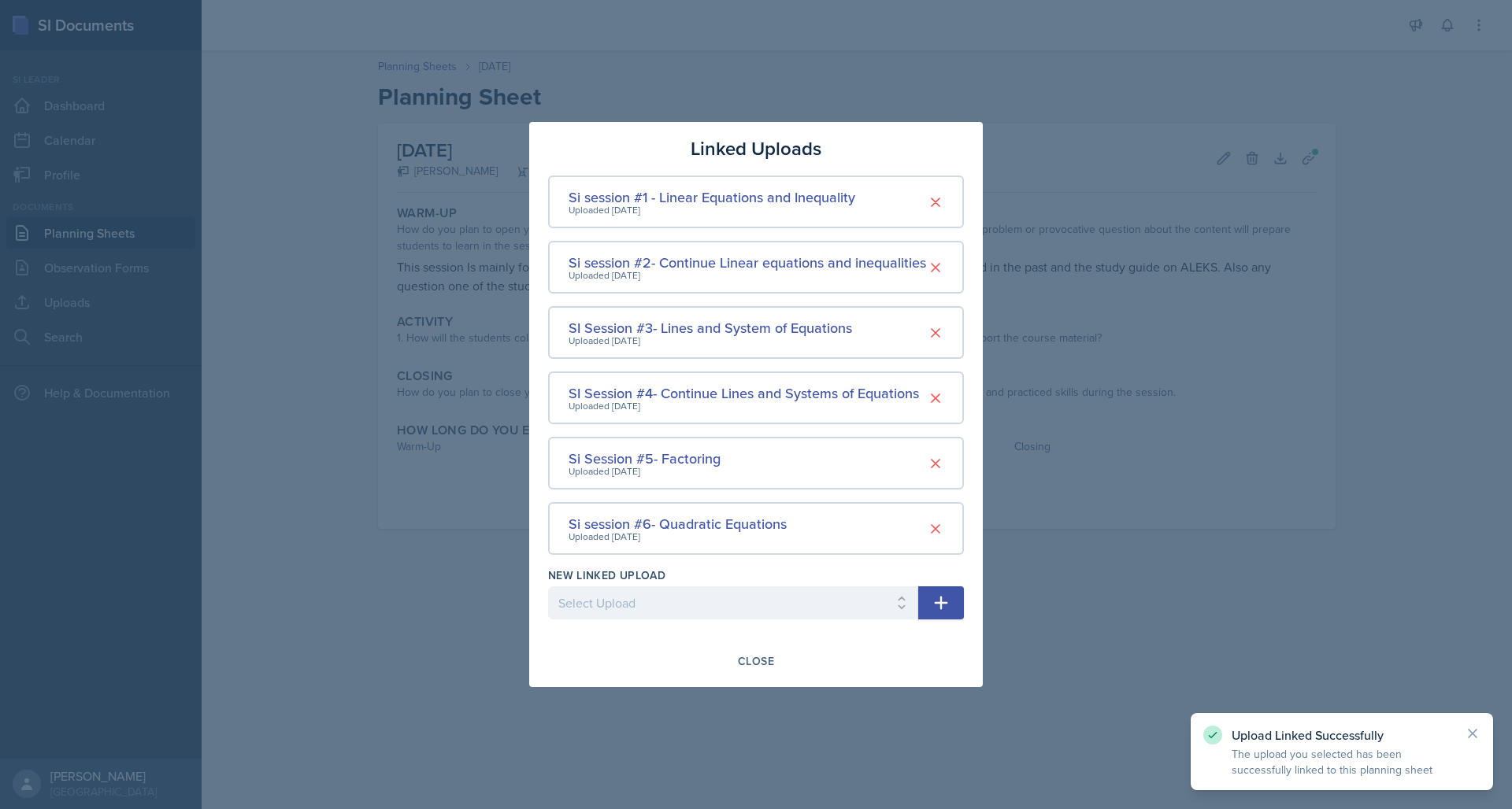
click at [940, 598] on icon "button" at bounding box center [941, 603] width 14 height 14
select select "ab1b45db-5d22-48eb-b12e-b680ae6f6978"
click at [954, 602] on button "button" at bounding box center [940, 603] width 46 height 33
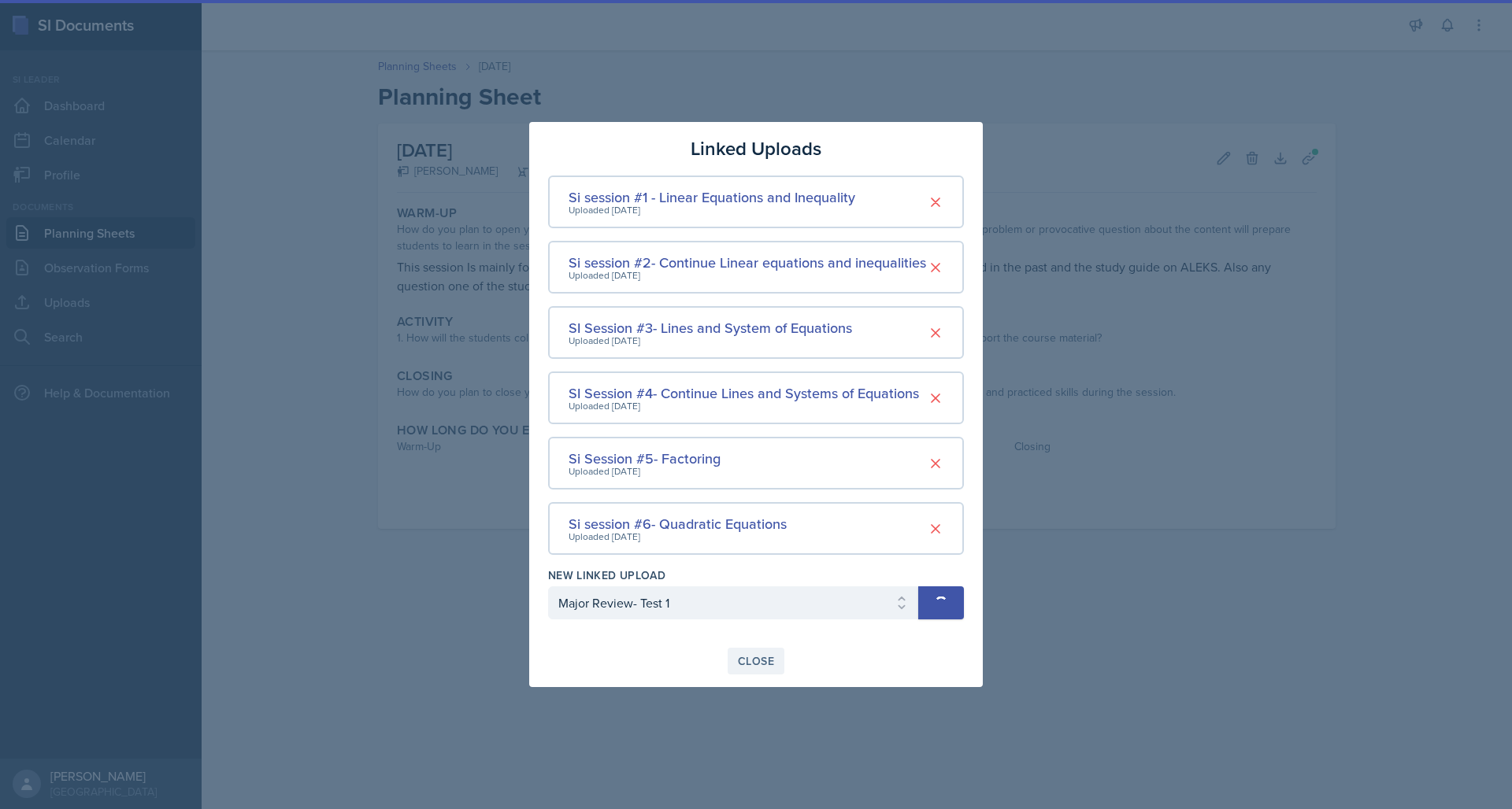
select select
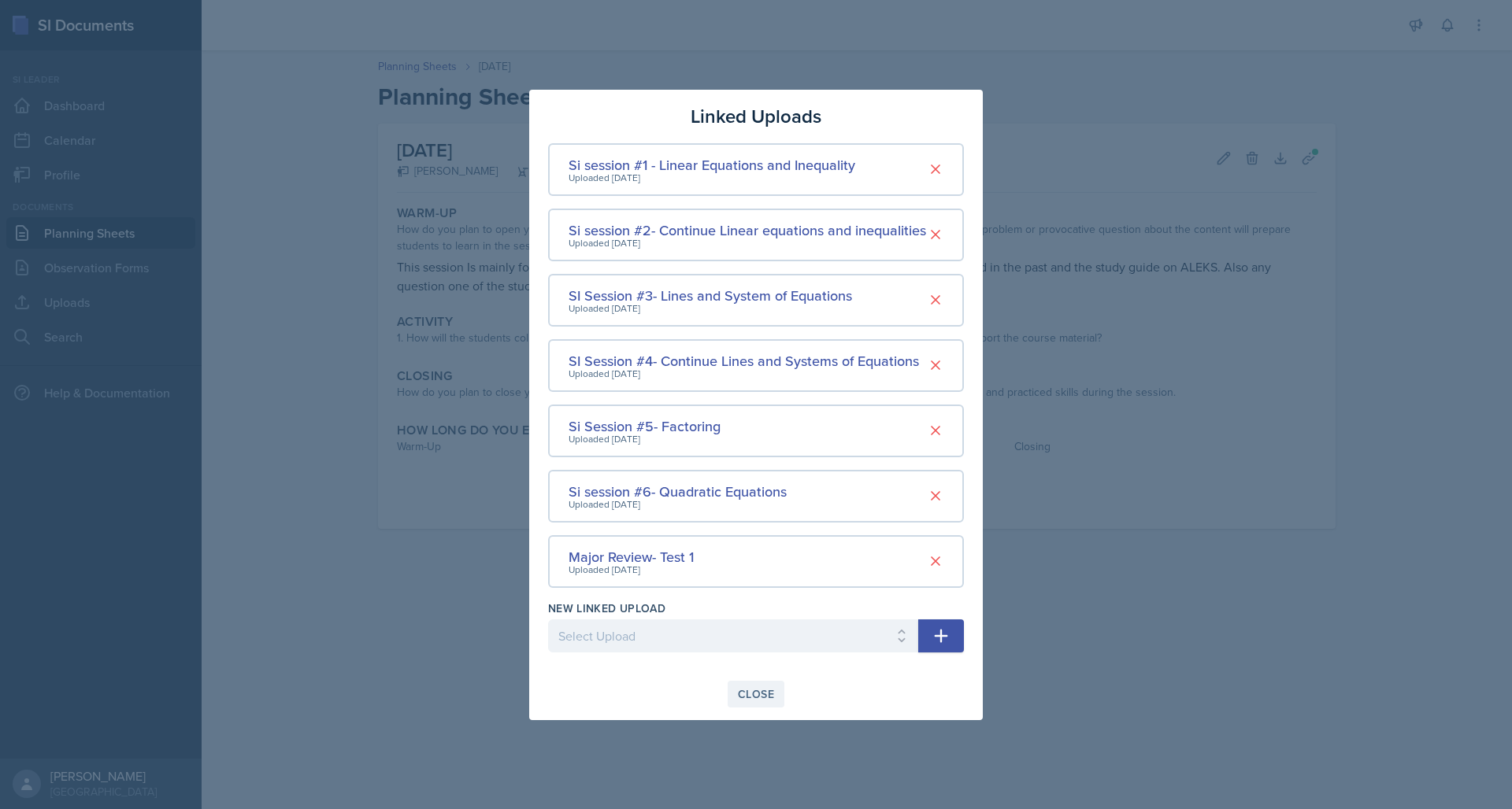
click at [757, 688] on div "Close" at bounding box center [756, 694] width 36 height 13
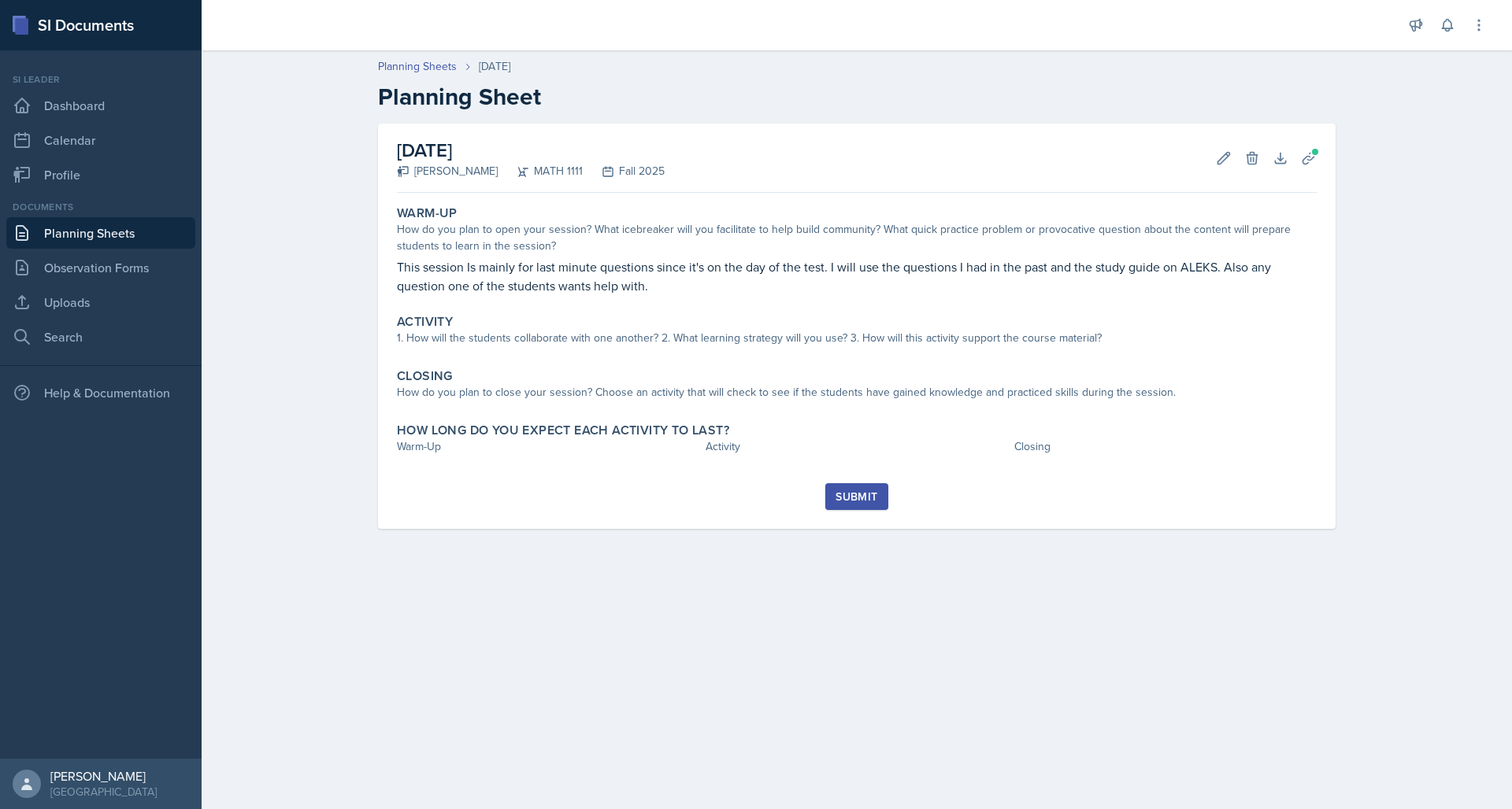
click at [847, 496] on div "Submit" at bounding box center [856, 496] width 42 height 13
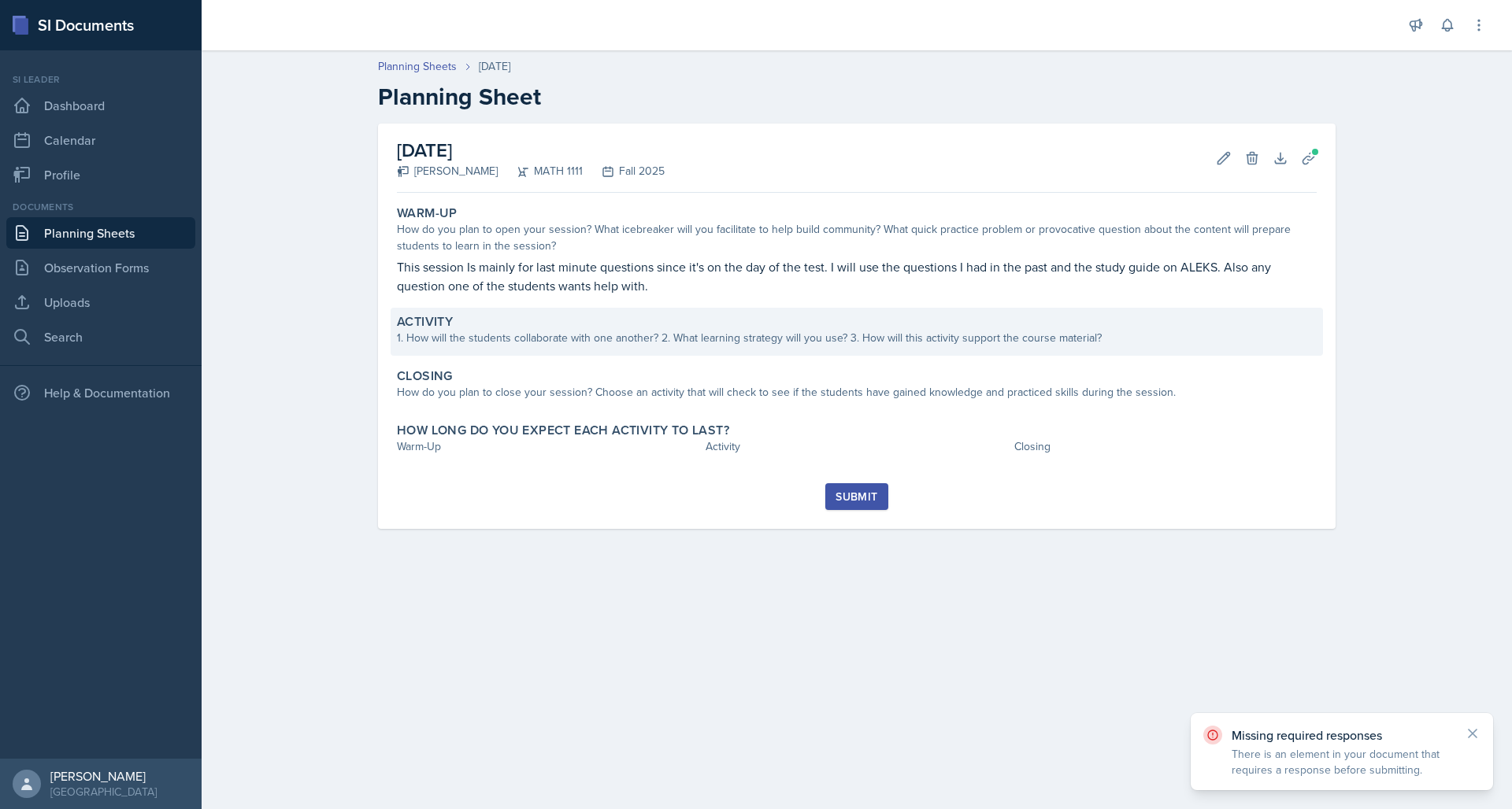
click at [630, 334] on div "1. How will the students collaborate with one another? 2. What learning strateg…" at bounding box center [857, 337] width 920 height 17
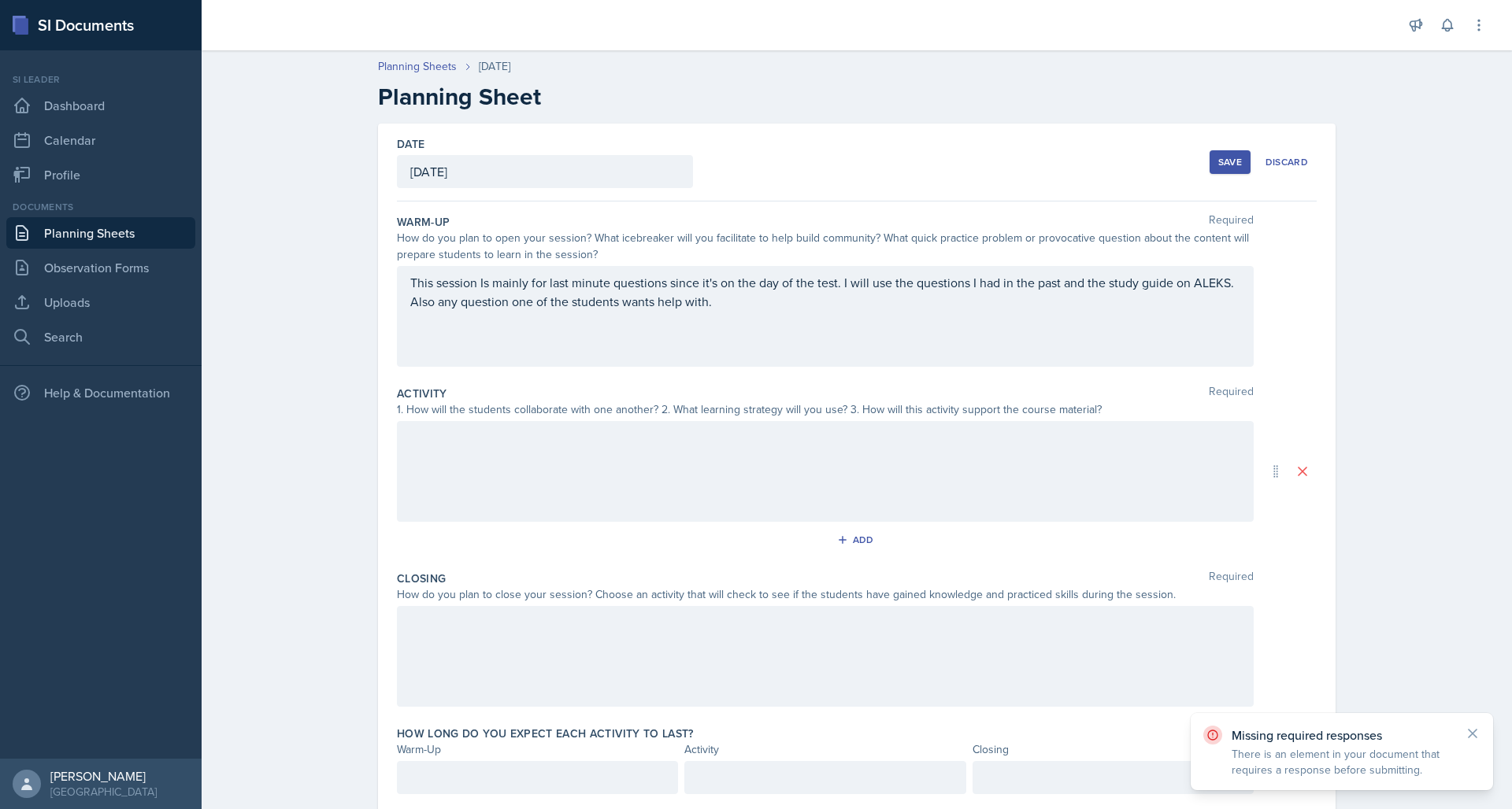
click at [440, 462] on div at bounding box center [826, 471] width 857 height 100
click at [425, 644] on div at bounding box center [826, 656] width 857 height 100
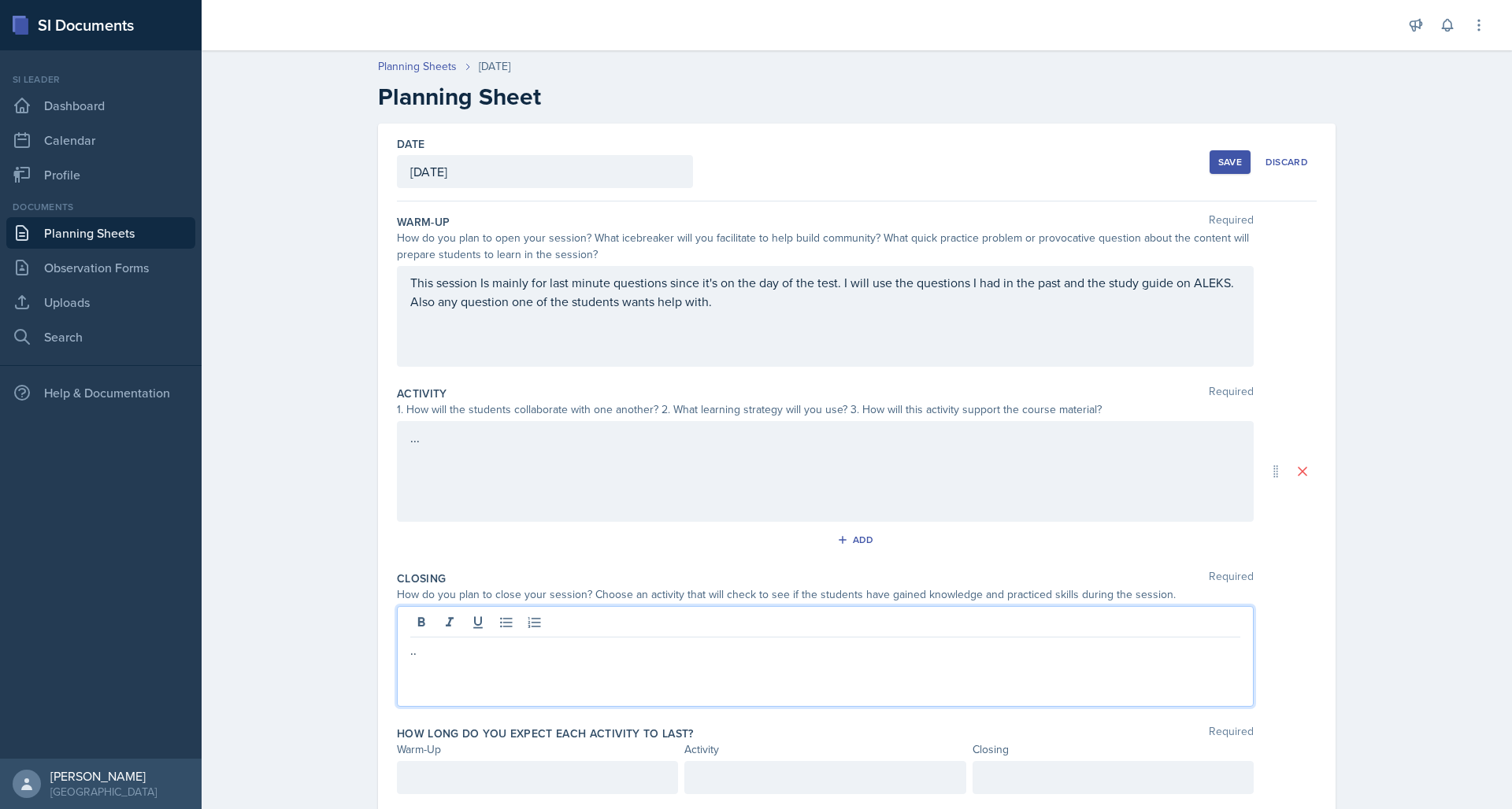
scroll to position [48, 0]
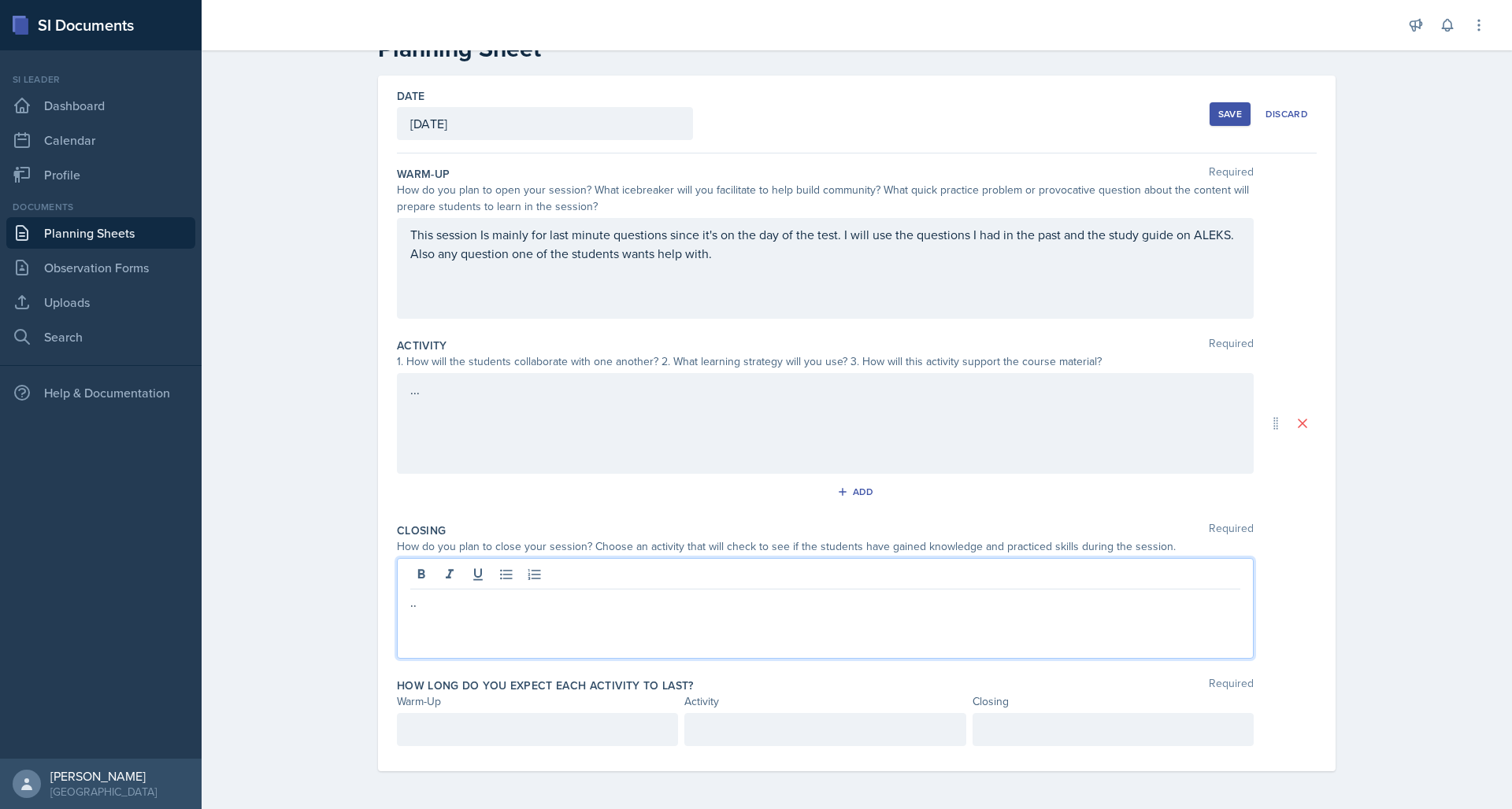
click at [462, 734] on div at bounding box center [538, 729] width 281 height 33
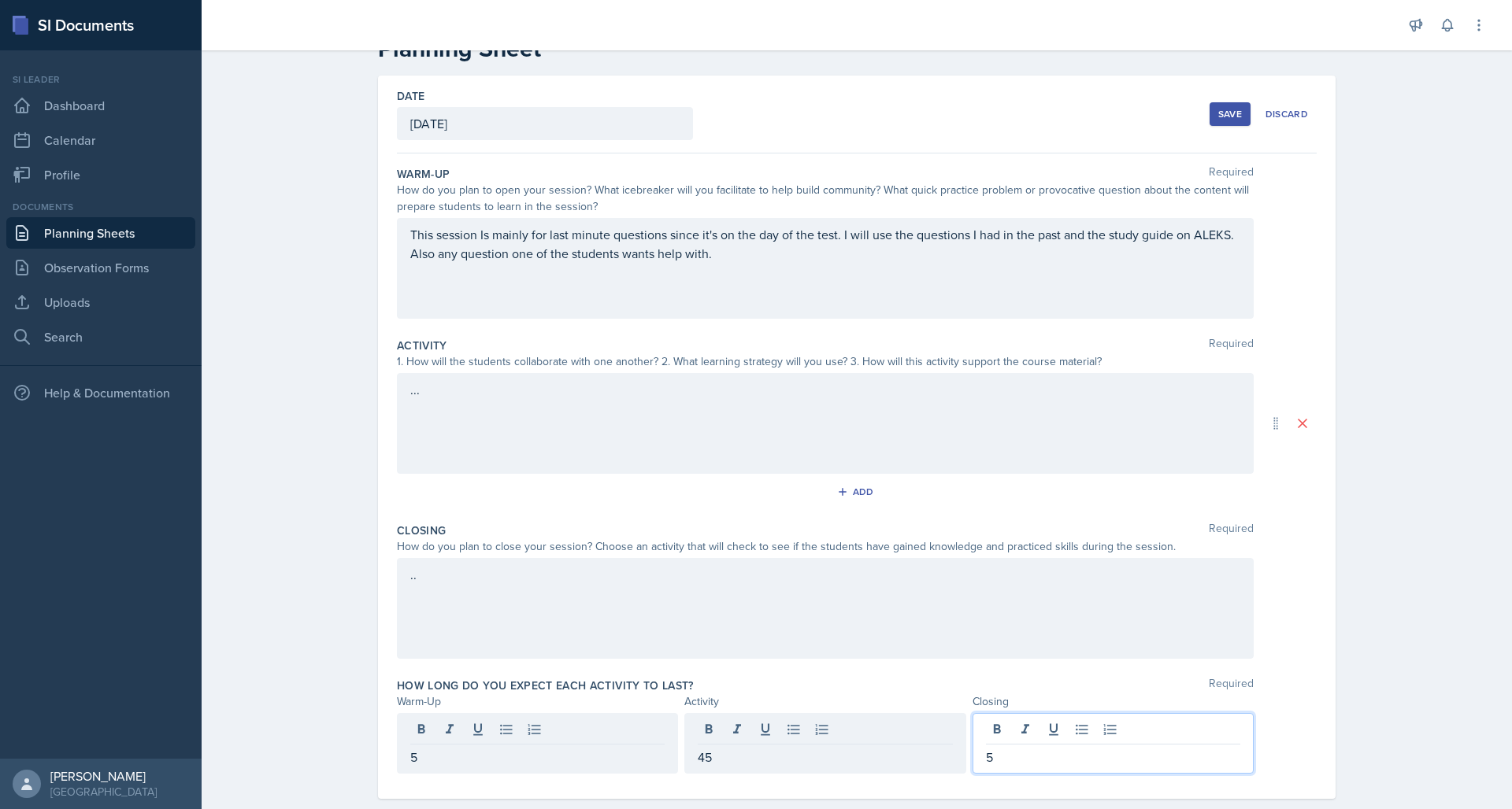
scroll to position [76, 0]
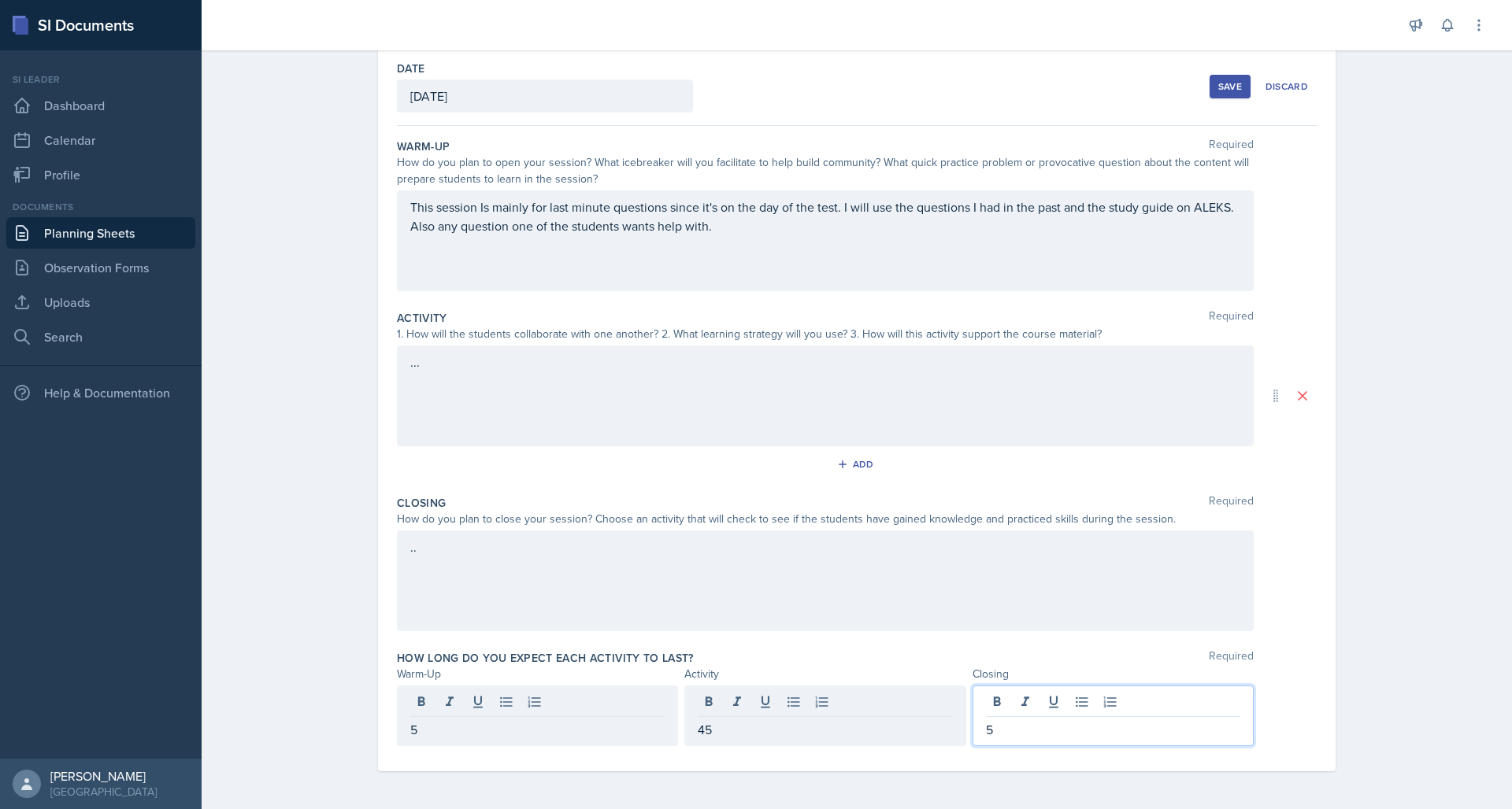
click at [1224, 88] on div "Save" at bounding box center [1229, 87] width 23 height 13
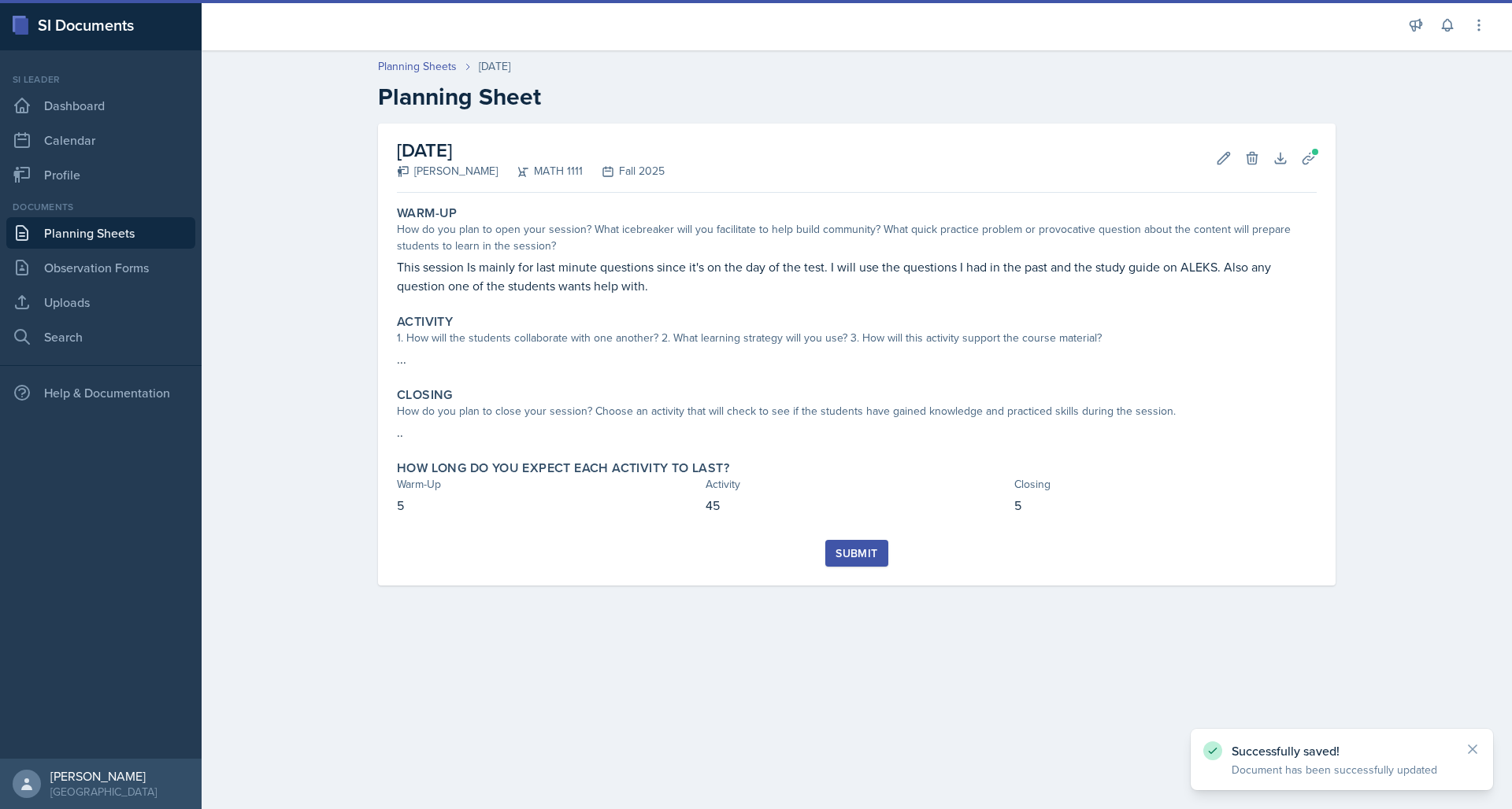
scroll to position [0, 0]
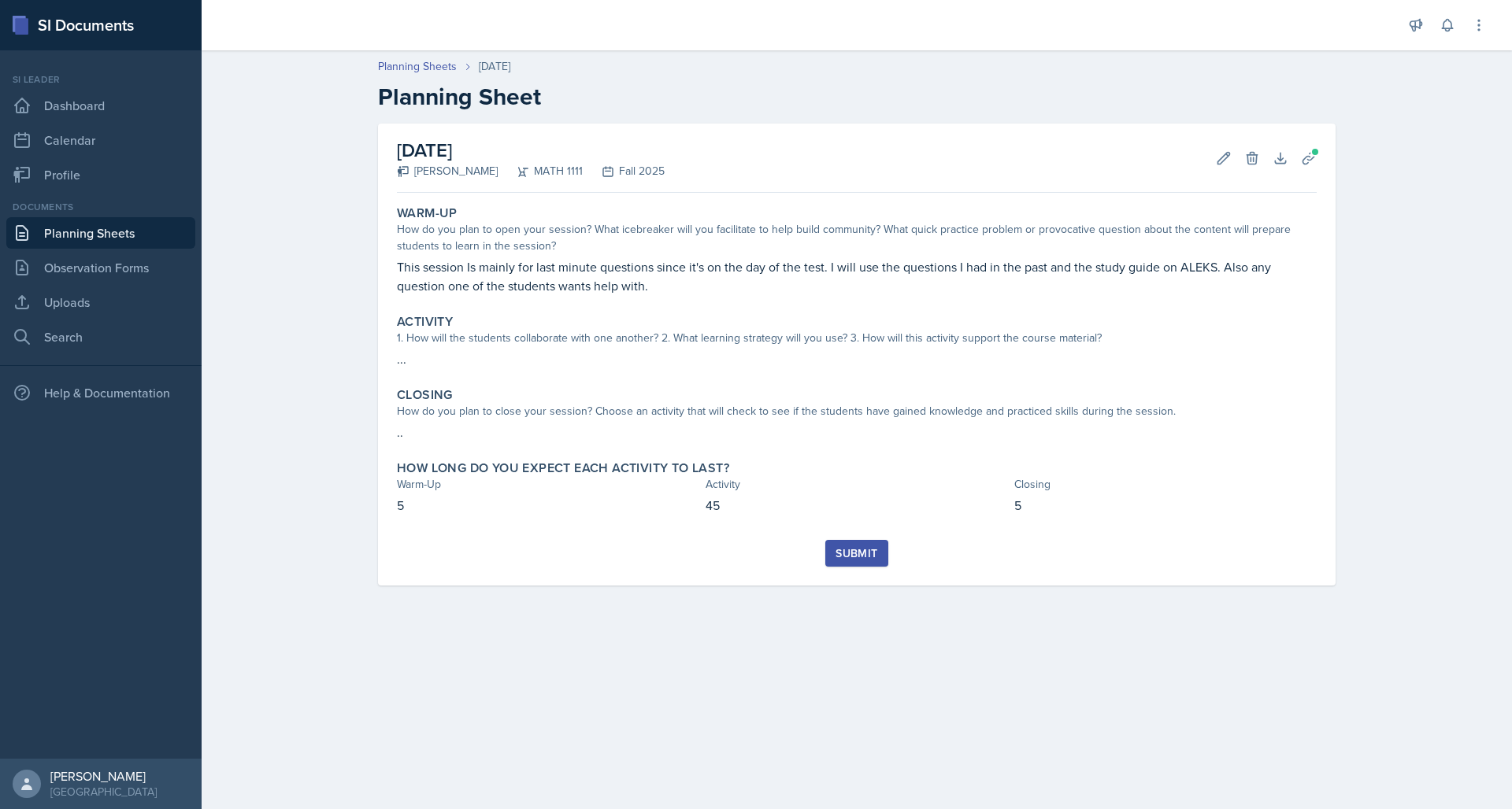
click at [857, 551] on div "Submit" at bounding box center [856, 554] width 42 height 13
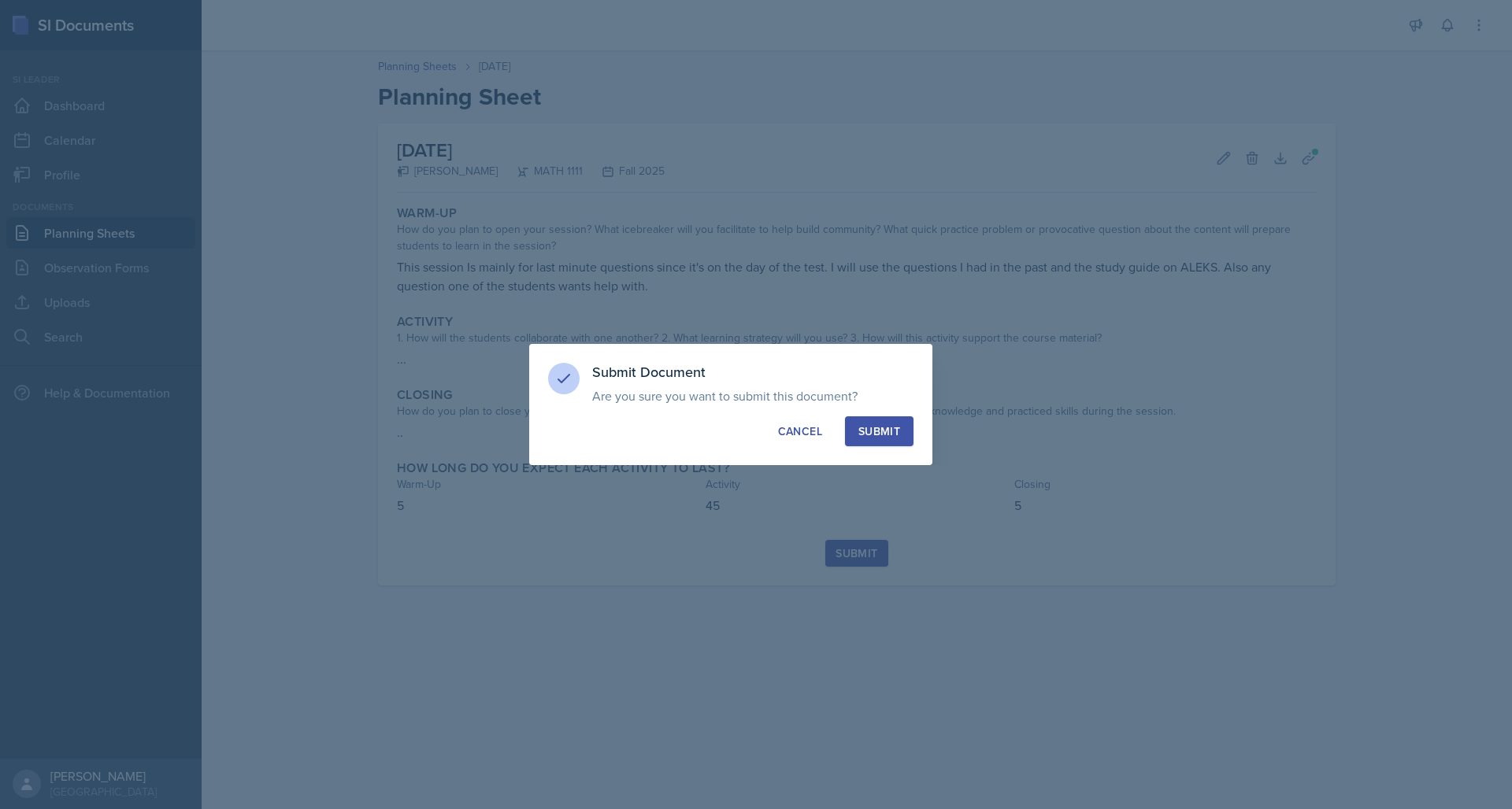
click at [871, 425] on div "Submit" at bounding box center [879, 431] width 42 height 16
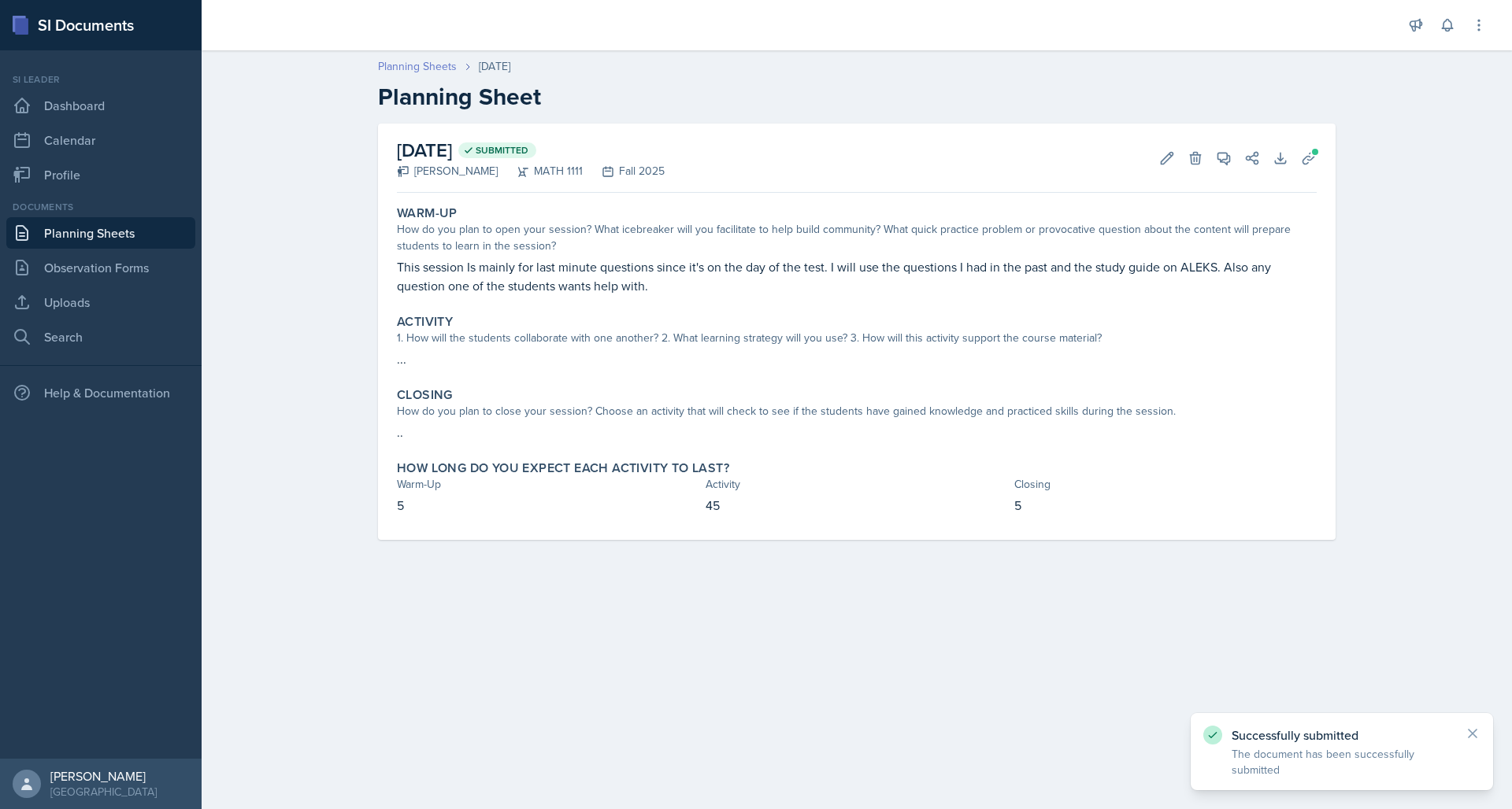
click at [433, 65] on link "Planning Sheets" at bounding box center [417, 66] width 79 height 17
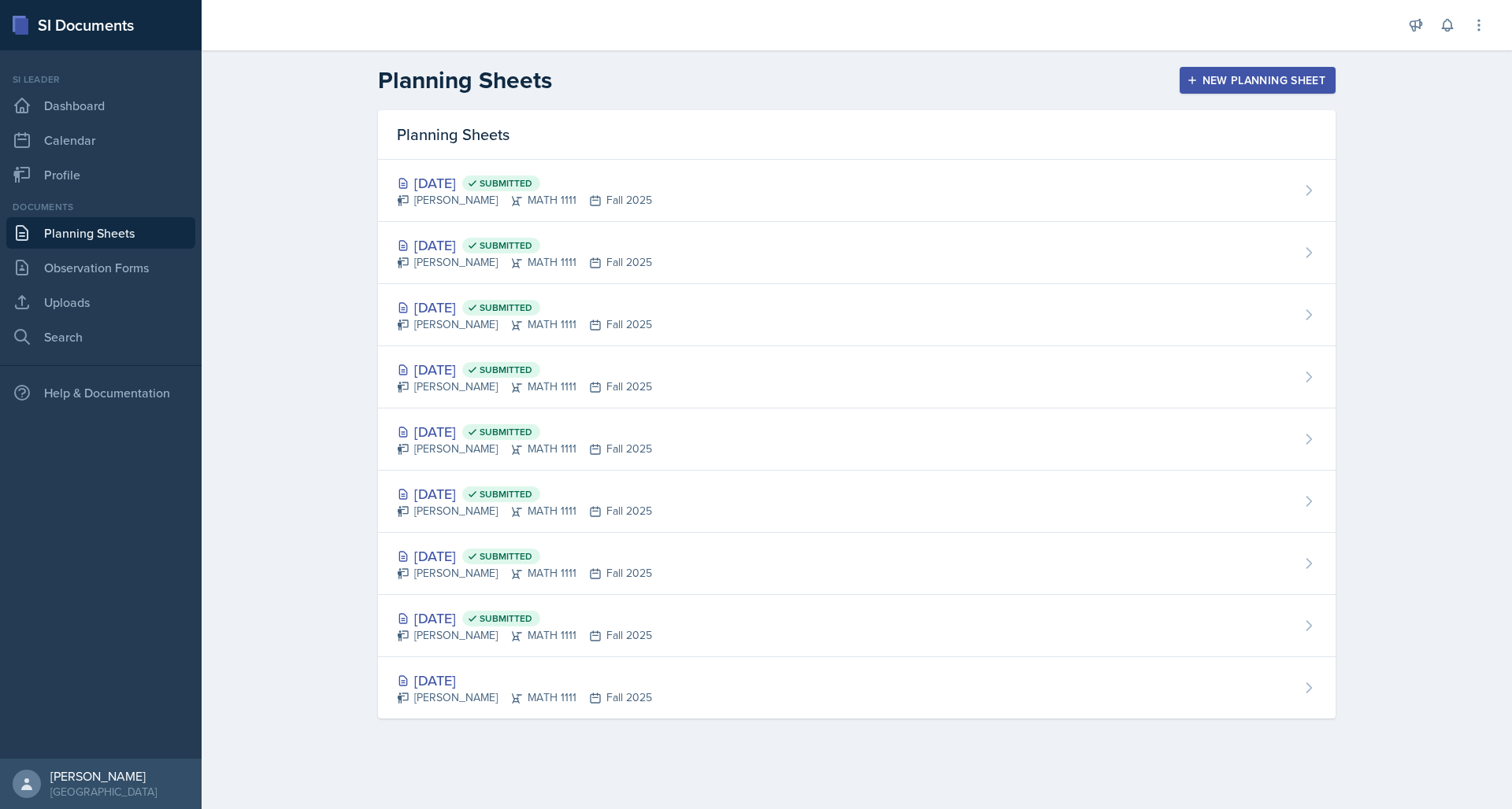
click at [1215, 80] on div "New Planning Sheet" at bounding box center [1257, 80] width 135 height 13
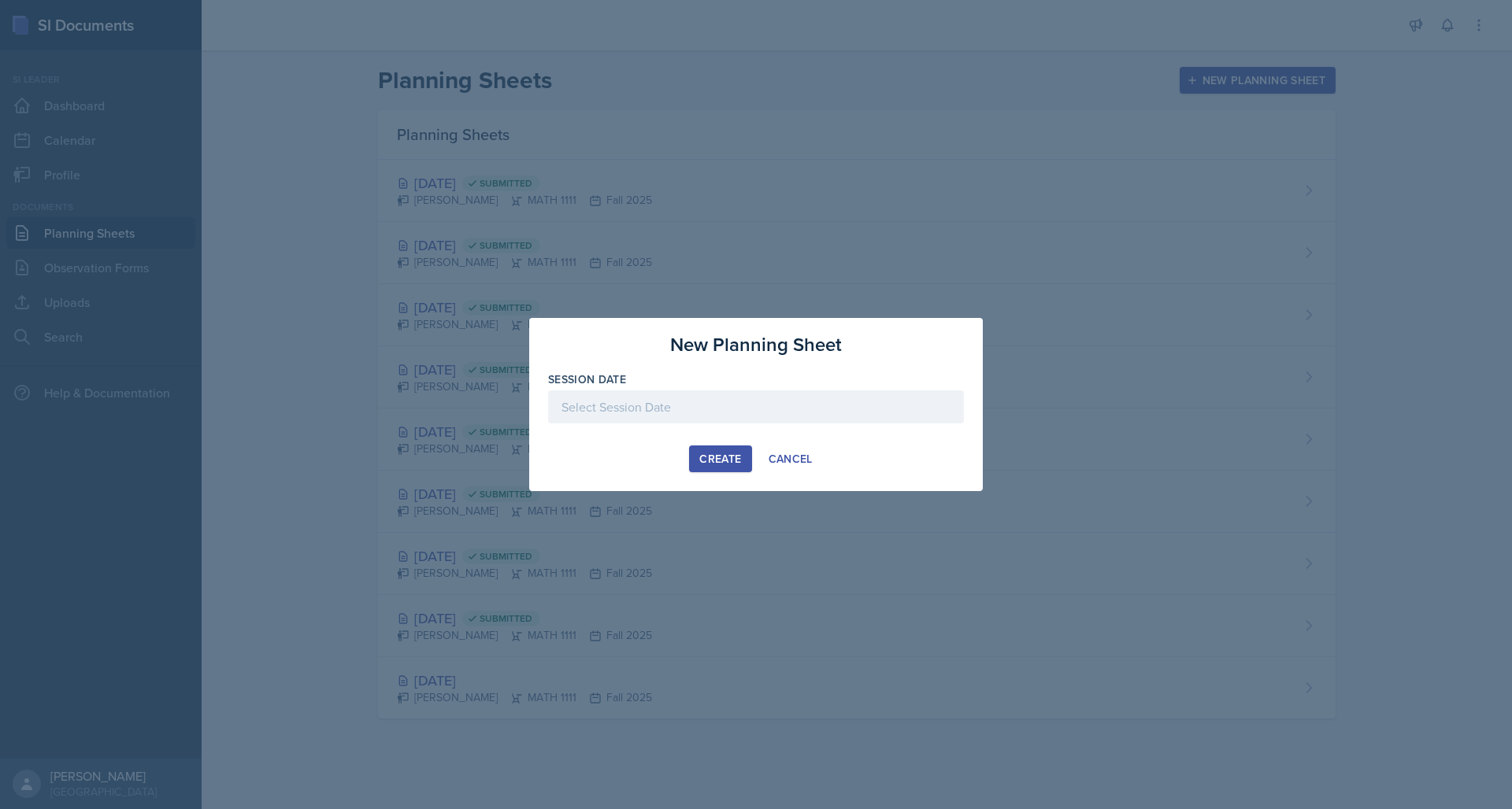
click at [673, 413] on div at bounding box center [756, 407] width 416 height 33
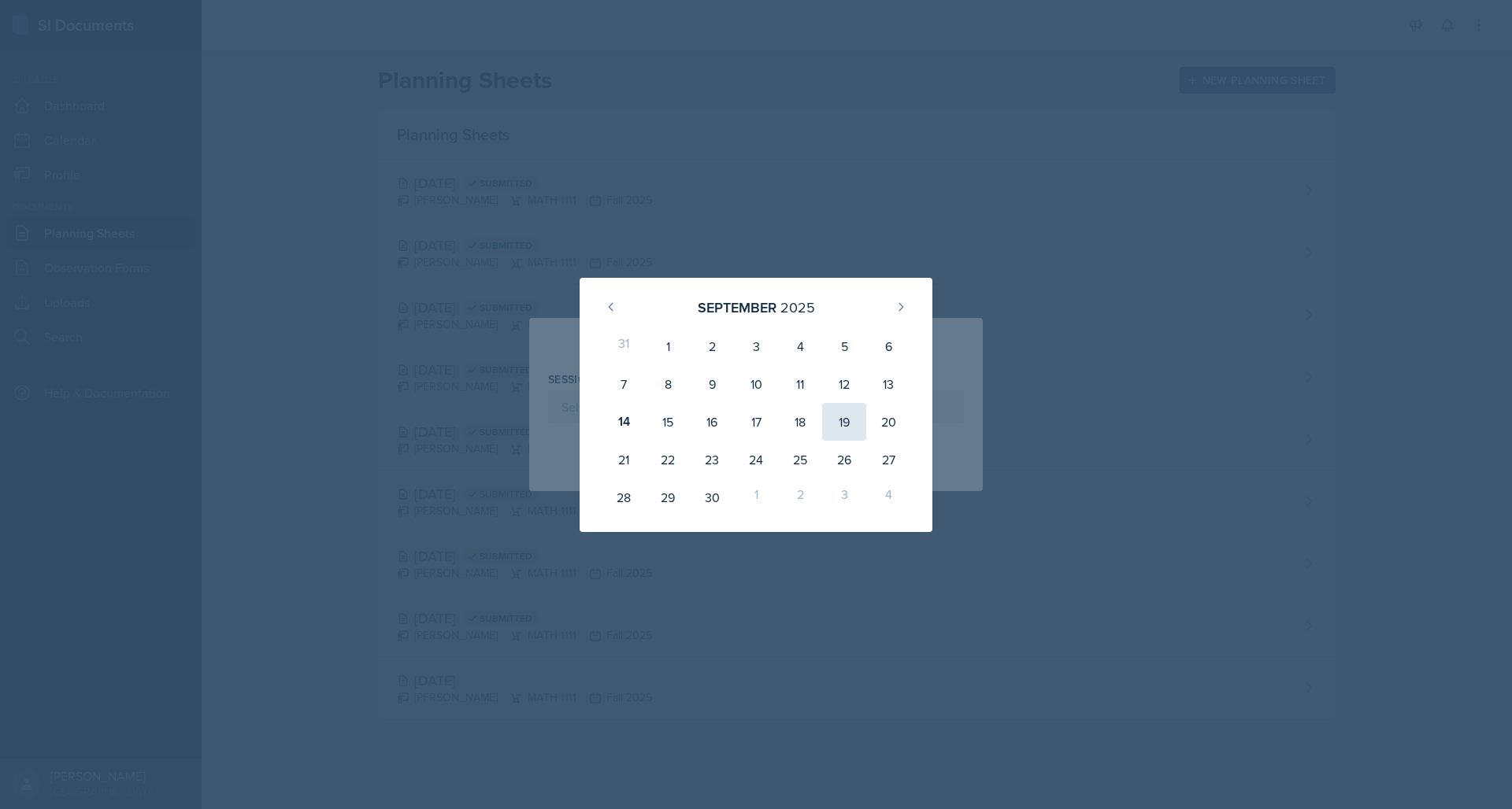
click at [839, 415] on div "19" at bounding box center [844, 422] width 44 height 38
type input "[DATE]"
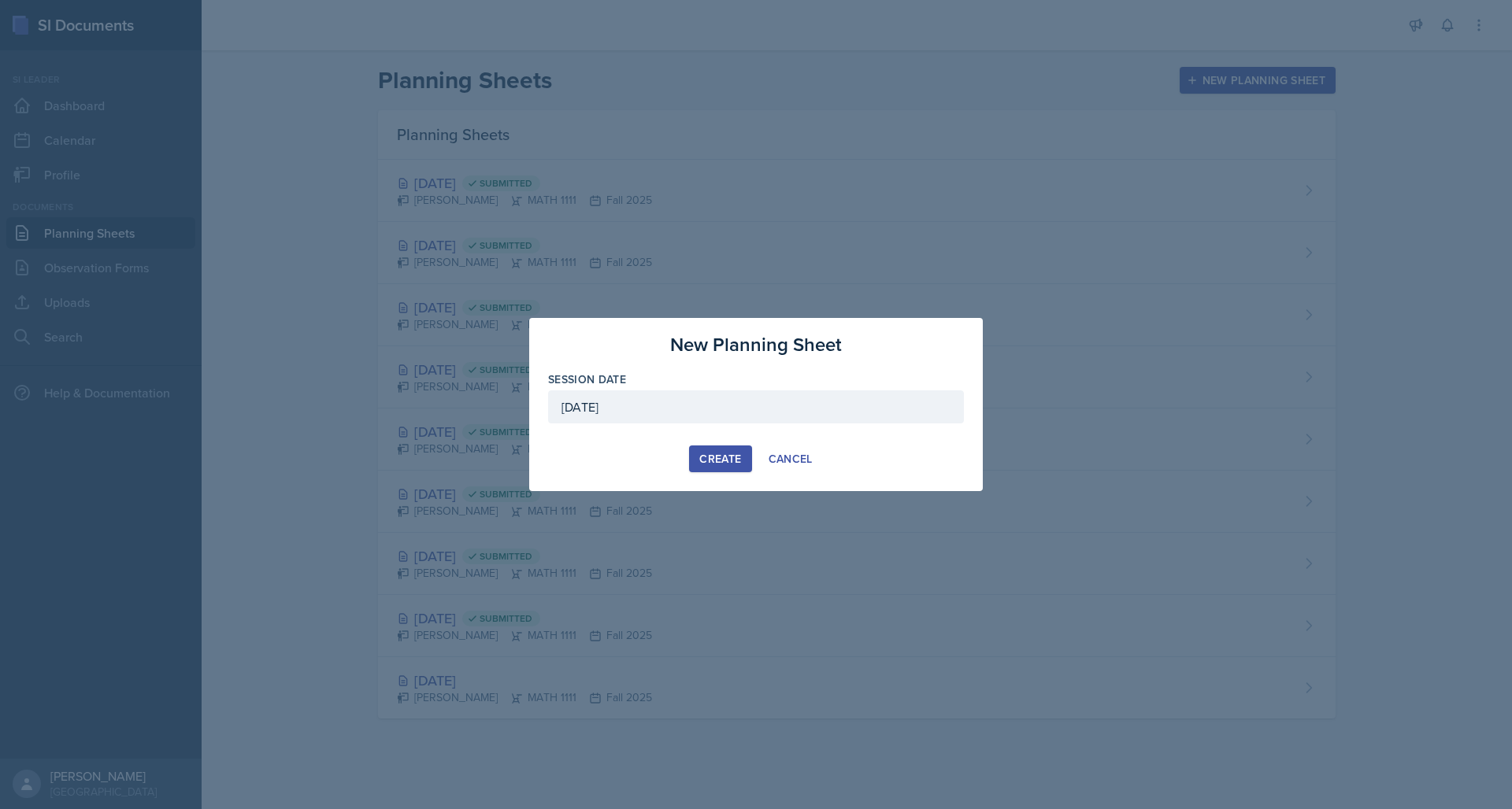
click at [713, 454] on div "Create" at bounding box center [720, 459] width 42 height 13
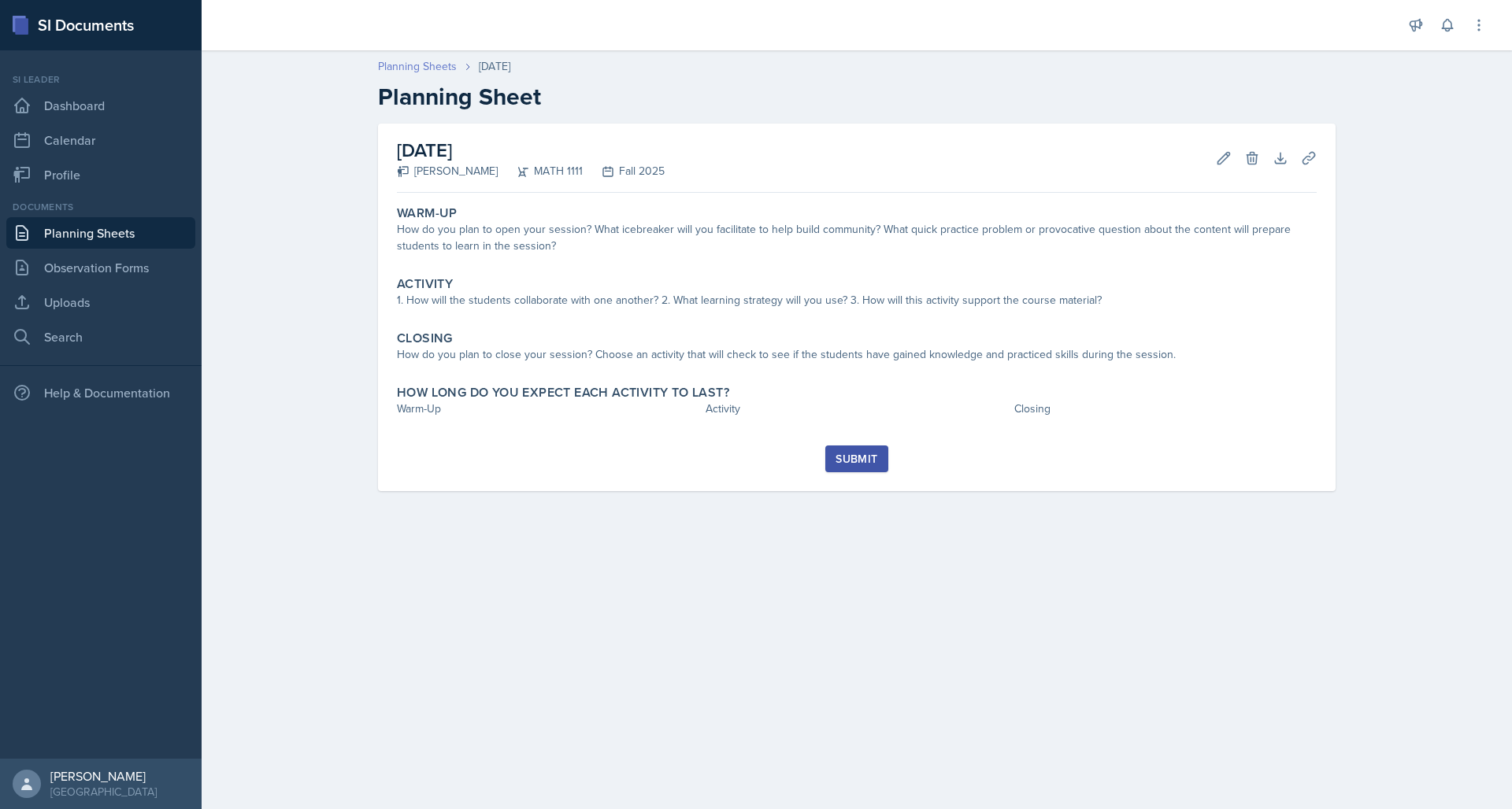
click at [428, 71] on link "Planning Sheets" at bounding box center [417, 66] width 79 height 17
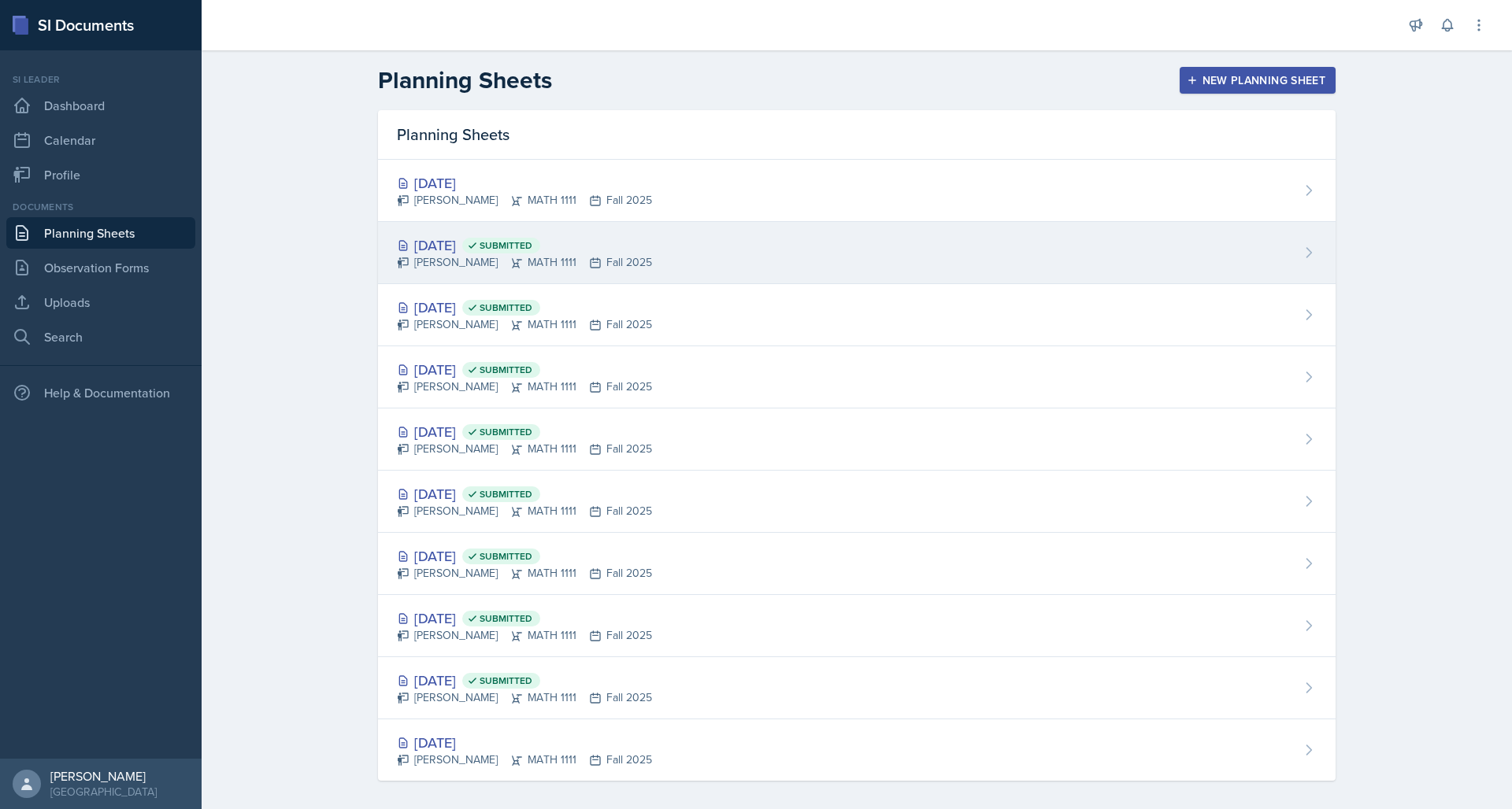
click at [443, 247] on div "[DATE] Submitted" at bounding box center [524, 245] width 255 height 21
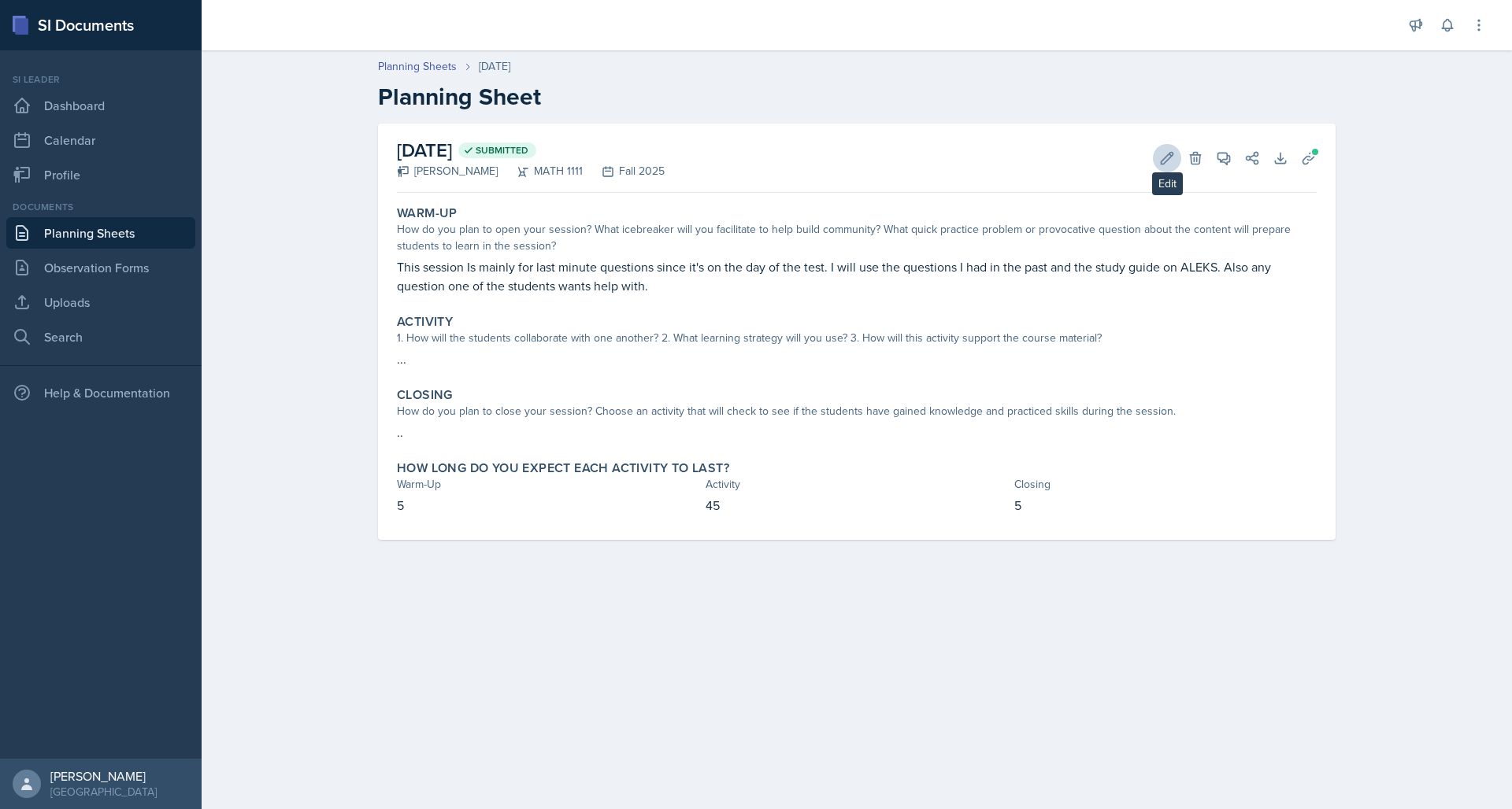
click at [1164, 158] on icon at bounding box center [1167, 157] width 12 height 12
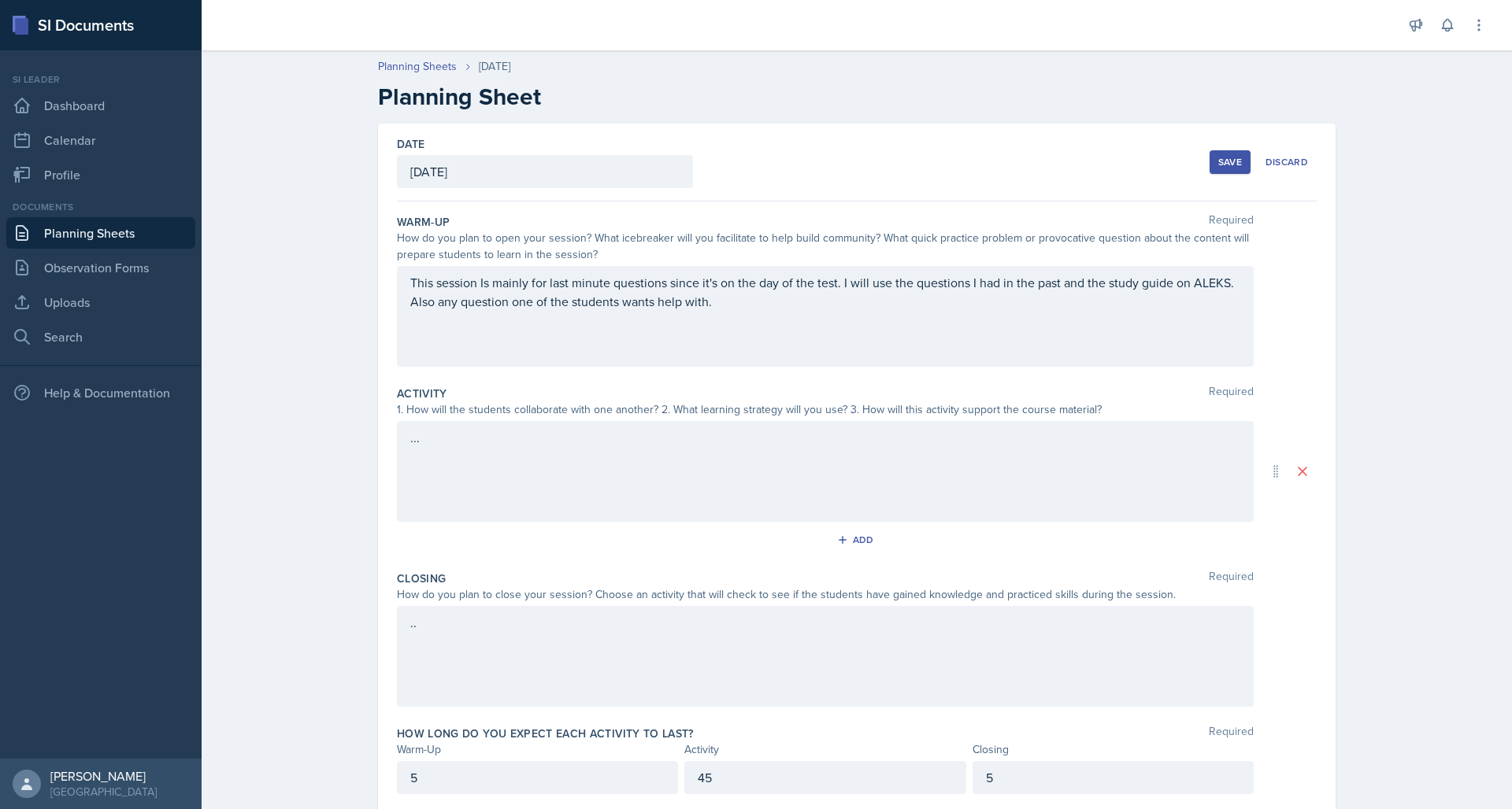
click at [502, 286] on div "This session Is mainly for last minute questions since it's on the day of the t…" at bounding box center [826, 316] width 857 height 100
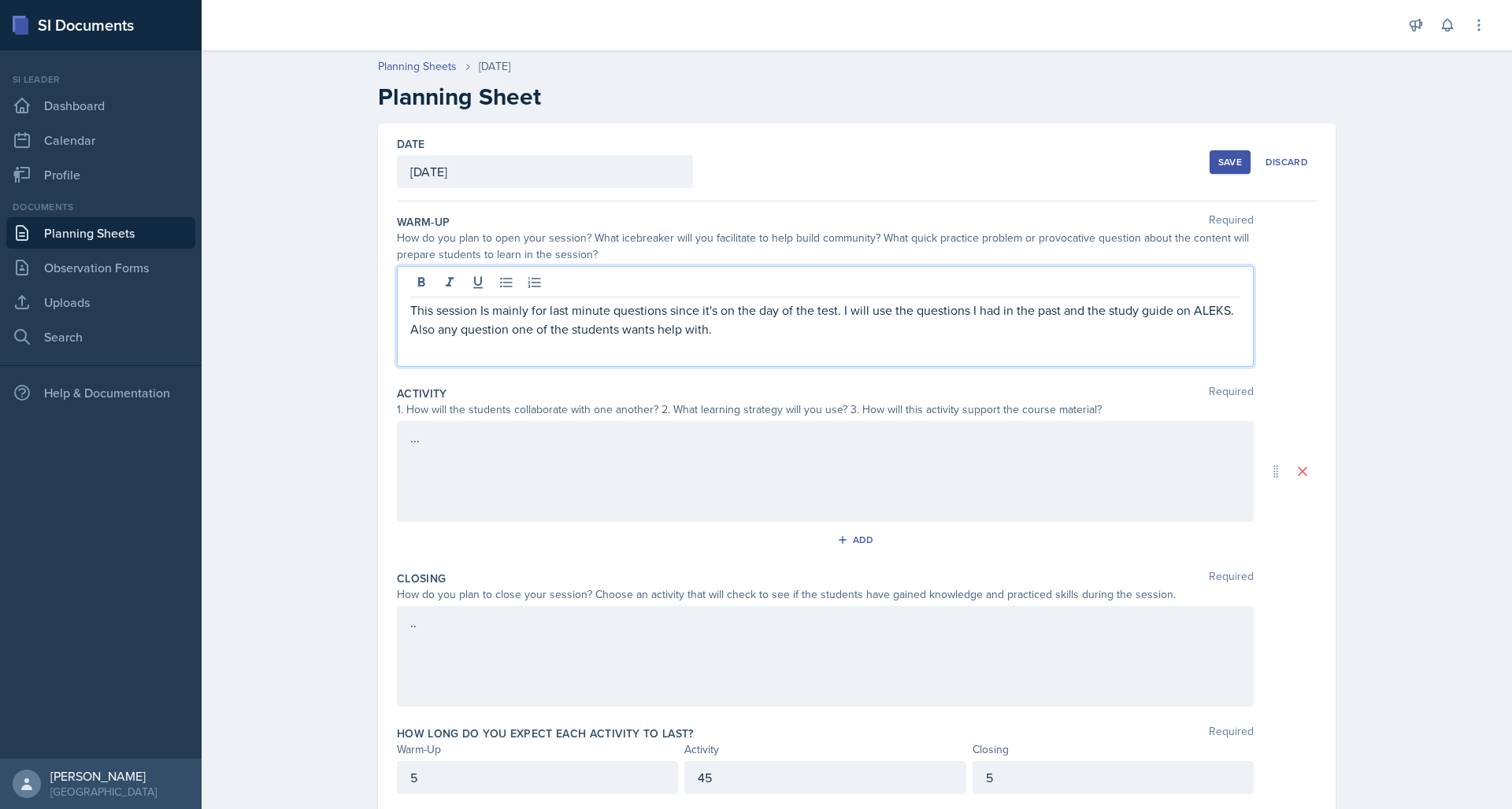
click at [502, 286] on icon at bounding box center [506, 283] width 16 height 16
click at [502, 309] on p "This session Is mainly for last minute questions since it's on the day of the t…" at bounding box center [831, 319] width 817 height 38
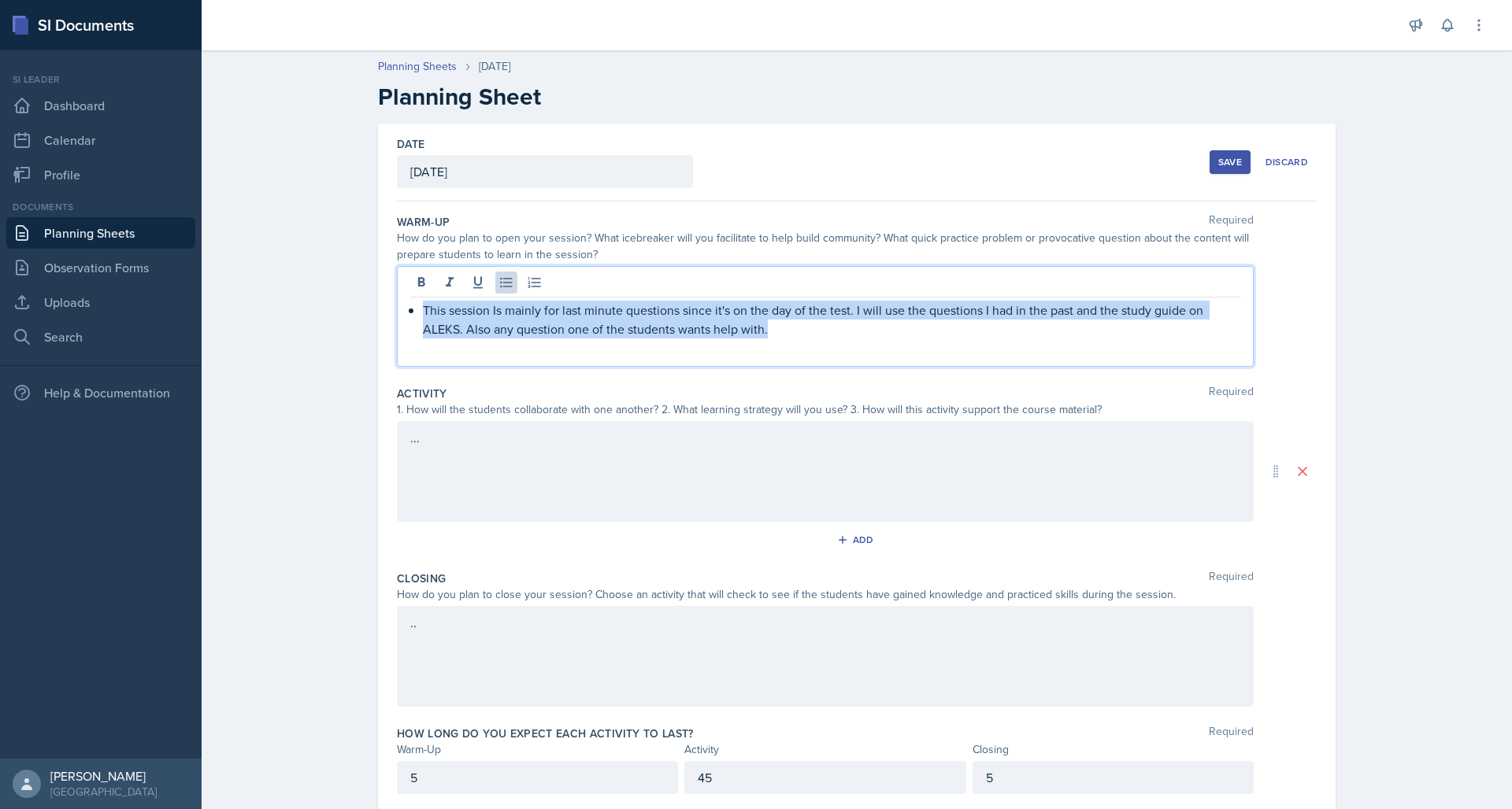
click at [502, 309] on p "This session Is mainly for last minute questions since it's on the day of the t…" at bounding box center [831, 319] width 817 height 38
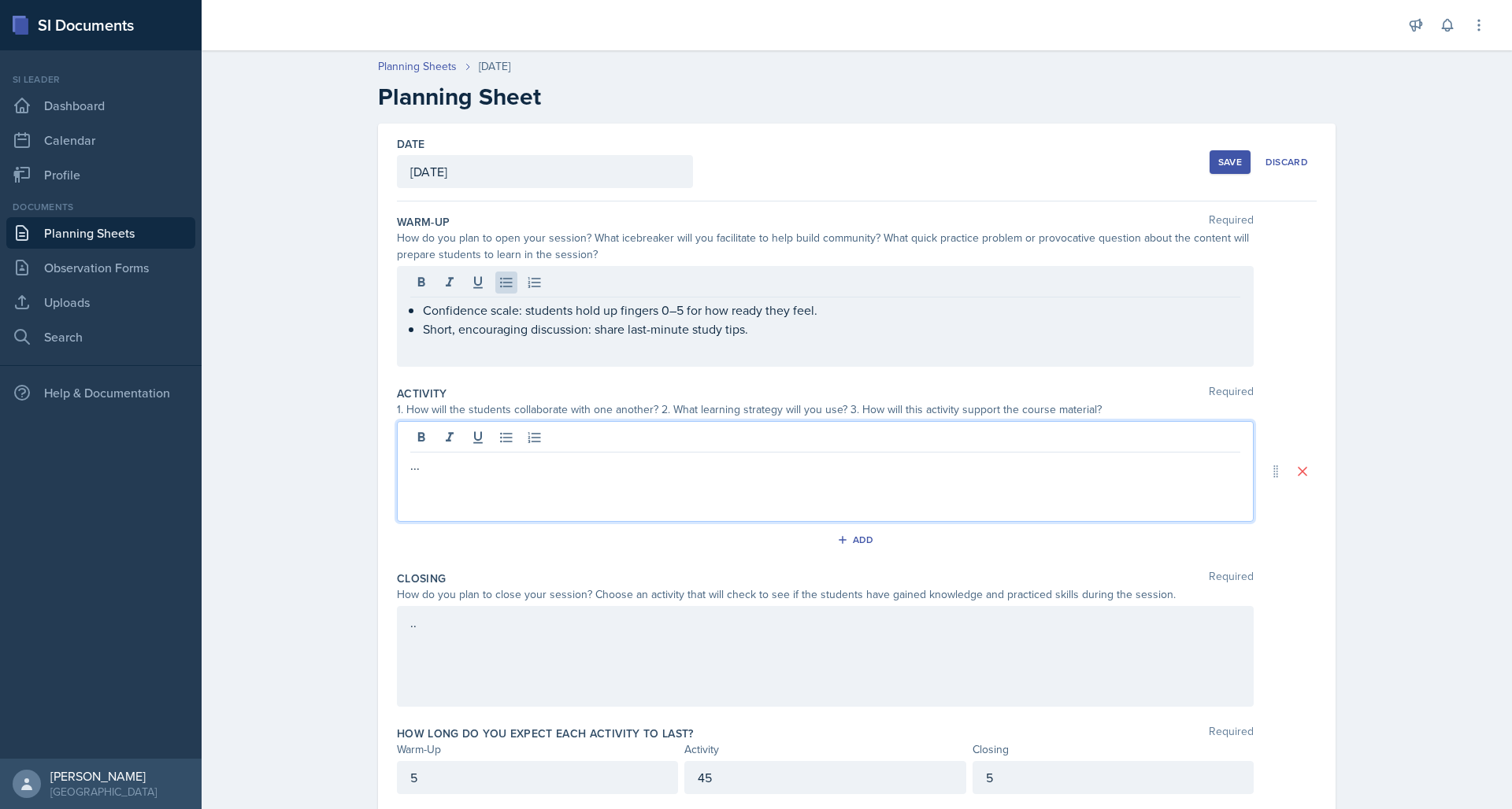
click at [469, 443] on div "..." at bounding box center [826, 471] width 857 height 100
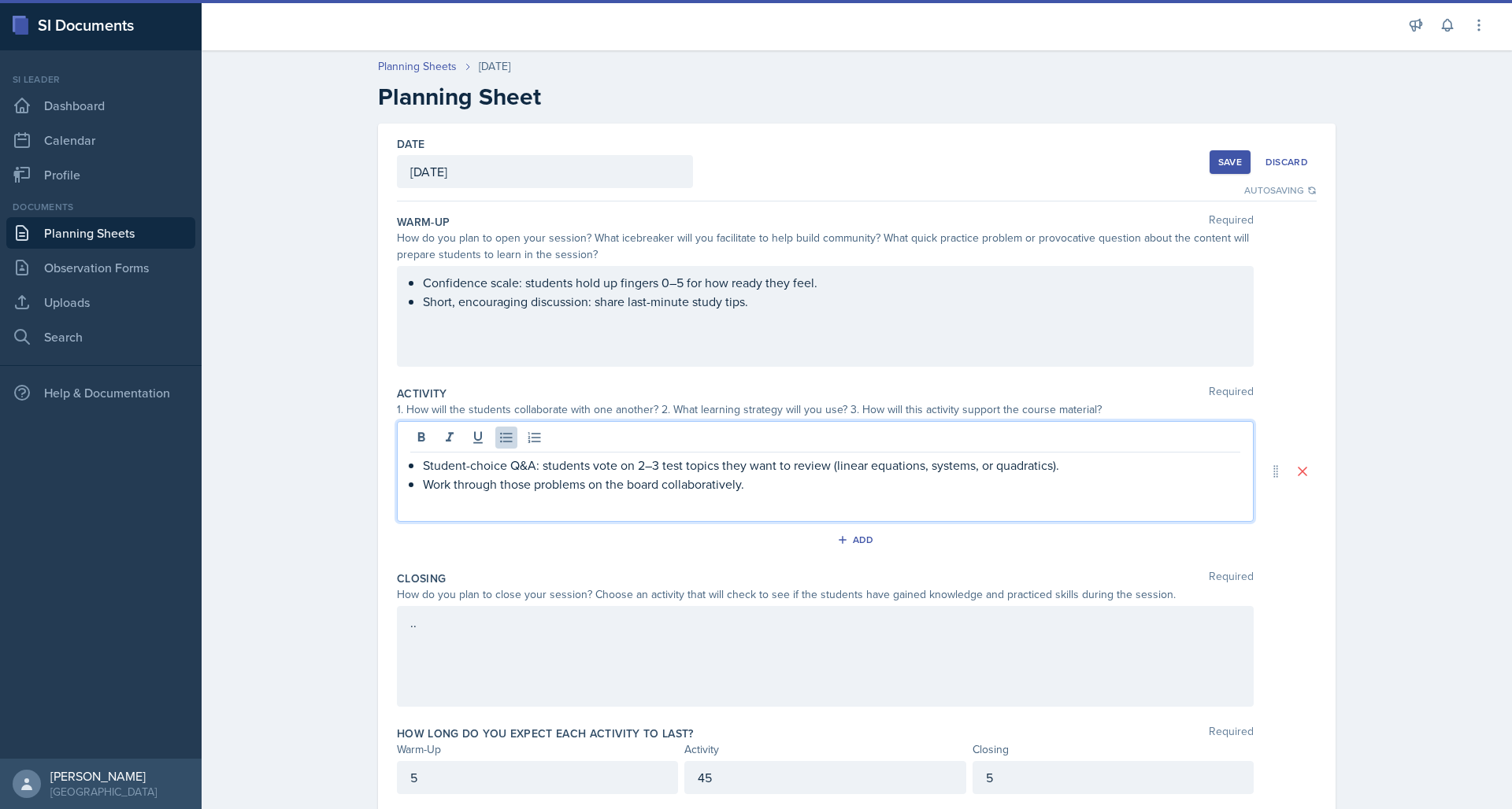
click at [555, 649] on div ".." at bounding box center [826, 656] width 857 height 100
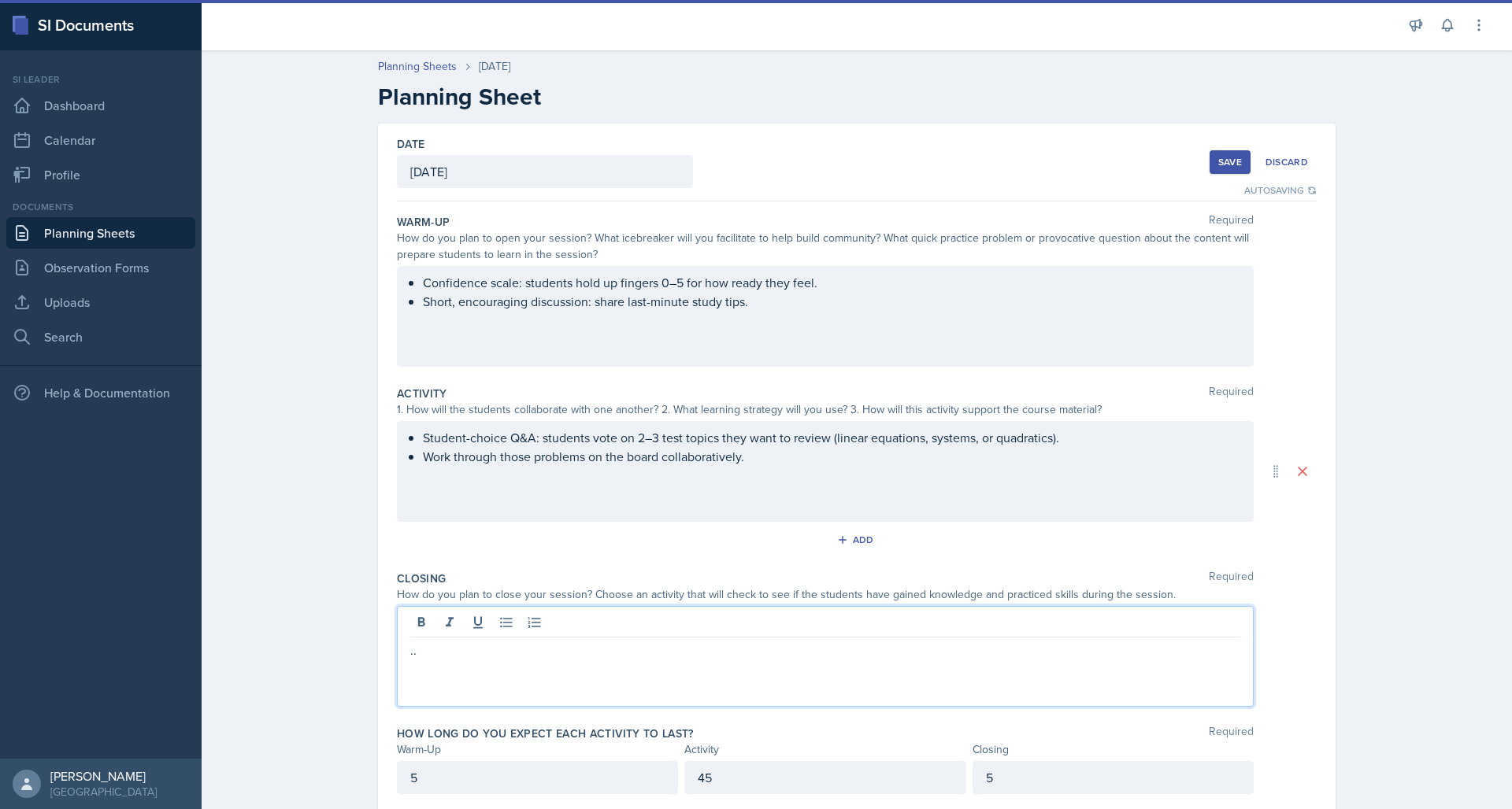
click at [555, 644] on p ".." at bounding box center [825, 650] width 830 height 19
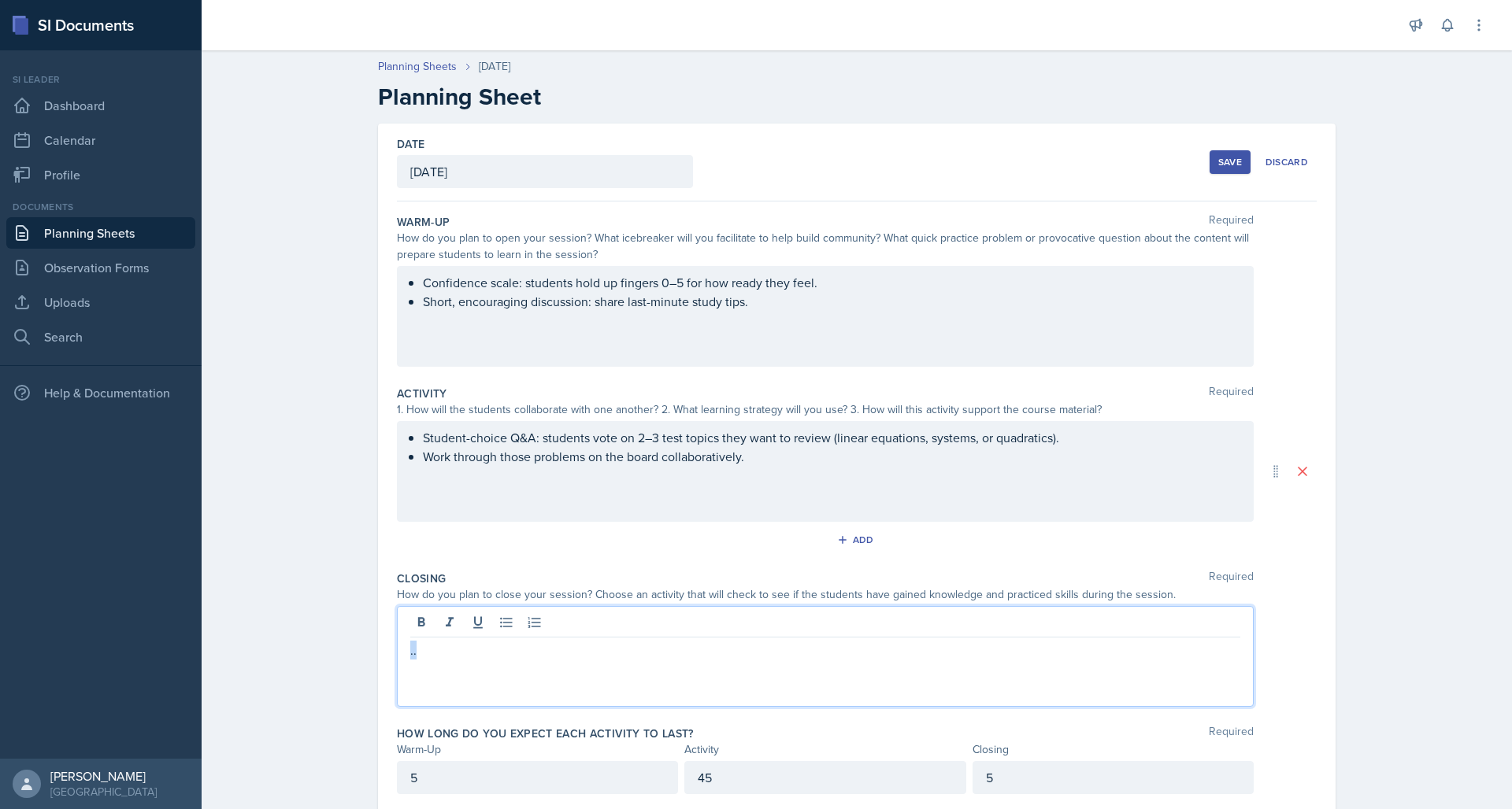
click at [436, 643] on p ".." at bounding box center [825, 650] width 830 height 19
click at [429, 649] on p ".." at bounding box center [825, 650] width 830 height 19
click at [429, 648] on p ".." at bounding box center [825, 650] width 830 height 19
drag, startPoint x: 428, startPoint y: 647, endPoint x: 466, endPoint y: 655, distance: 38.8
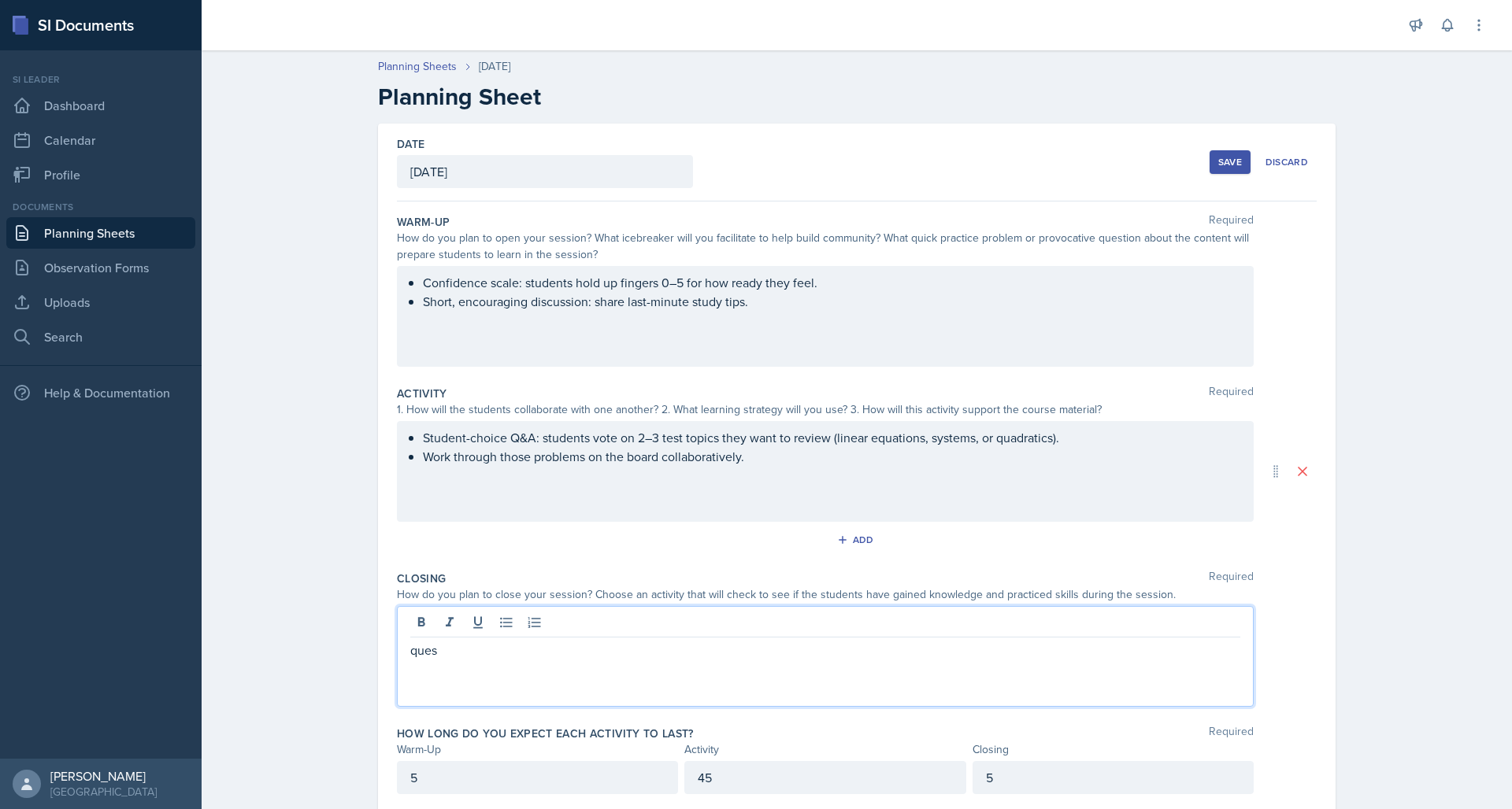
click at [466, 655] on p "ques" at bounding box center [825, 650] width 830 height 19
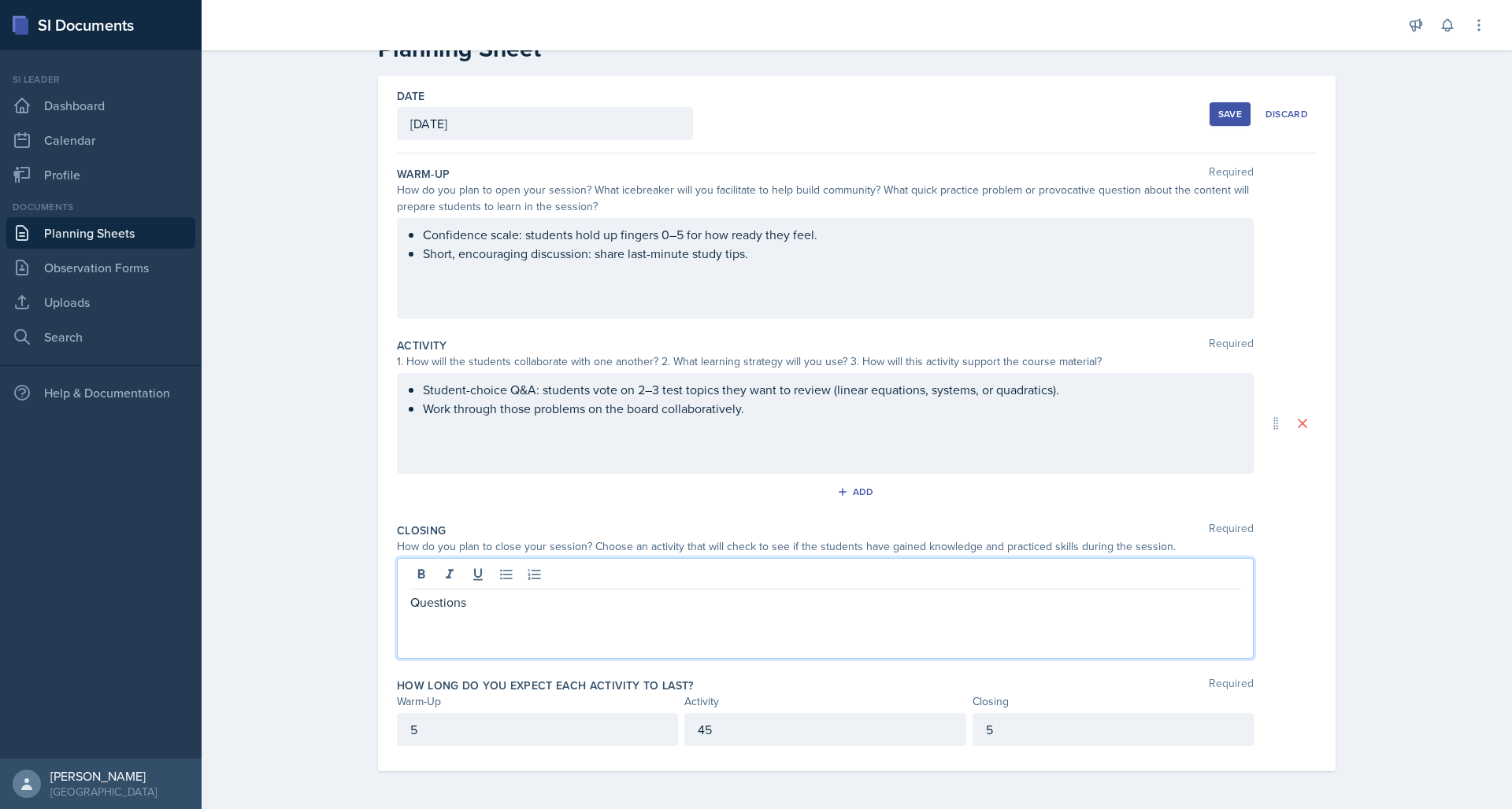
click at [1219, 112] on div "Save" at bounding box center [1229, 114] width 23 height 13
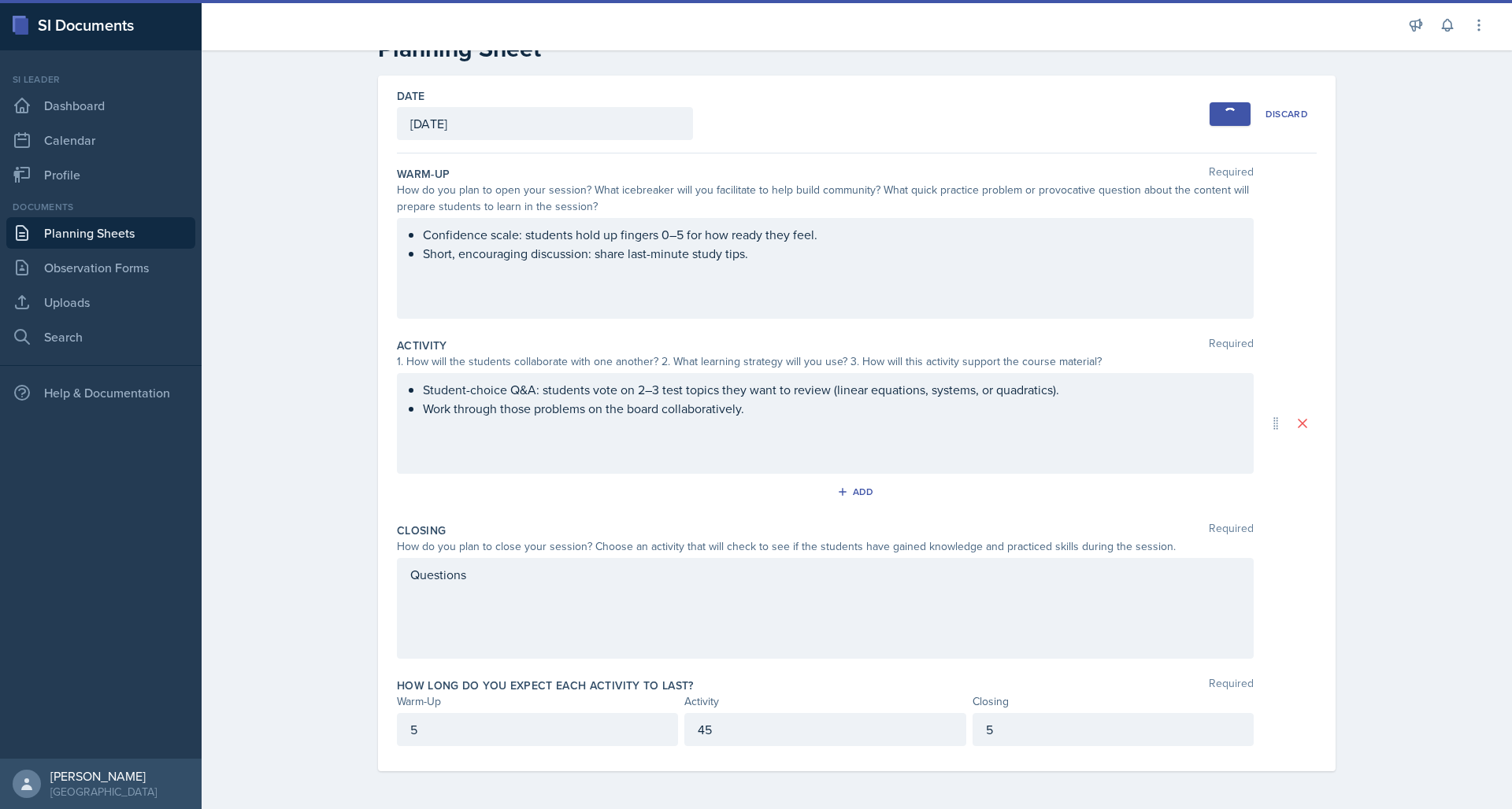
scroll to position [0, 0]
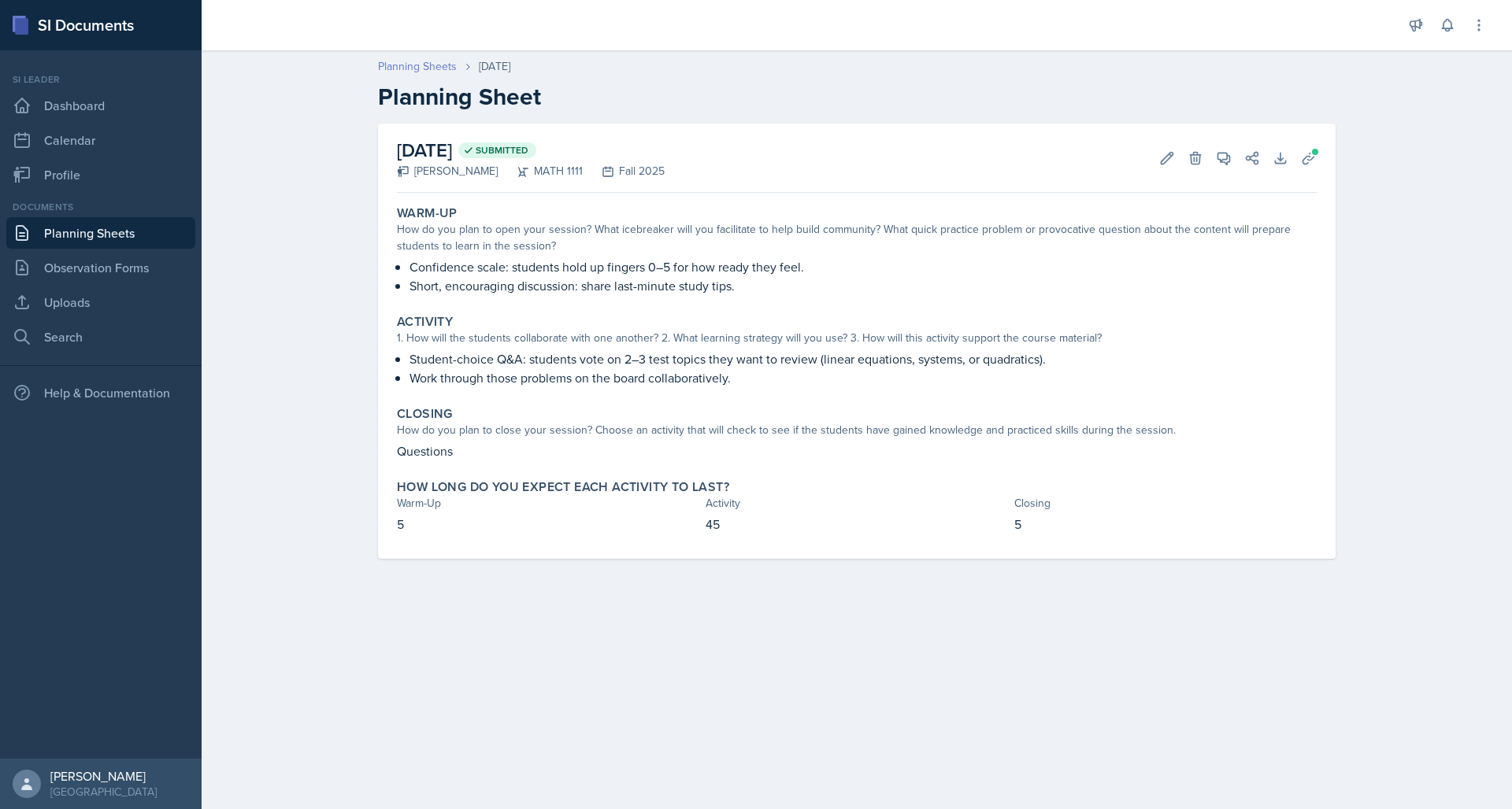
click at [444, 65] on link "Planning Sheets" at bounding box center [417, 66] width 79 height 17
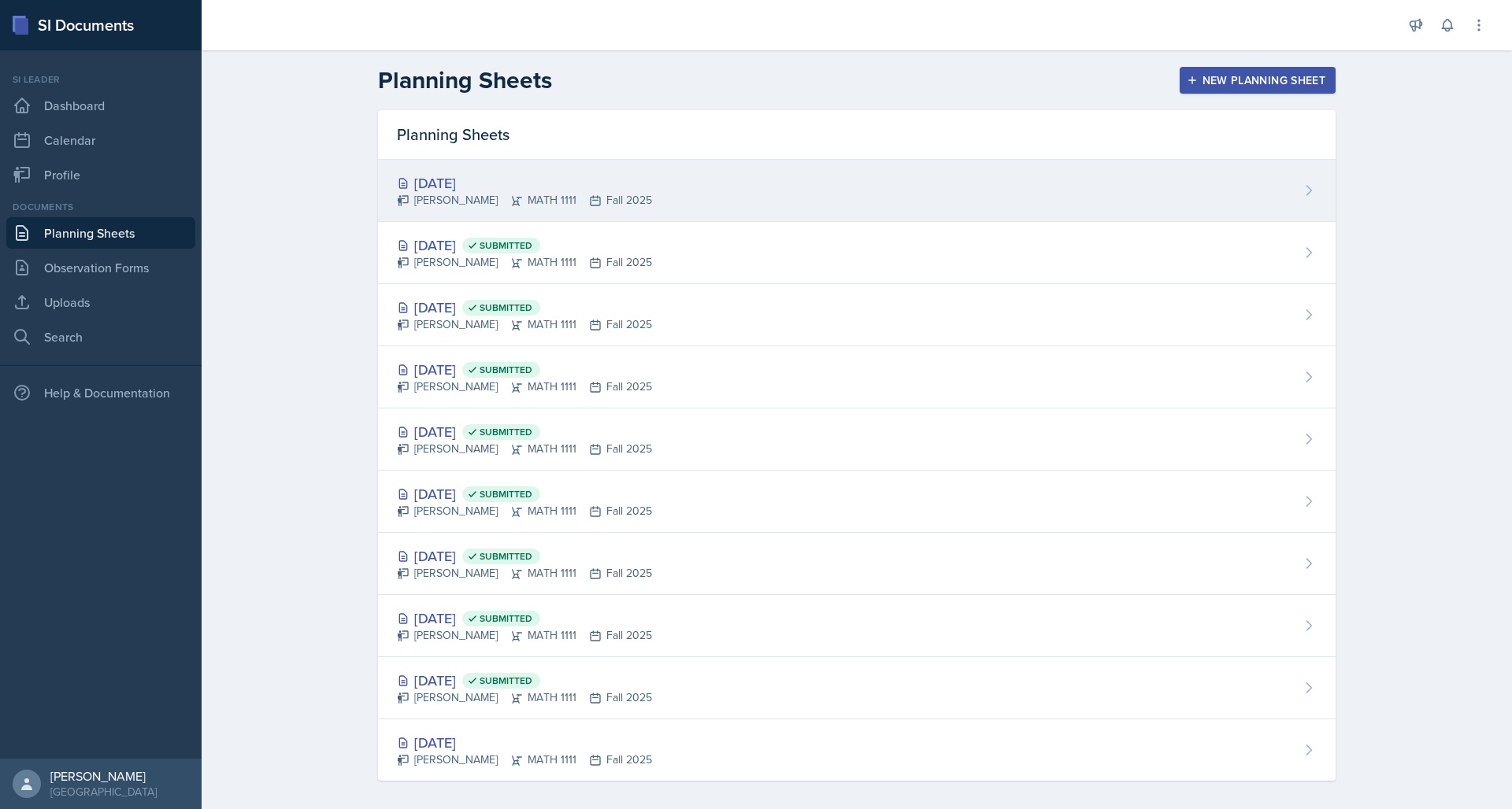
click at [470, 187] on div "[DATE]" at bounding box center [524, 183] width 255 height 21
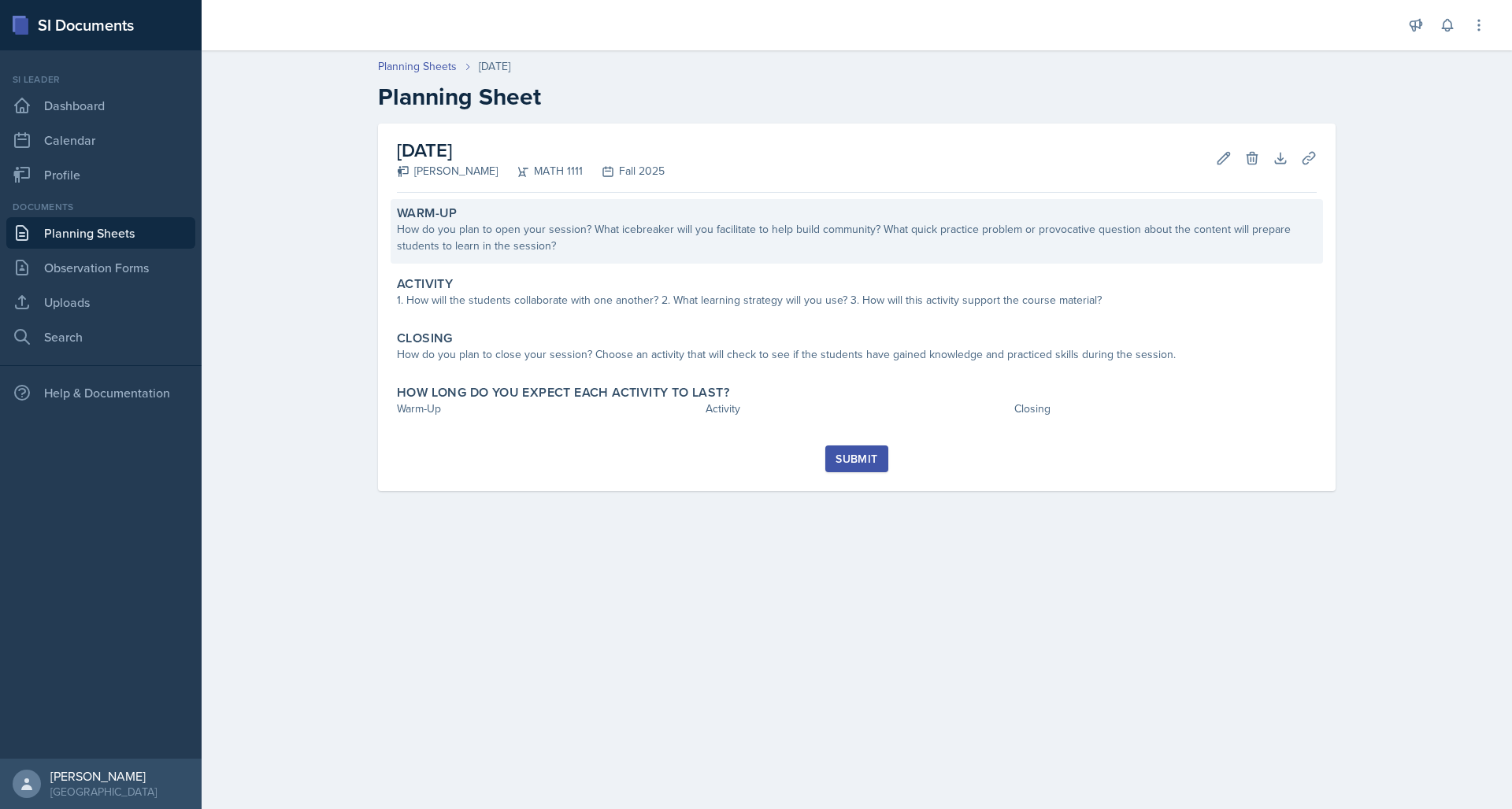
click at [677, 225] on div "How do you plan to open your session? What icebreaker will you facilitate to he…" at bounding box center [857, 237] width 920 height 33
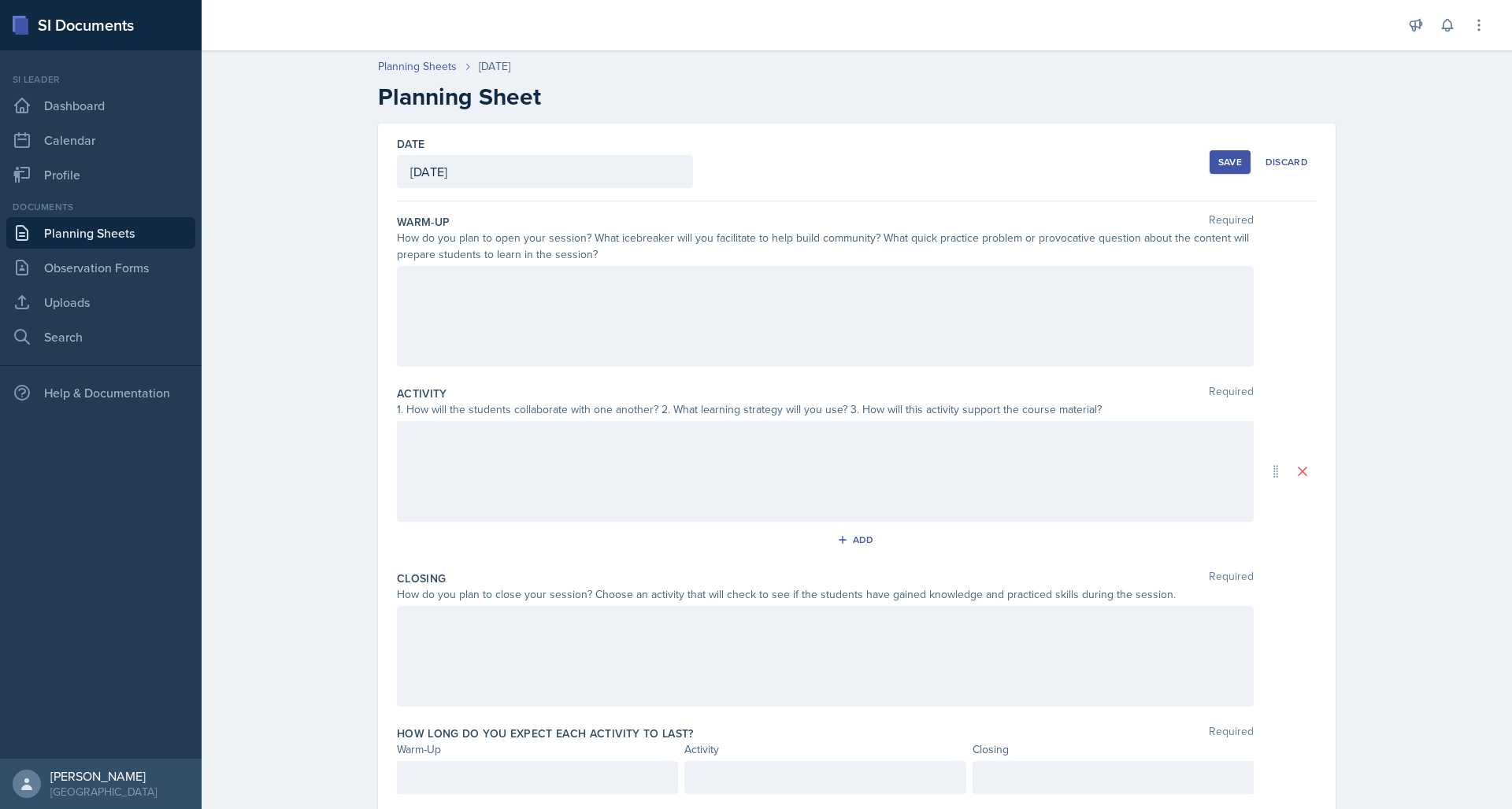
click at [478, 307] on div at bounding box center [826, 316] width 857 height 100
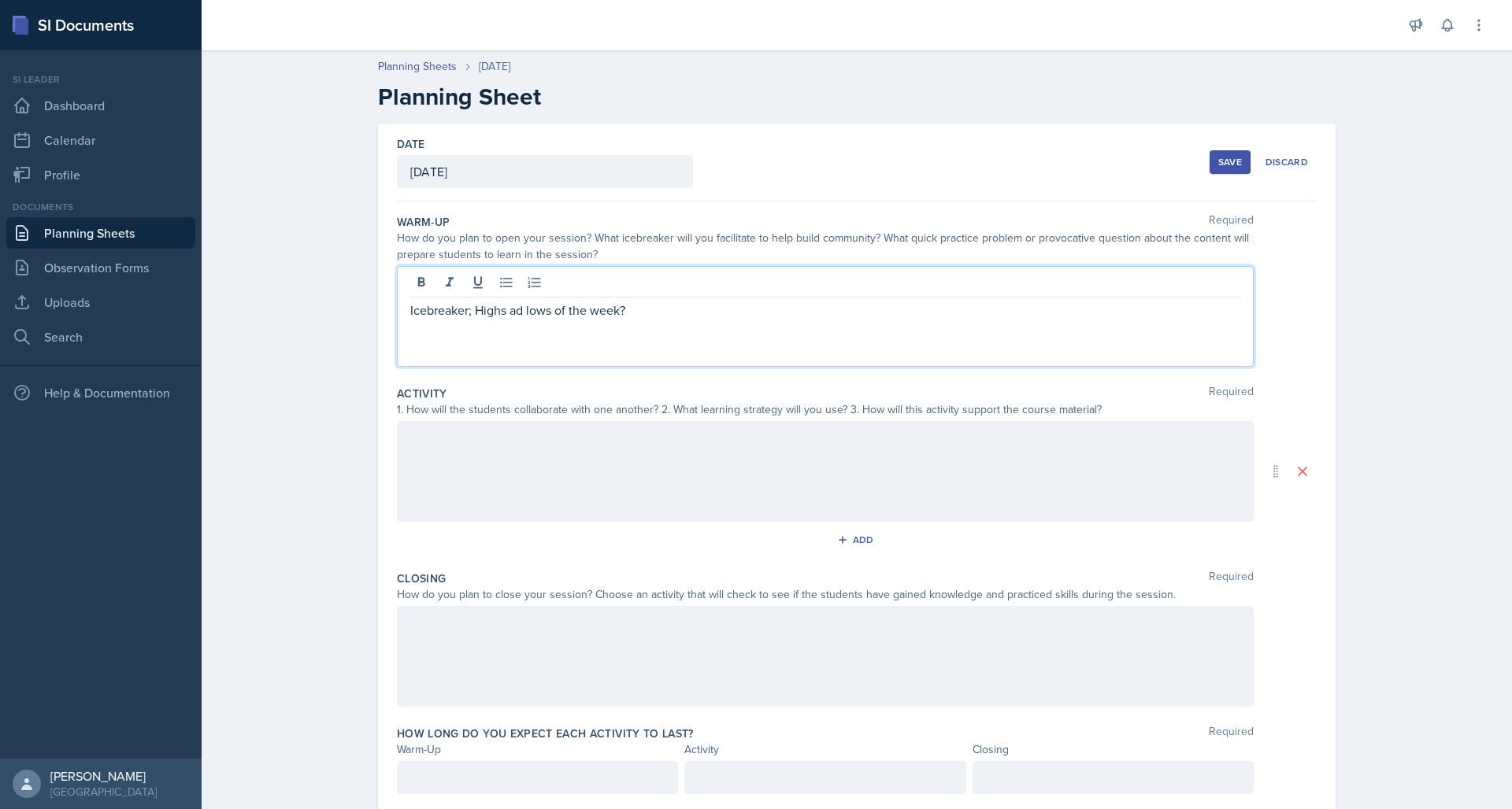
click at [508, 309] on p "Icebreaker; Highs ad lows of the week?" at bounding box center [825, 310] width 830 height 19
click at [461, 443] on div at bounding box center [826, 471] width 857 height 100
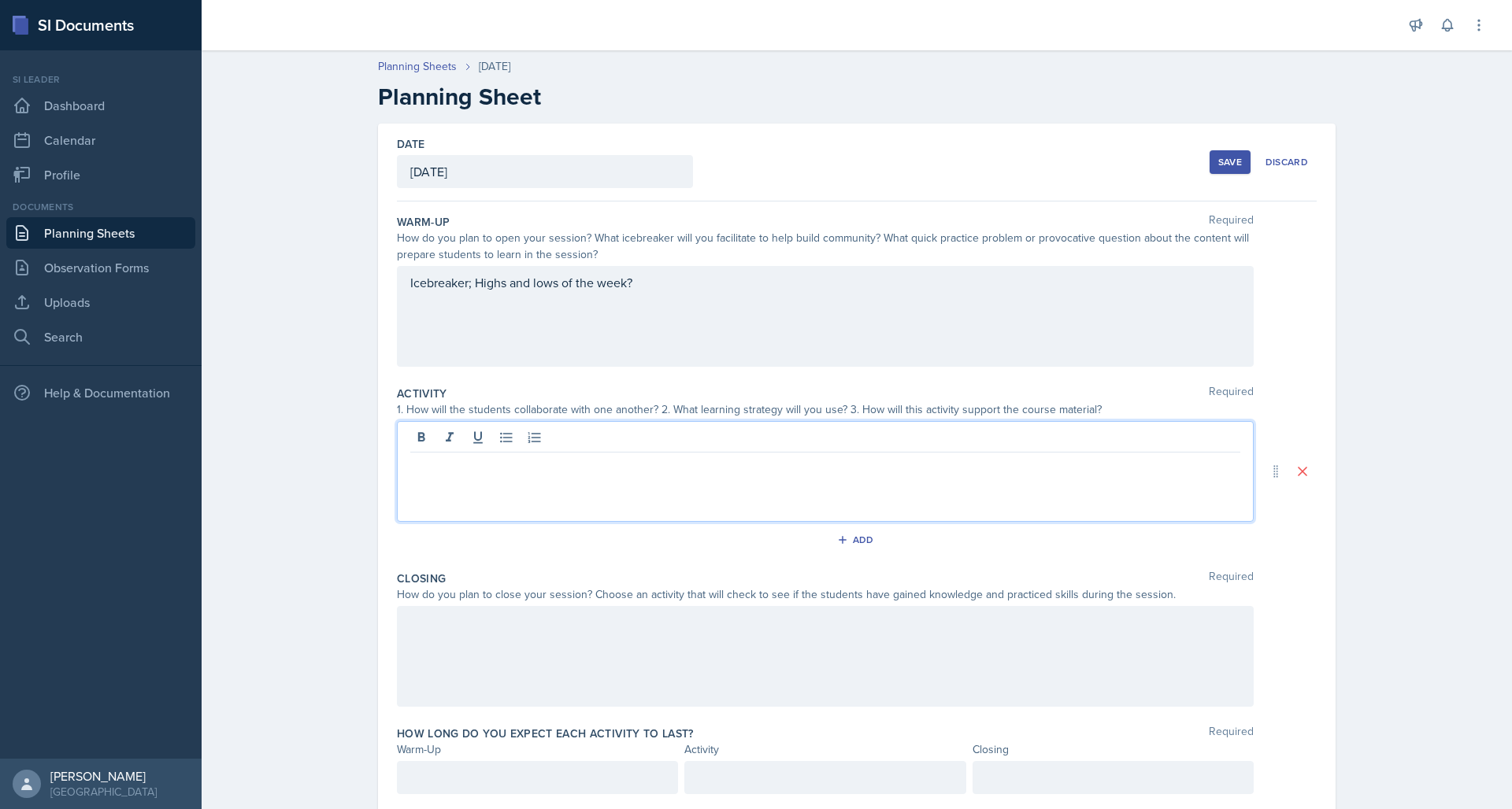
click at [500, 287] on div "Icebreaker; Highs and lows of the week?" at bounding box center [826, 316] width 857 height 100
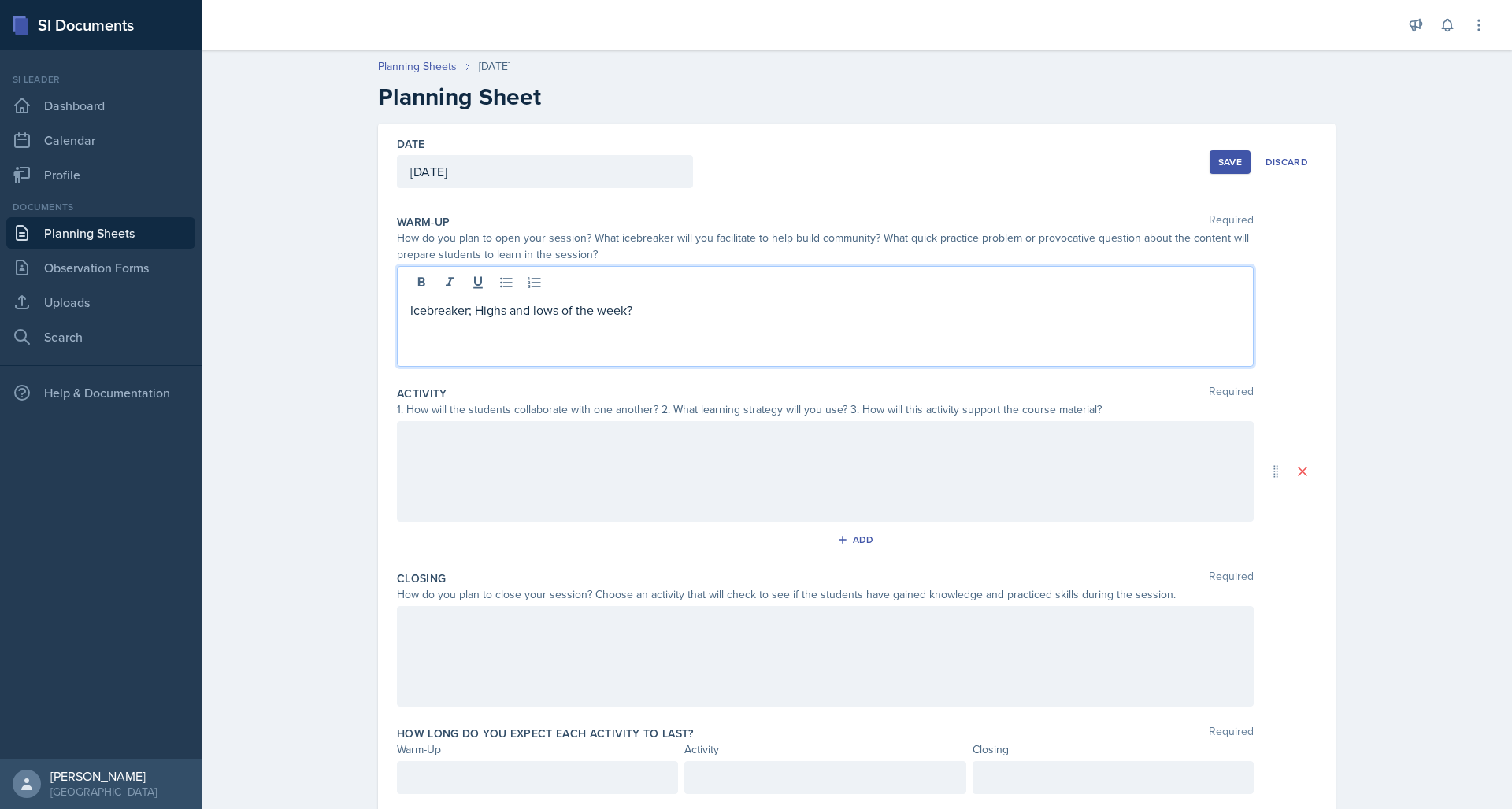
click at [500, 287] on icon at bounding box center [506, 283] width 12 height 10
click at [499, 306] on p "Icebreaker; Highs and lows of the week?" at bounding box center [831, 310] width 817 height 19
click at [455, 450] on div at bounding box center [826, 471] width 857 height 100
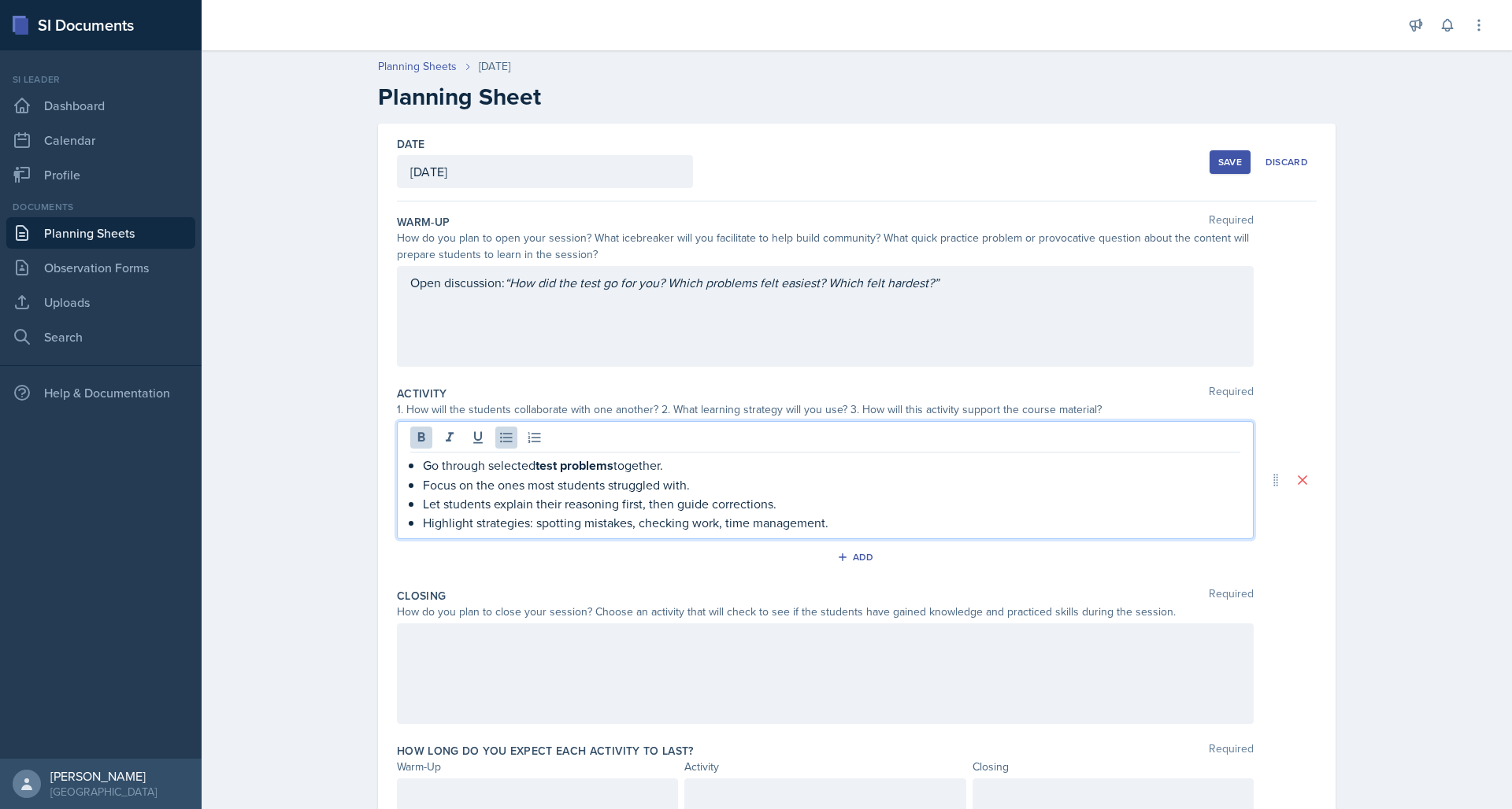
click at [558, 461] on strong "test problems" at bounding box center [574, 465] width 78 height 18
click at [413, 444] on icon at bounding box center [421, 438] width 16 height 16
click at [445, 648] on div at bounding box center [826, 672] width 857 height 100
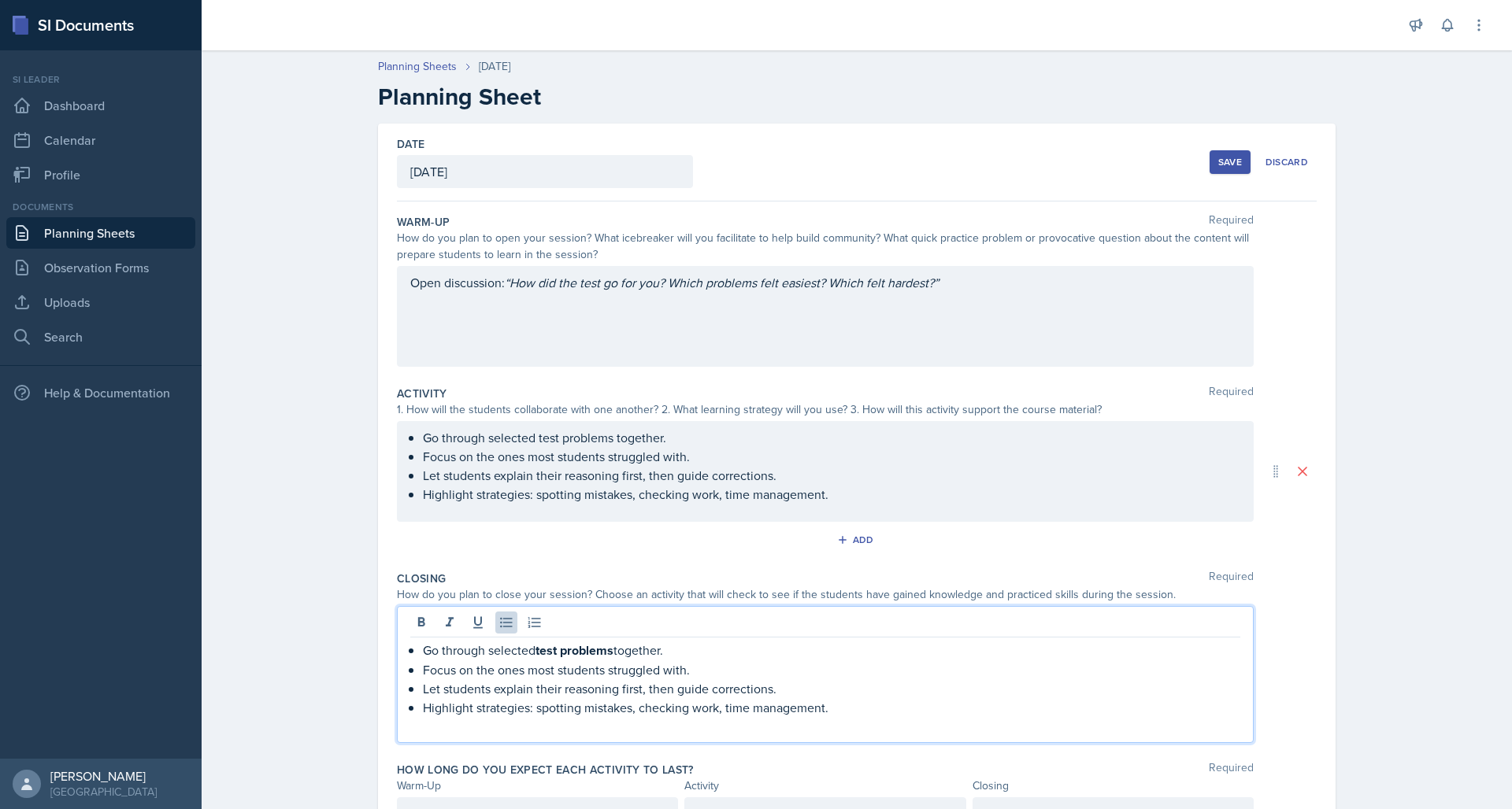
click at [547, 650] on strong "test problems" at bounding box center [574, 650] width 78 height 18
click at [413, 621] on icon at bounding box center [421, 623] width 16 height 16
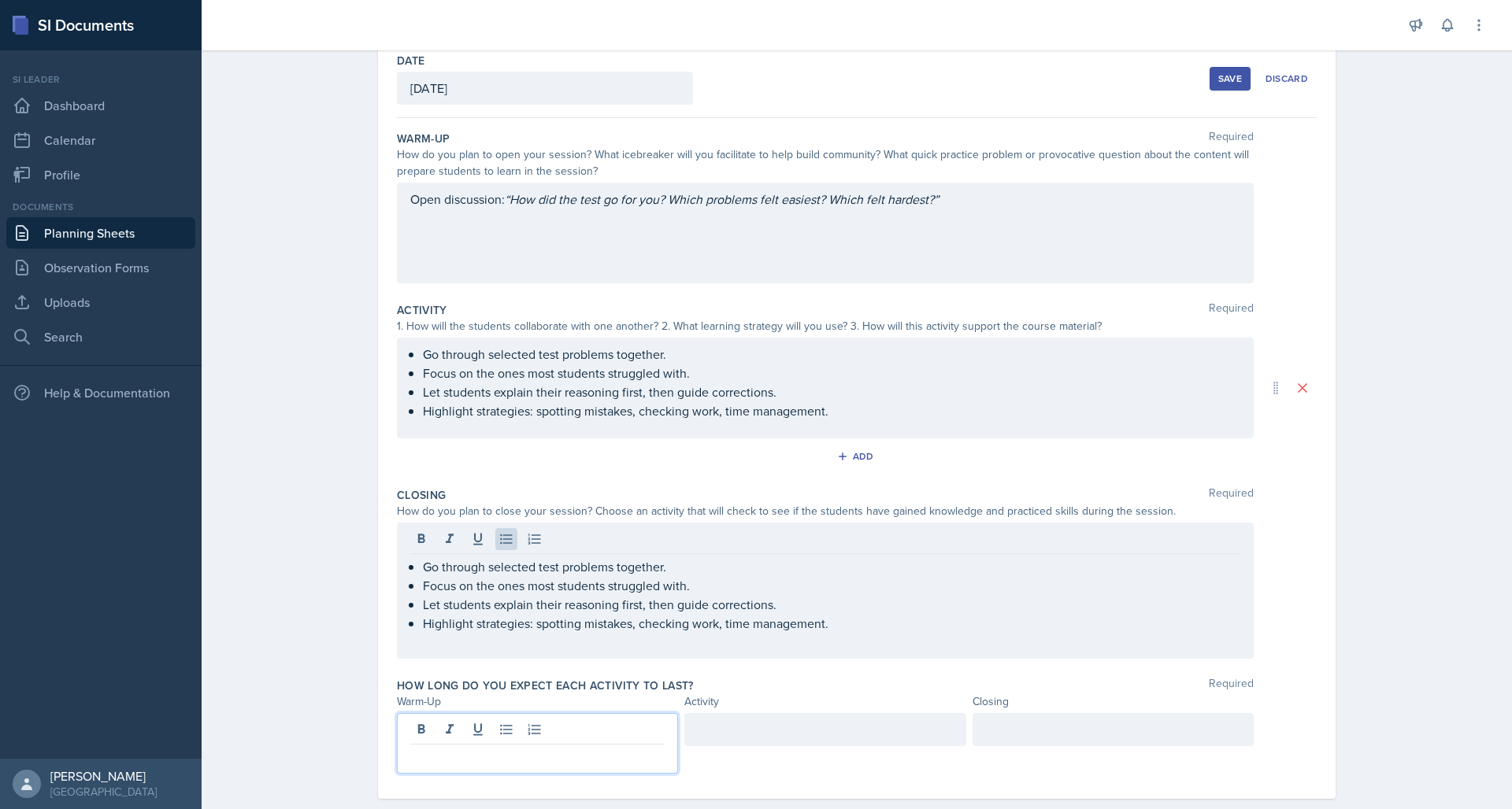
click at [508, 729] on div at bounding box center [538, 743] width 281 height 60
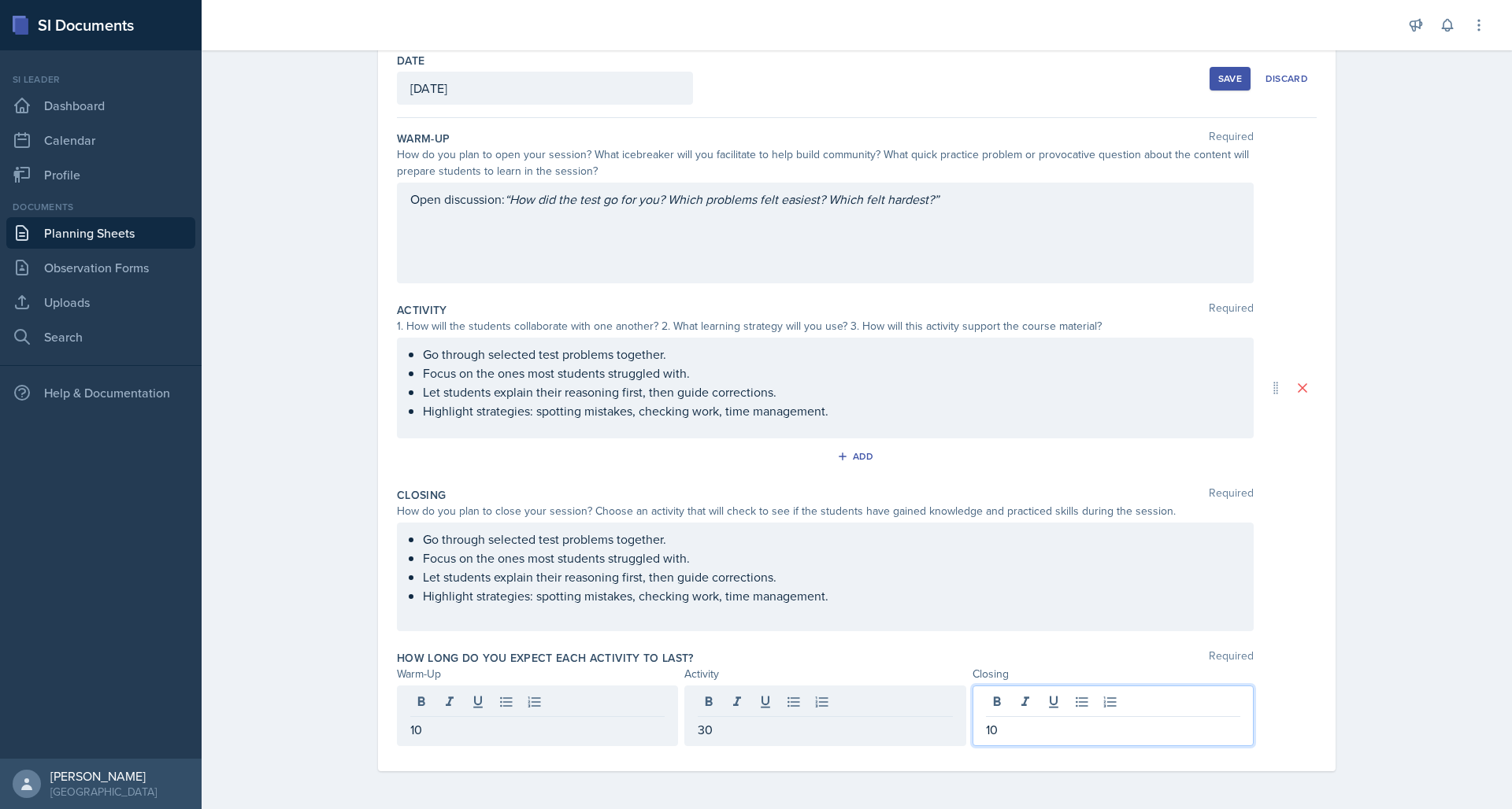
scroll to position [0, 0]
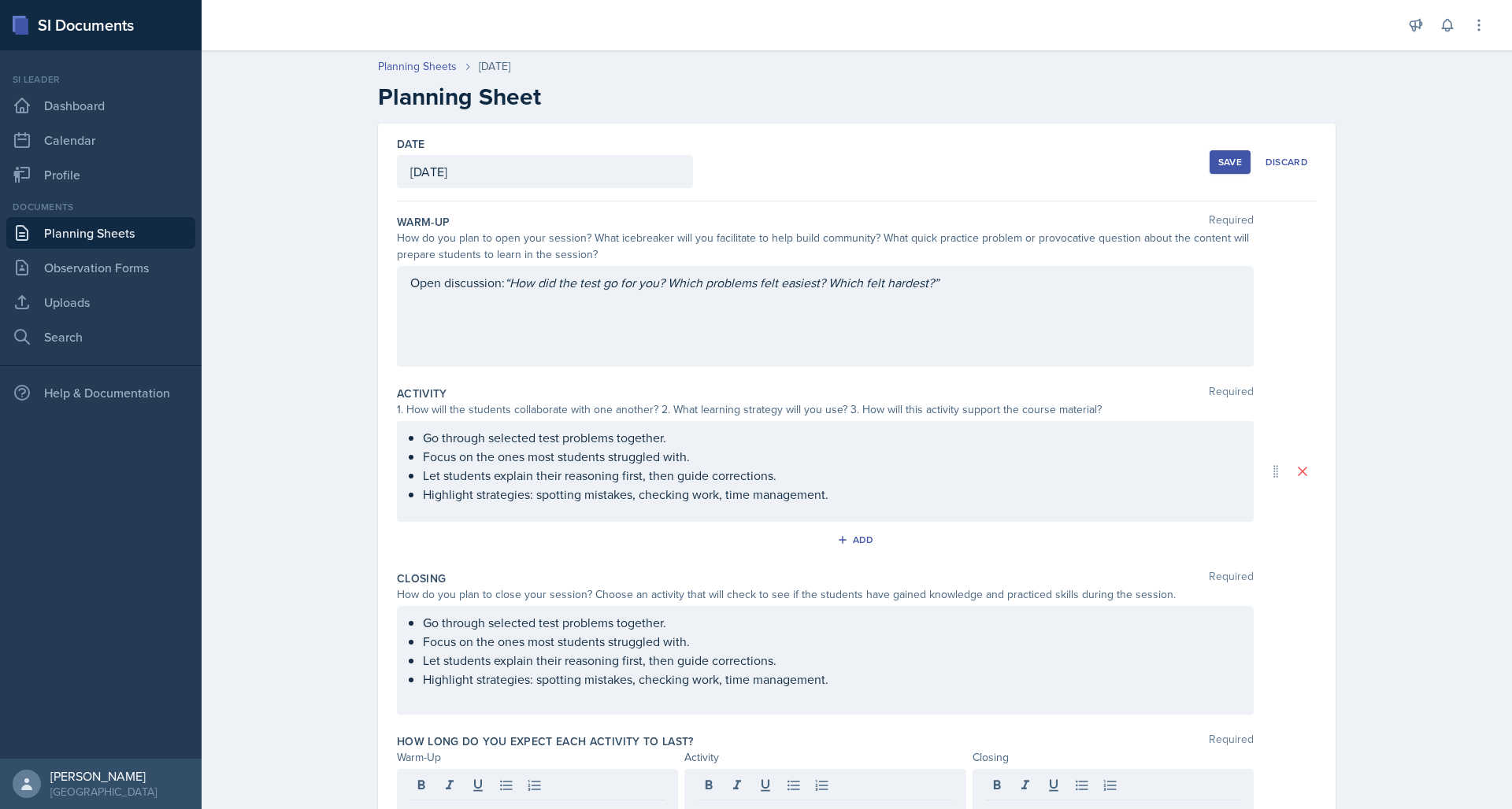
click at [1218, 162] on div "Save" at bounding box center [1229, 162] width 23 height 13
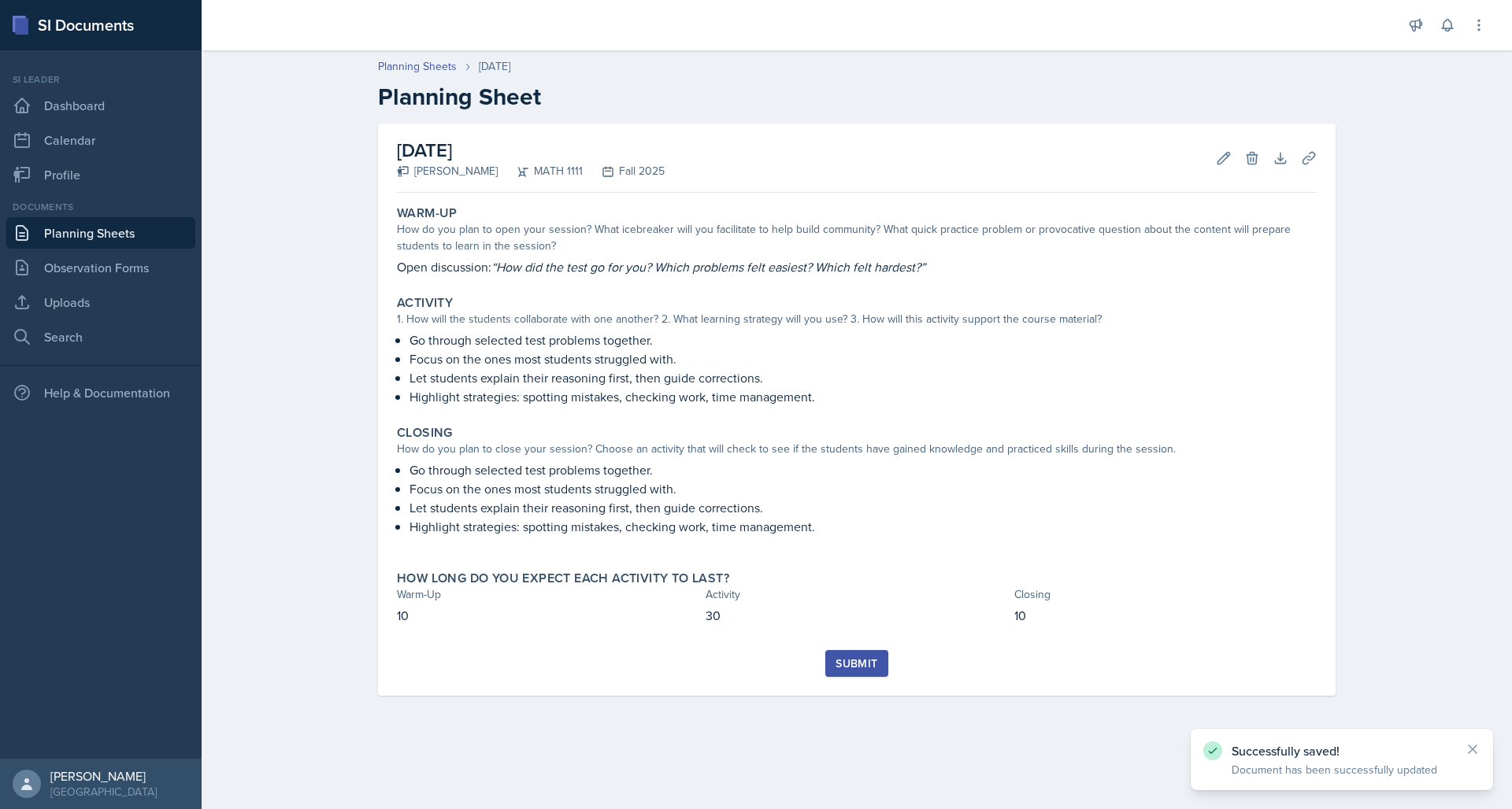
click at [849, 664] on div "Submit" at bounding box center [856, 664] width 42 height 13
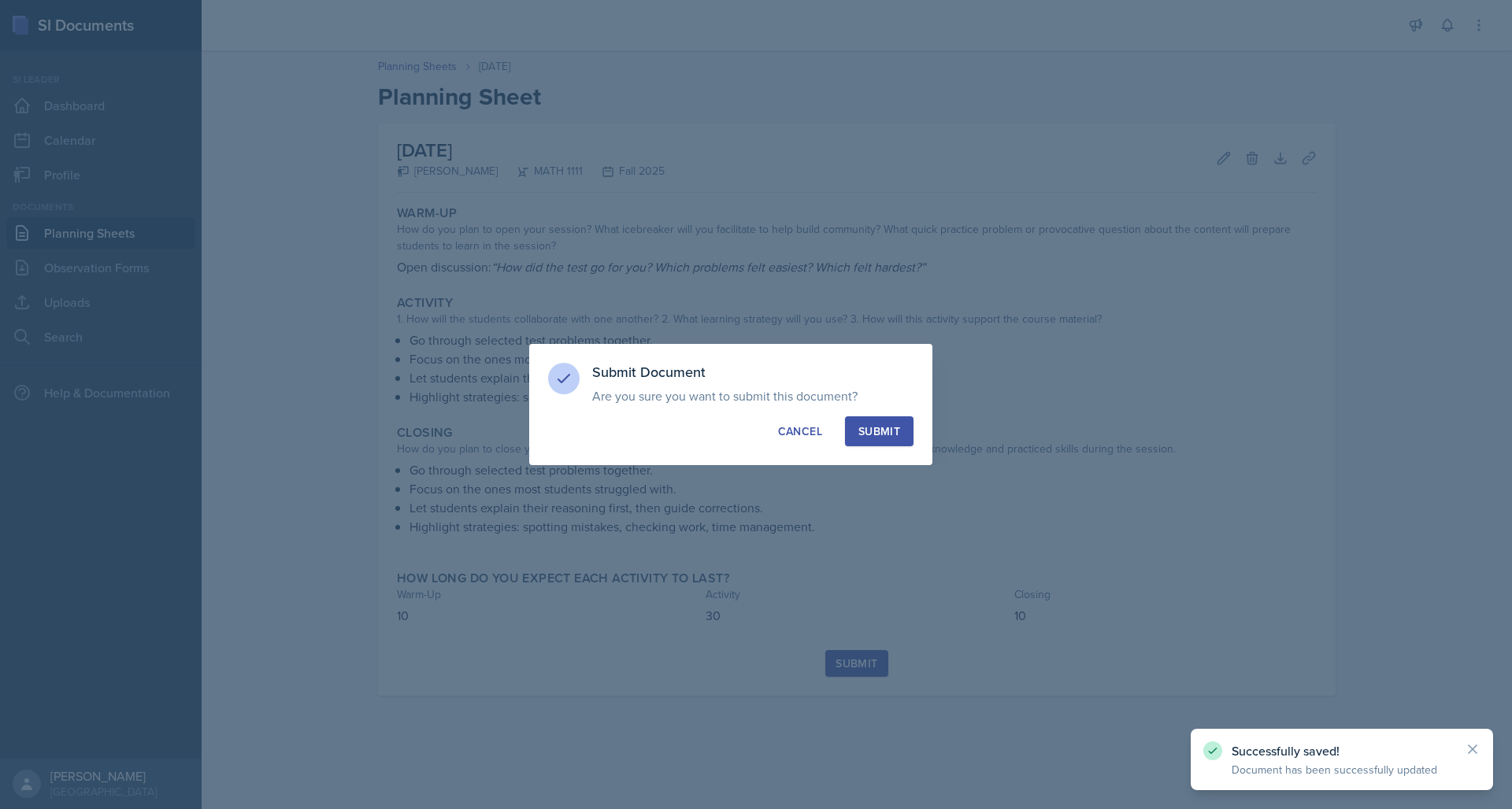
click at [874, 442] on button "Submit" at bounding box center [879, 431] width 68 height 30
